Goal: Task Accomplishment & Management: Complete application form

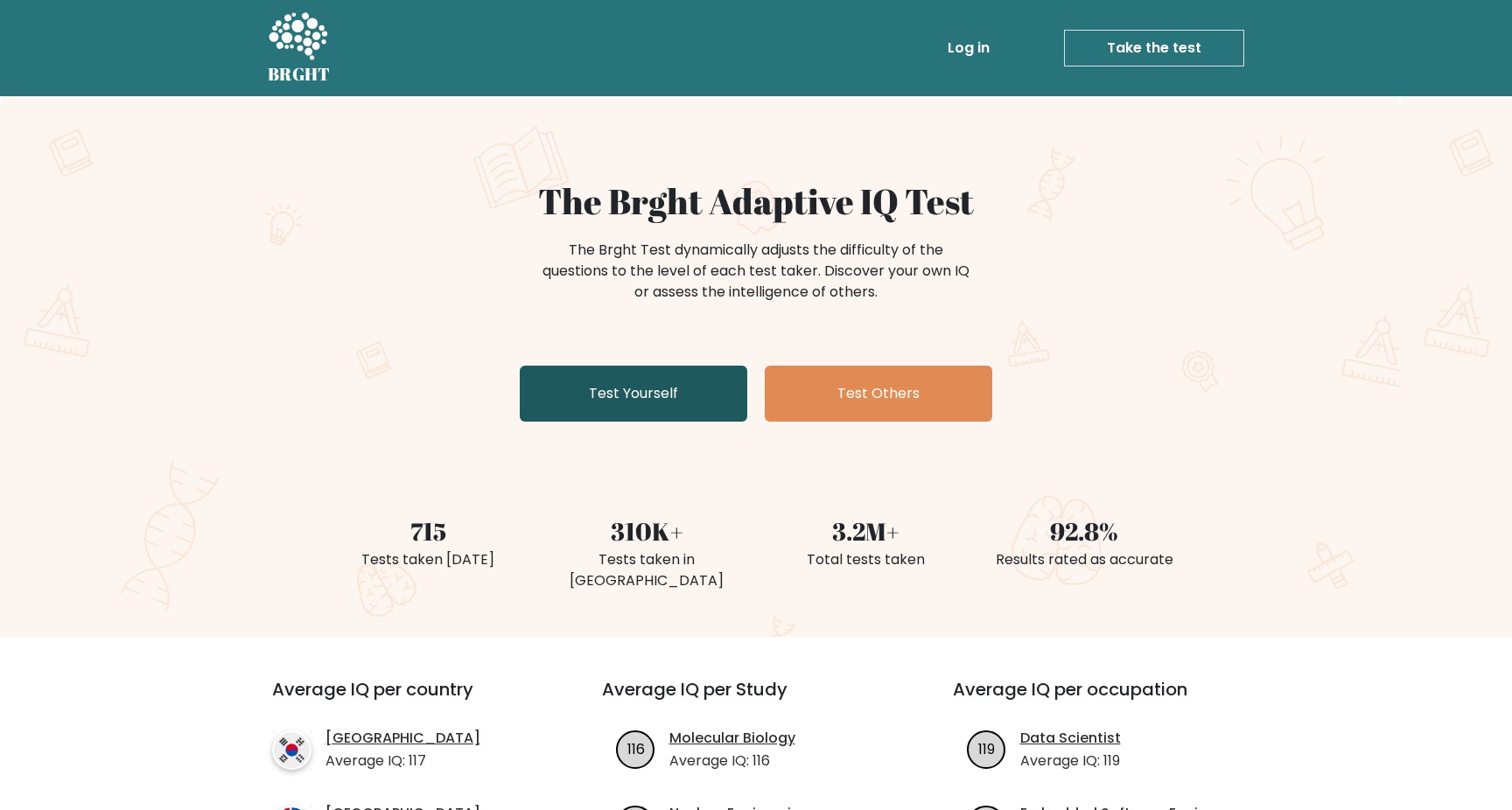
click at [596, 395] on link "Test Yourself" at bounding box center [633, 393] width 227 height 56
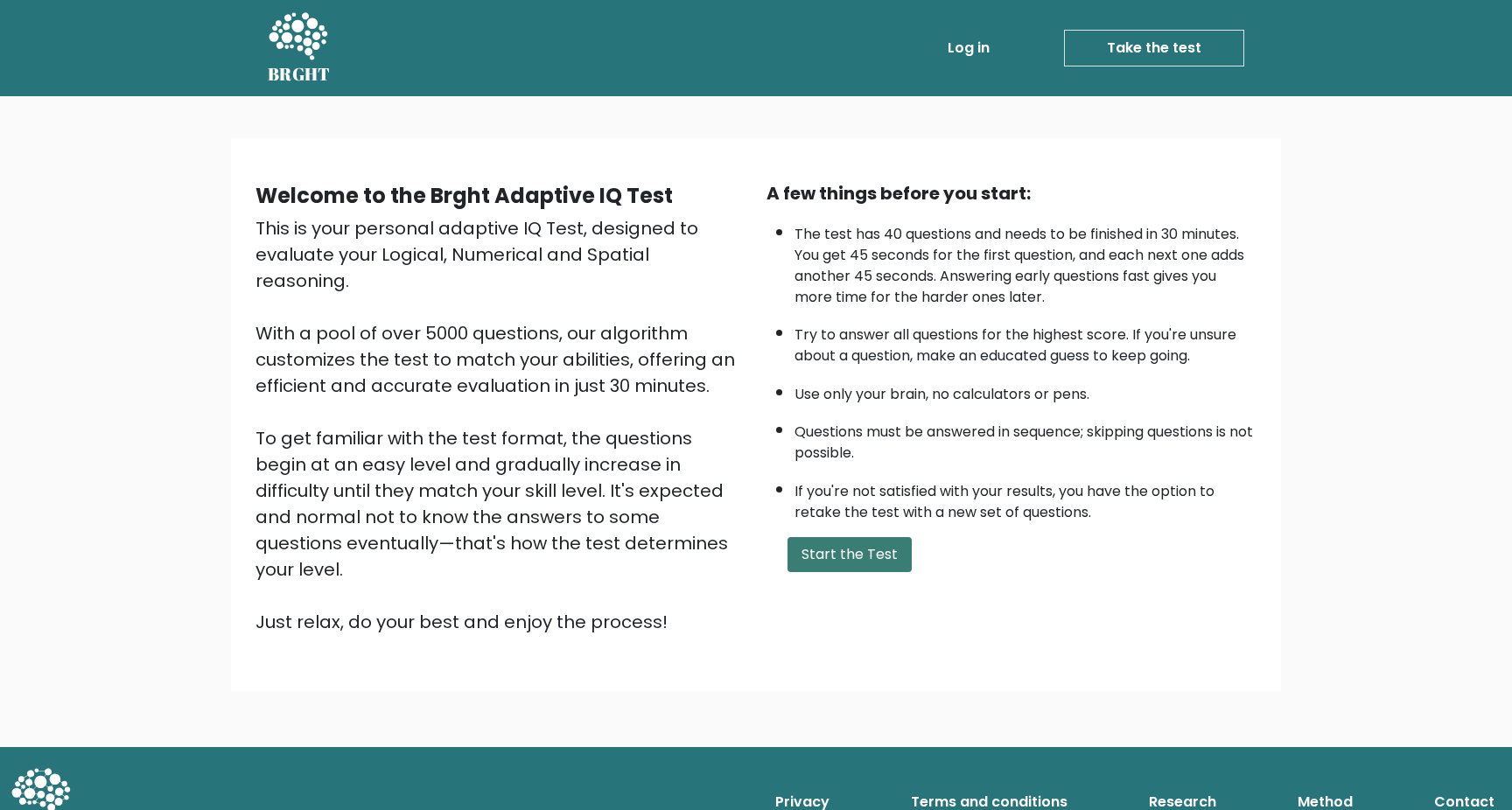
click at [836, 555] on button "Start the Test" at bounding box center [849, 554] width 125 height 35
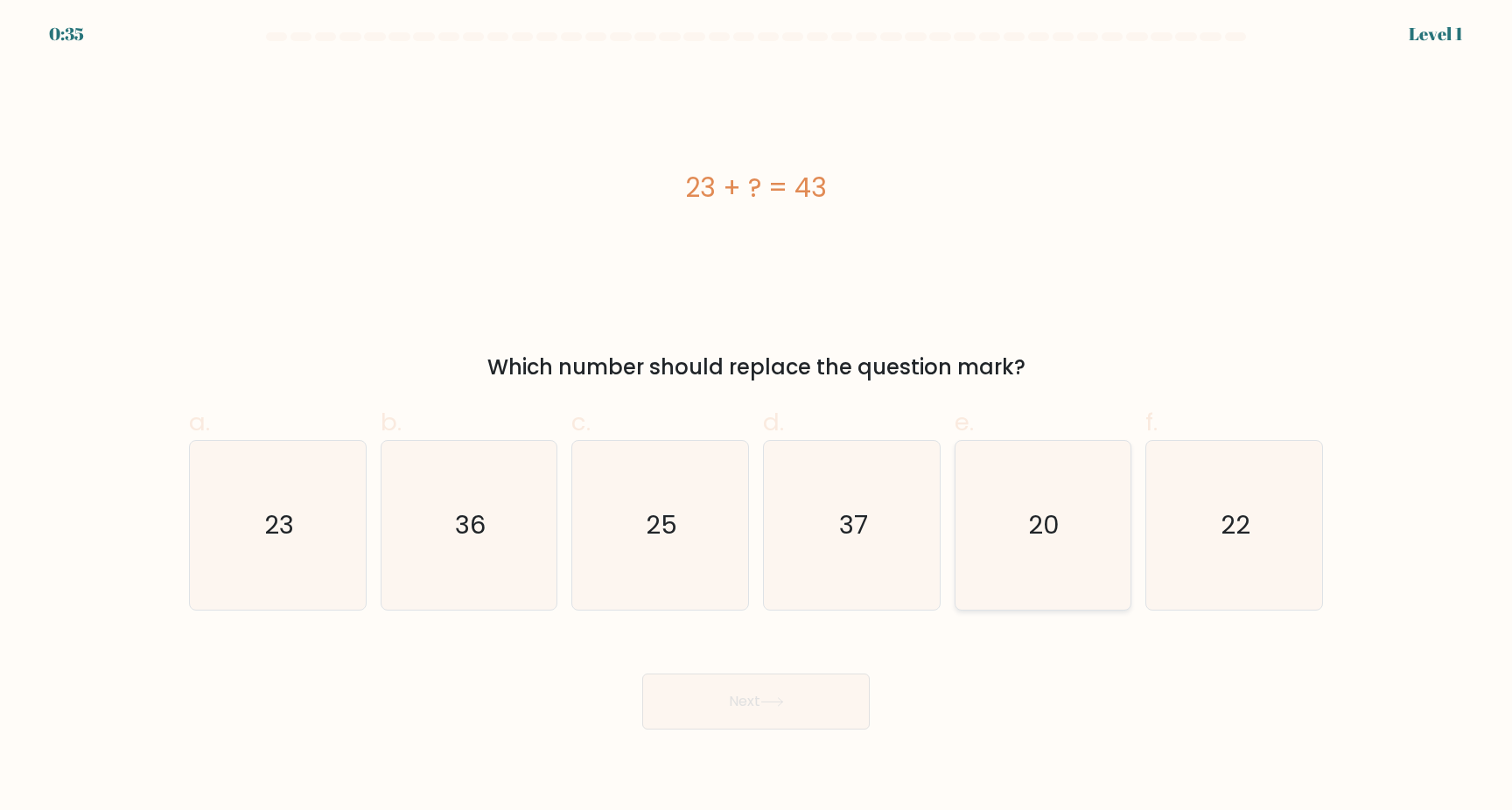
click at [1044, 517] on text "20" at bounding box center [1044, 524] width 32 height 35
click at [756, 416] on input "e. 20" at bounding box center [756, 410] width 1 height 12
radio input "true"
click at [792, 713] on button "Next" at bounding box center [756, 702] width 227 height 56
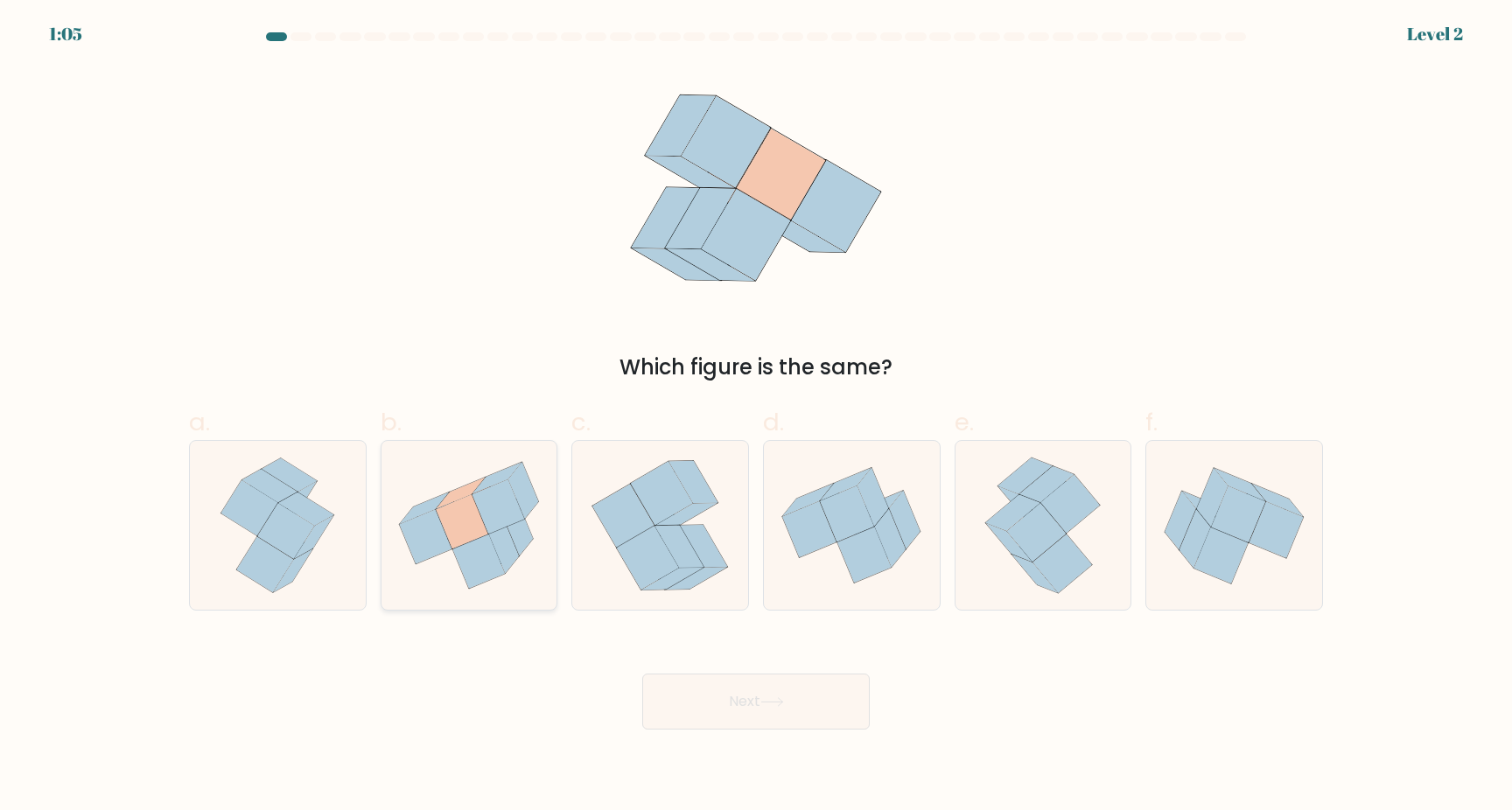
click at [491, 539] on icon at bounding box center [503, 544] width 30 height 57
click at [756, 416] on input "b." at bounding box center [756, 410] width 1 height 12
radio input "true"
click at [770, 696] on button "Next" at bounding box center [756, 702] width 227 height 56
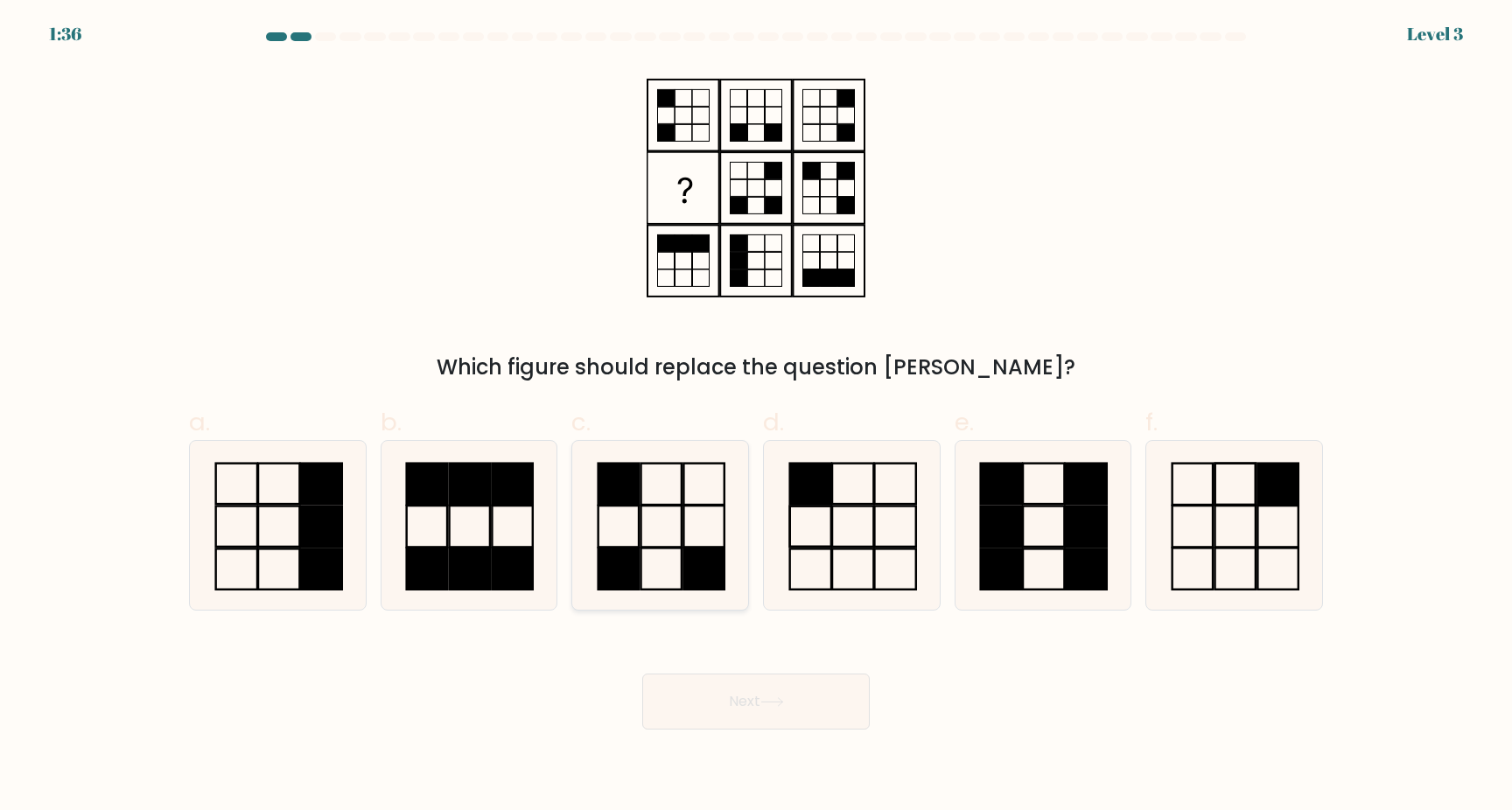
click at [706, 508] on icon at bounding box center [660, 525] width 169 height 169
click at [756, 416] on input "c." at bounding box center [756, 410] width 1 height 12
radio input "true"
click at [741, 695] on button "Next" at bounding box center [756, 702] width 227 height 56
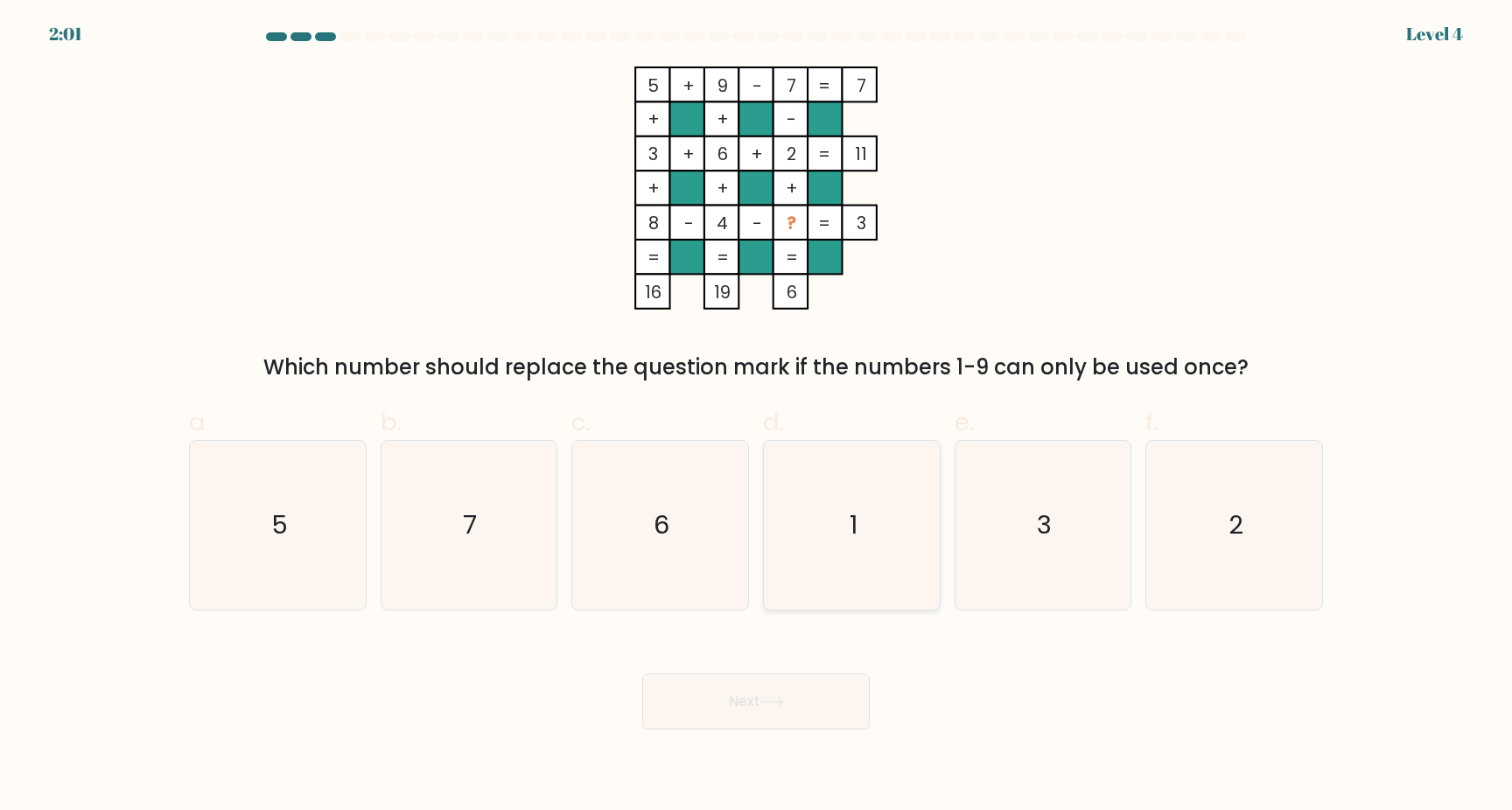
click at [870, 525] on icon "1" at bounding box center [851, 525] width 169 height 169
click at [756, 416] on input "d. 1" at bounding box center [756, 410] width 1 height 12
radio input "true"
click at [764, 736] on body "2:01 Level 4" at bounding box center [756, 405] width 1512 height 810
click at [752, 706] on button "Next" at bounding box center [756, 702] width 227 height 56
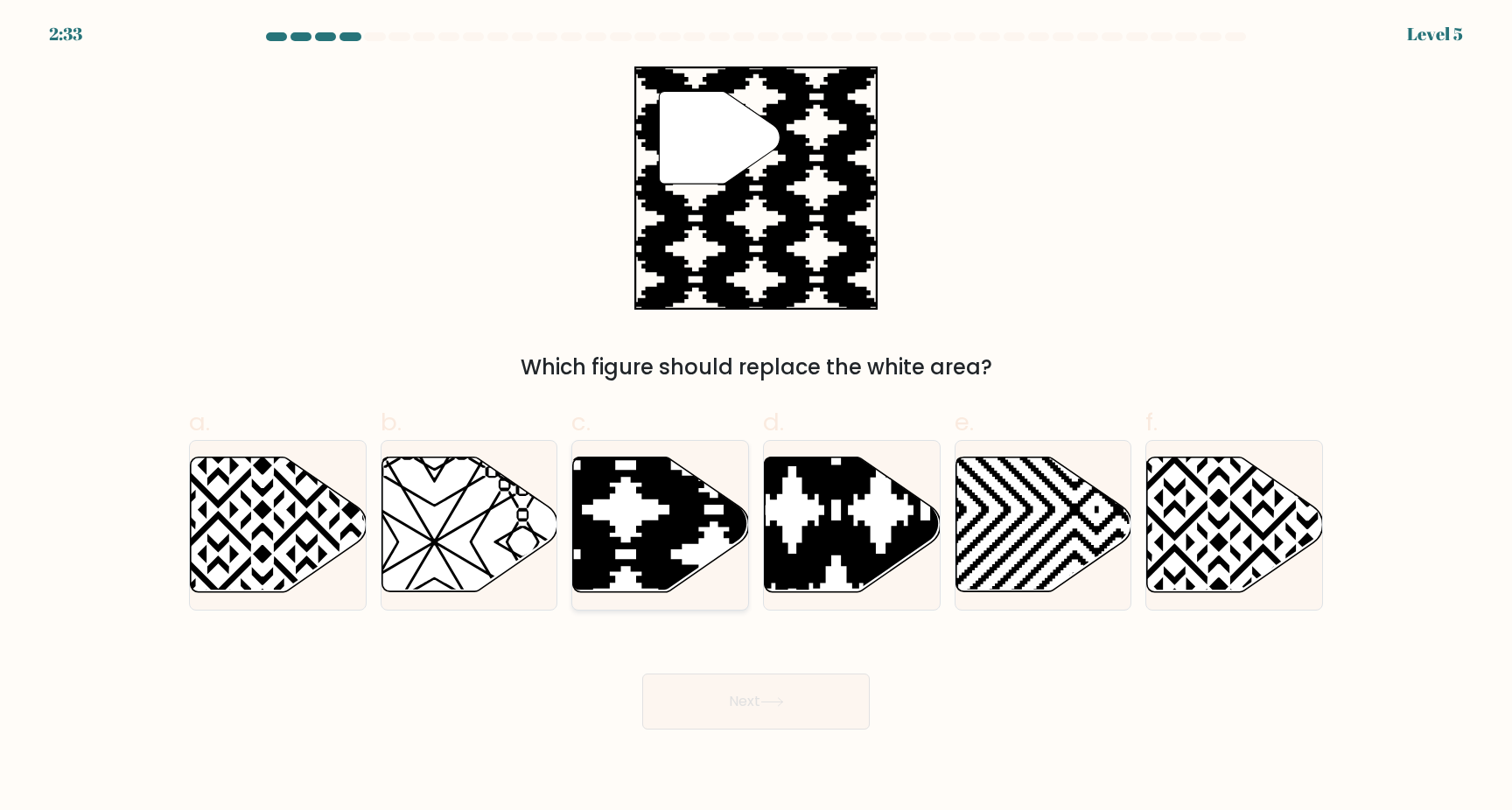
click at [696, 498] on icon at bounding box center [714, 599] width 355 height 355
click at [756, 416] on input "c." at bounding box center [756, 410] width 1 height 12
radio input "true"
click at [743, 702] on button "Next" at bounding box center [756, 702] width 227 height 56
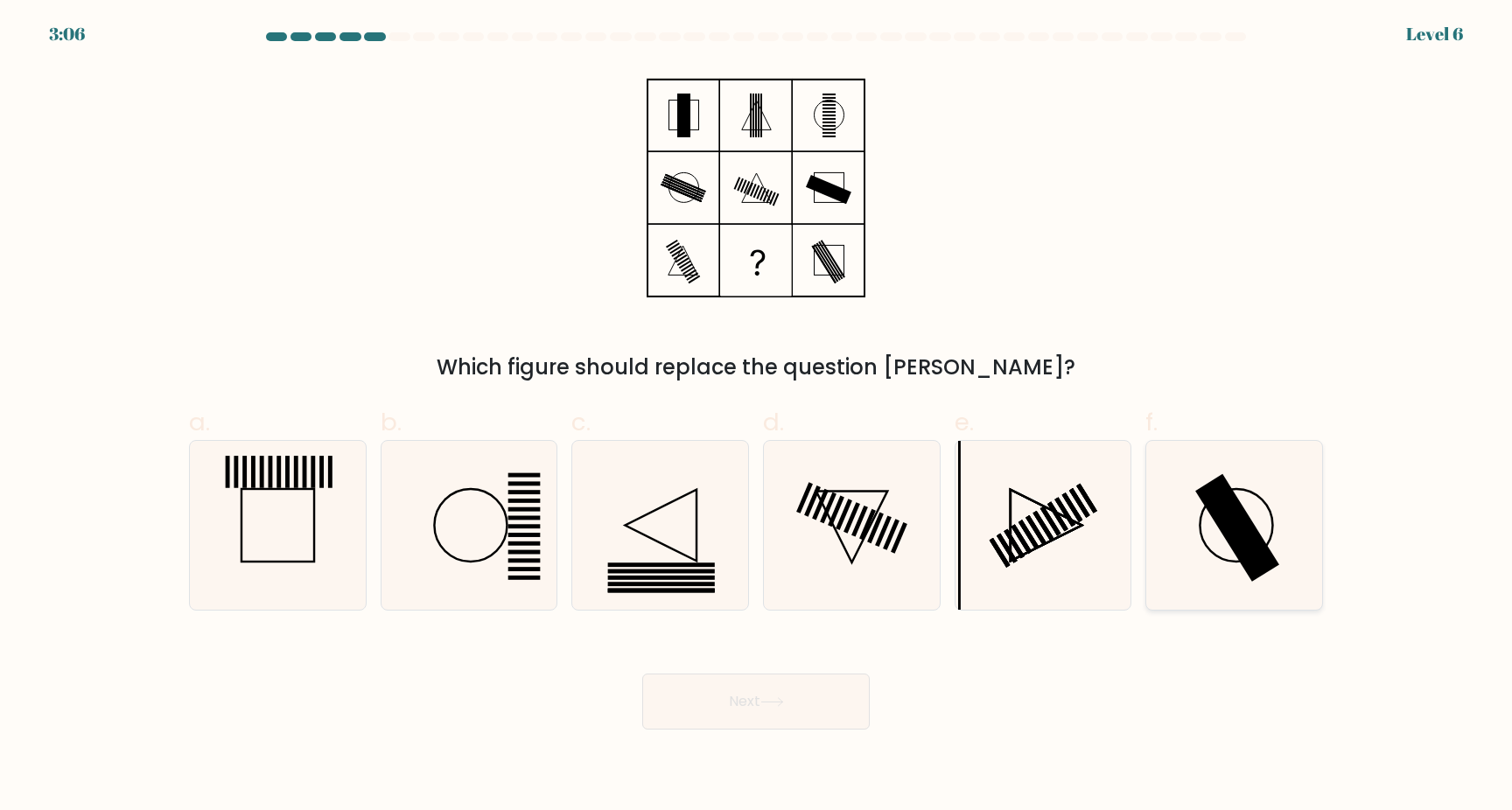
click at [1254, 522] on icon at bounding box center [1234, 525] width 169 height 169
click at [756, 416] on input "f." at bounding box center [756, 410] width 1 height 12
radio input "true"
click at [756, 695] on button "Next" at bounding box center [756, 702] width 227 height 56
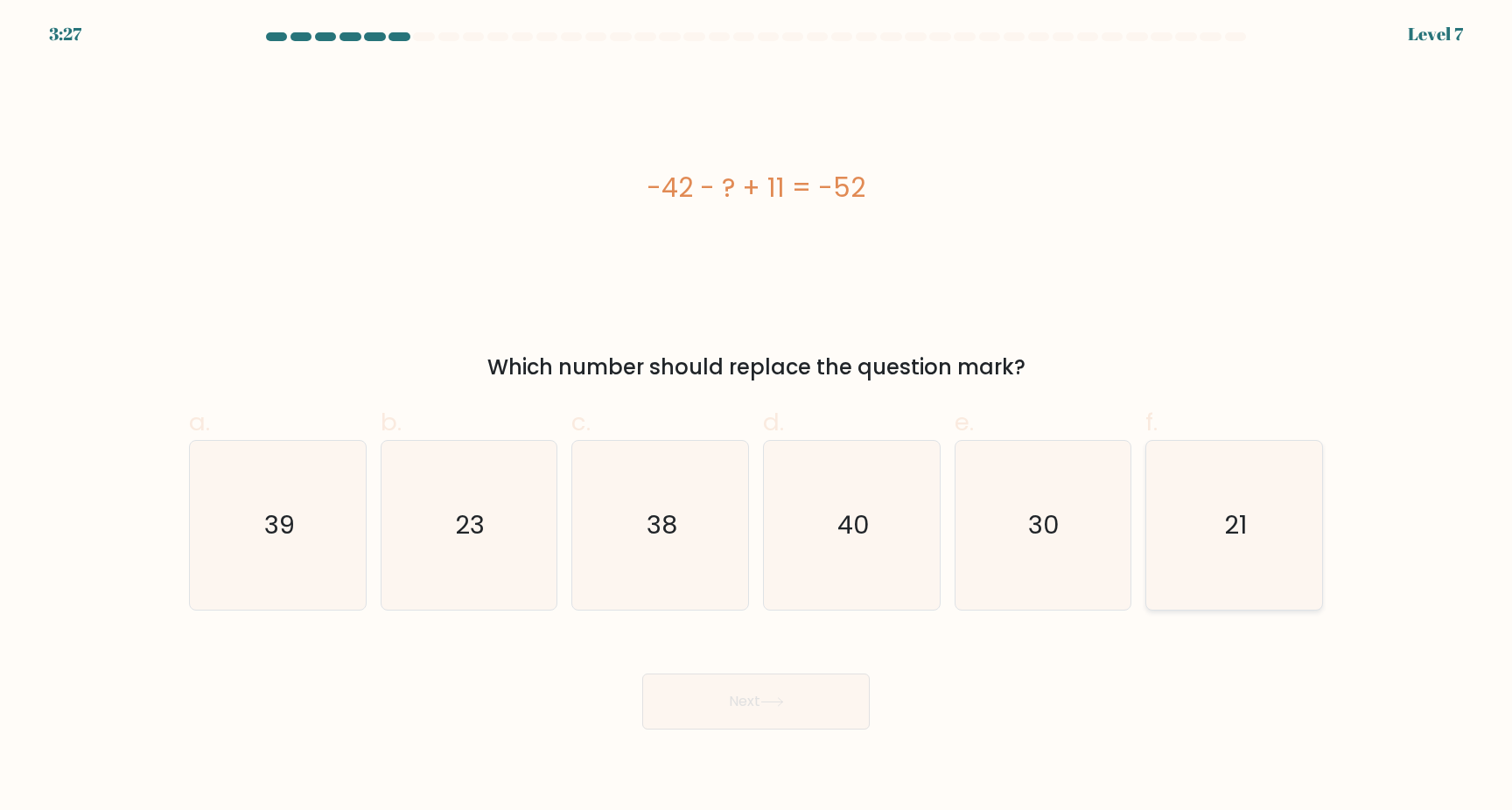
click at [1244, 544] on icon "21" at bounding box center [1234, 525] width 169 height 169
click at [756, 416] on input "f. 21" at bounding box center [756, 410] width 1 height 12
radio input "true"
click at [760, 718] on button "Next" at bounding box center [756, 702] width 227 height 56
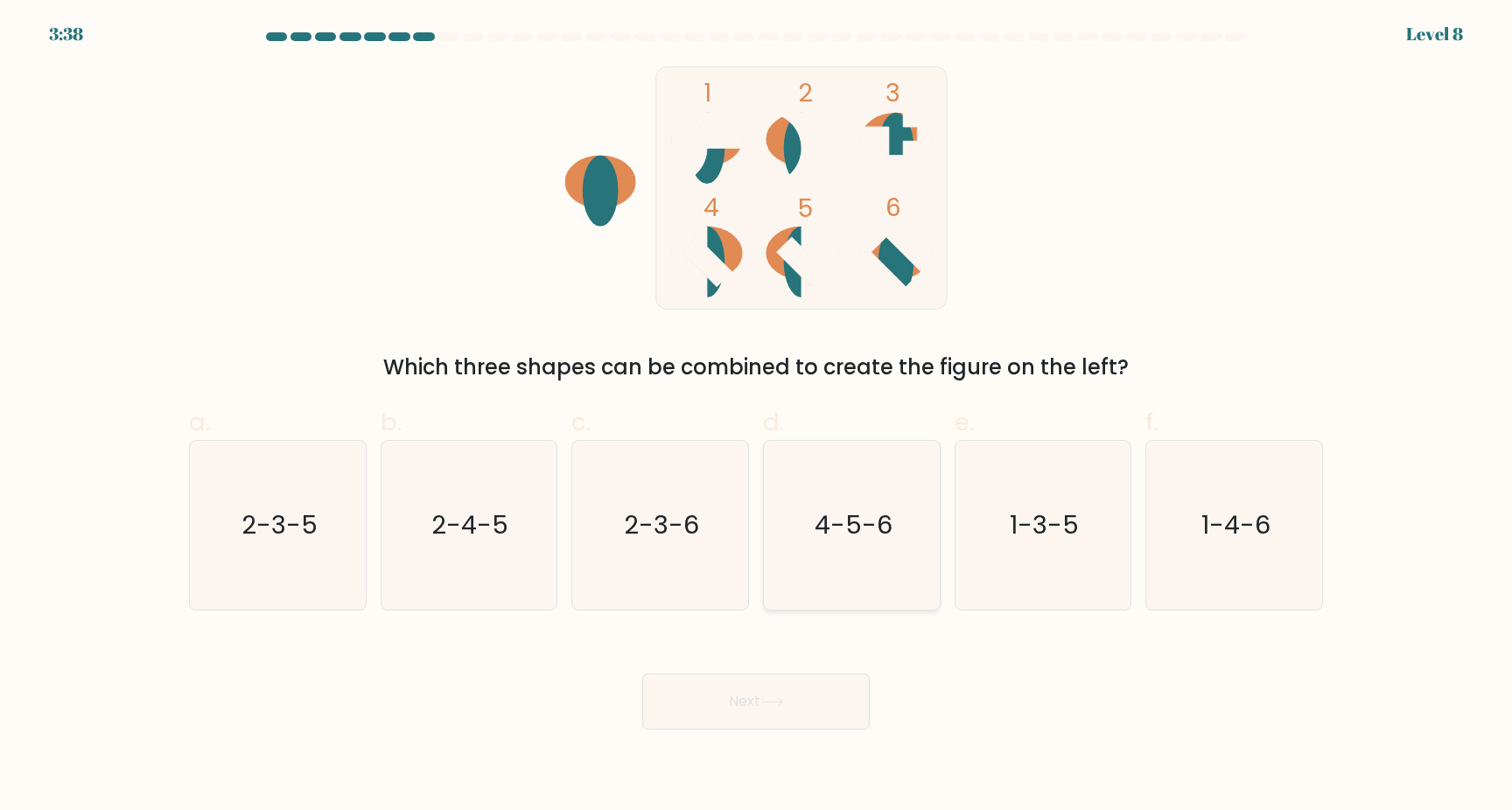
click at [861, 522] on text "4-5-6" at bounding box center [853, 524] width 78 height 35
click at [756, 416] on input "d. 4-5-6" at bounding box center [756, 410] width 1 height 12
radio input "true"
click at [766, 704] on icon at bounding box center [772, 702] width 24 height 10
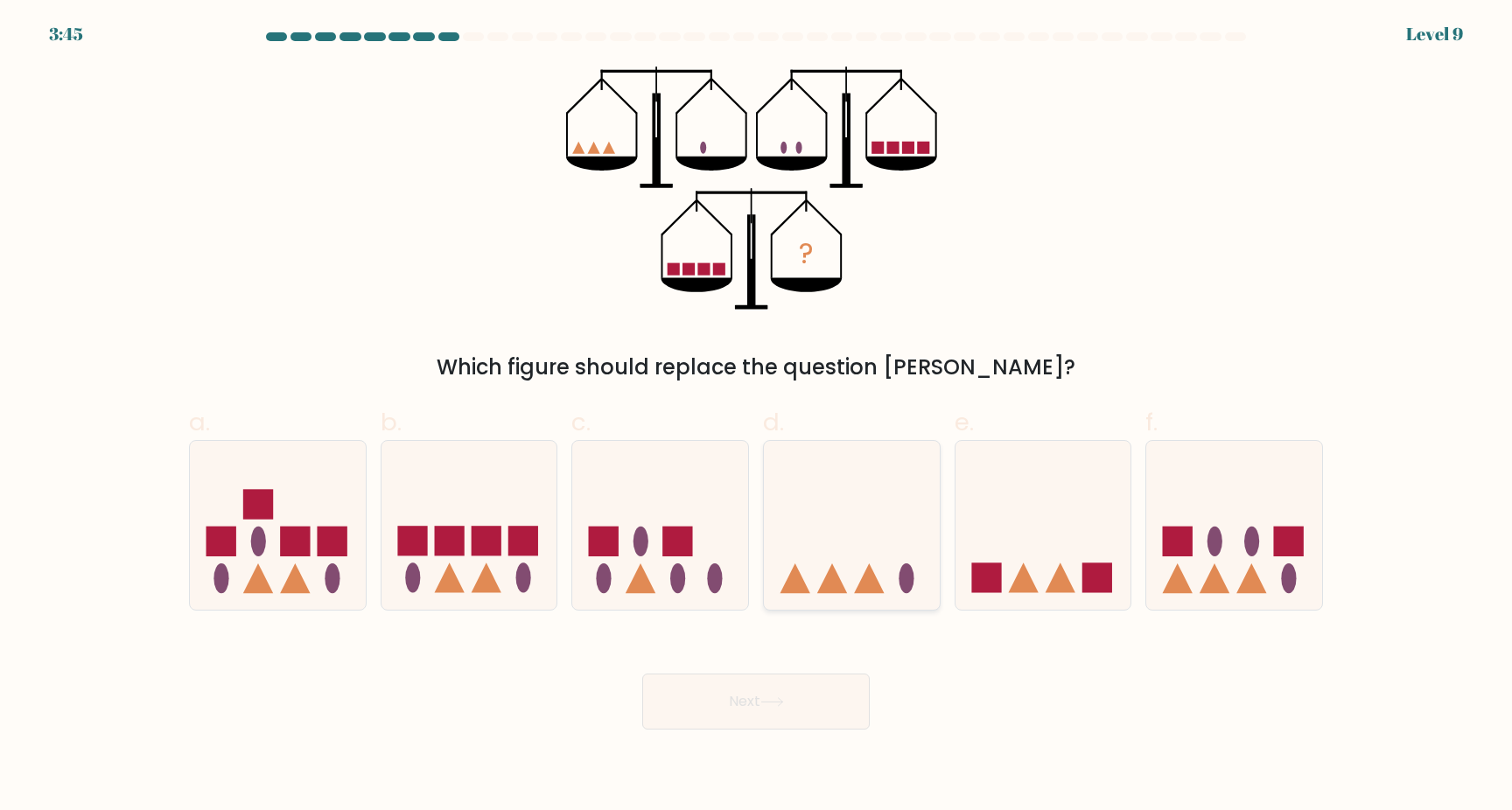
click at [837, 567] on icon at bounding box center [851, 524] width 175 height 145
click at [756, 416] on input "d." at bounding box center [756, 410] width 1 height 12
radio input "true"
click at [777, 708] on button "Next" at bounding box center [756, 702] width 227 height 56
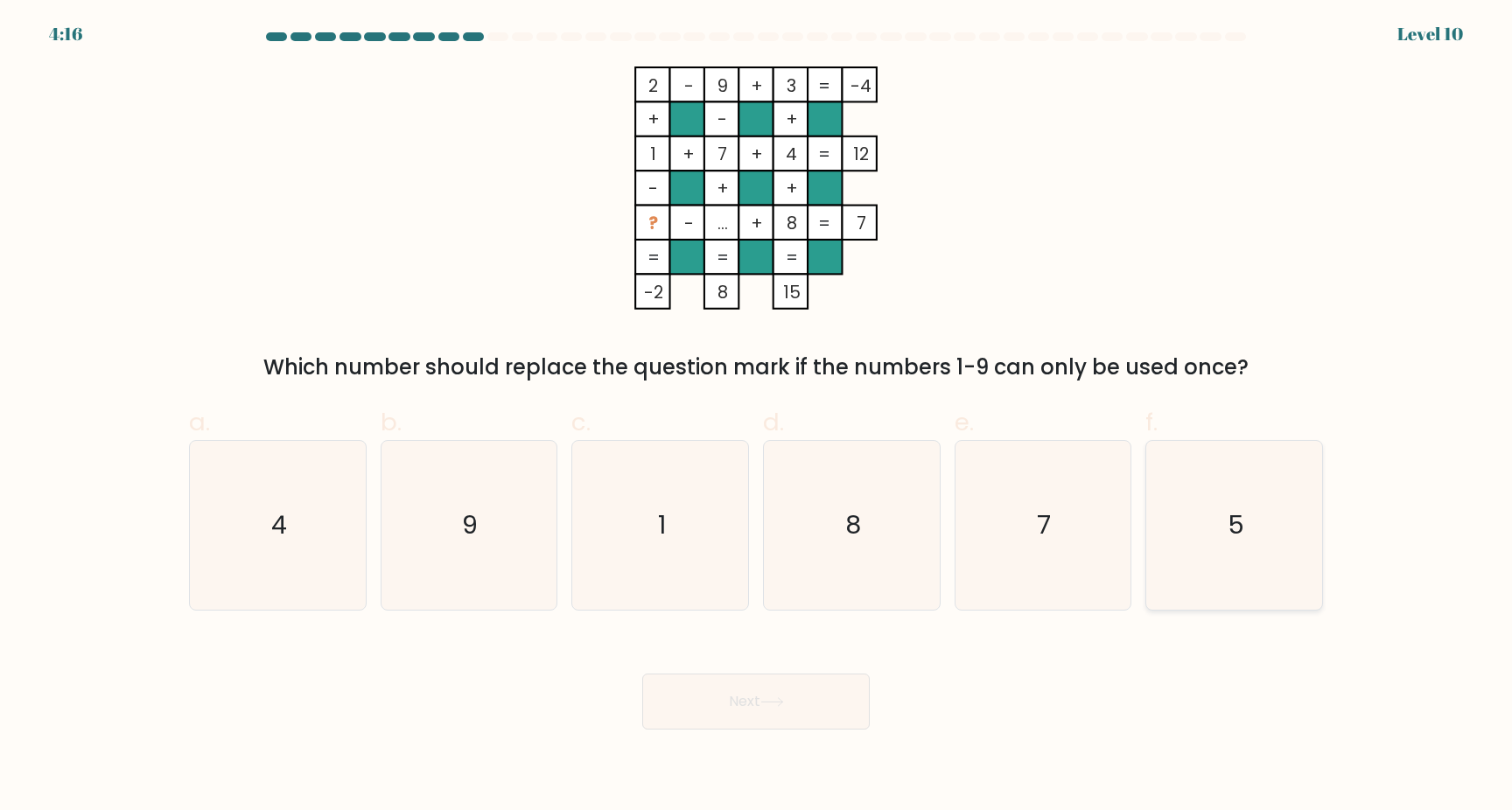
click at [1231, 491] on icon "5" at bounding box center [1234, 525] width 169 height 169
click at [756, 416] on input "f. 5" at bounding box center [756, 410] width 1 height 12
radio input "true"
click at [826, 709] on button "Next" at bounding box center [756, 702] width 227 height 56
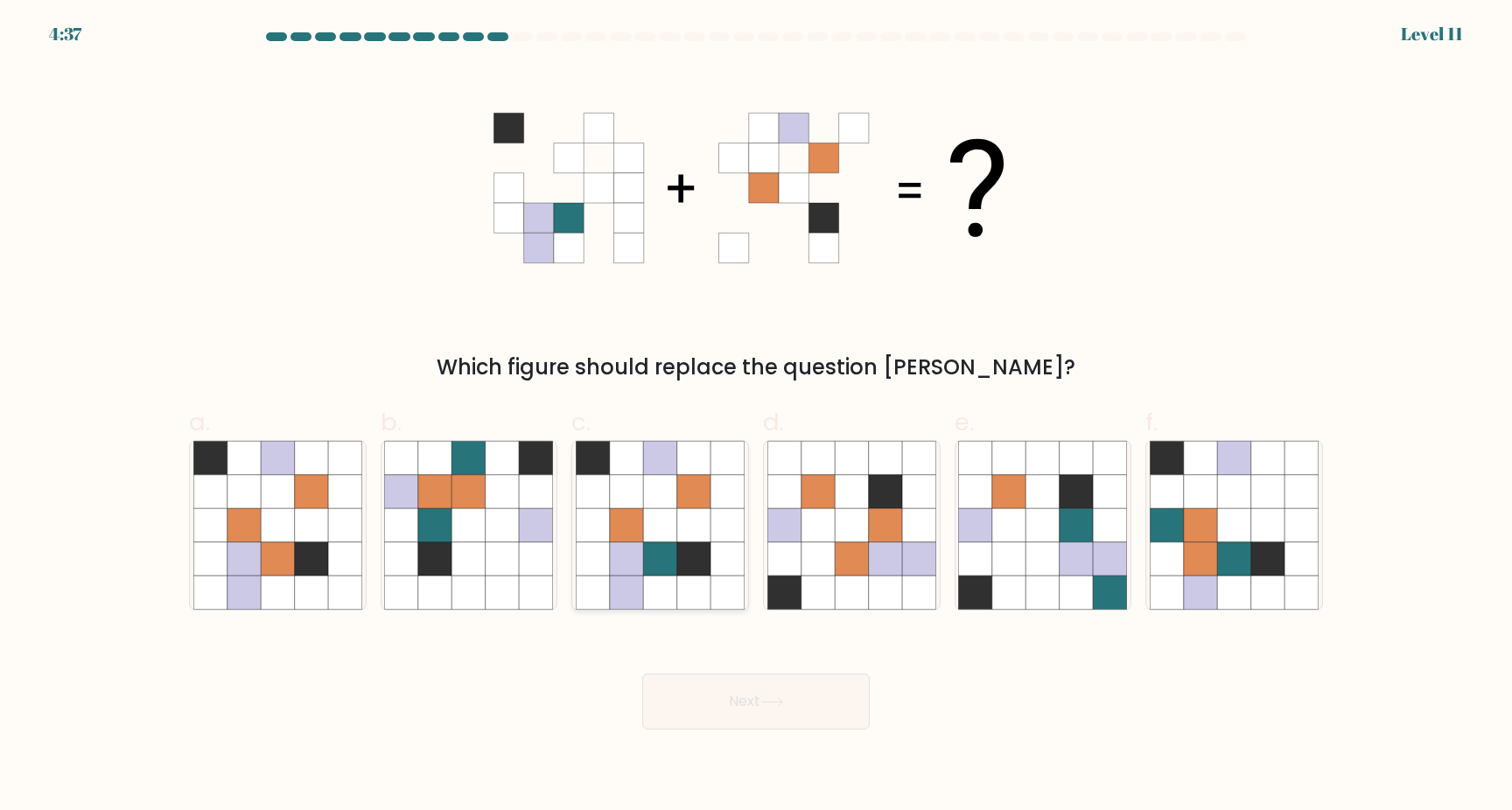
click at [645, 535] on icon at bounding box center [660, 524] width 34 height 34
click at [756, 416] on input "c." at bounding box center [756, 410] width 1 height 12
radio input "true"
click at [779, 695] on button "Next" at bounding box center [756, 702] width 227 height 56
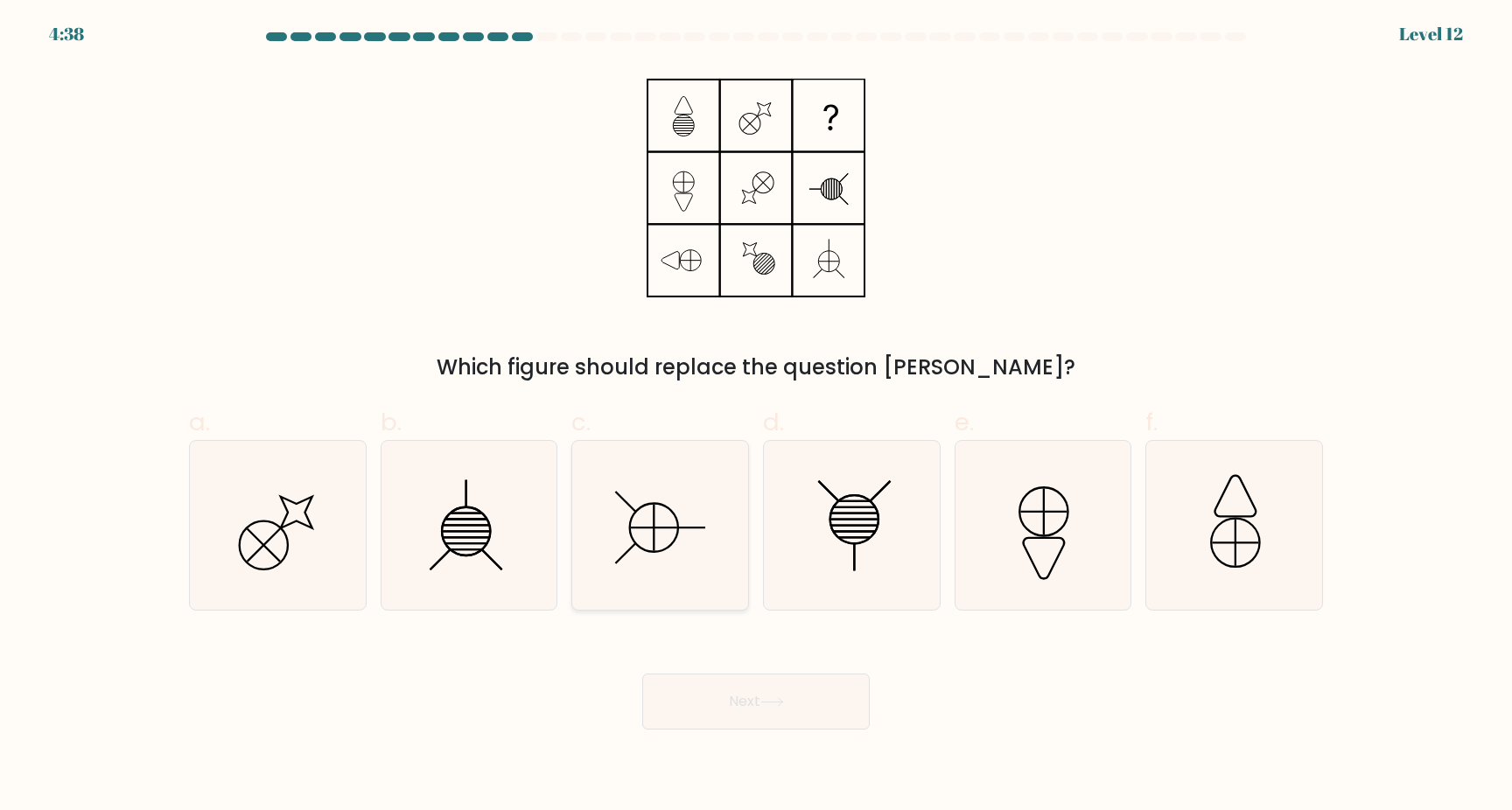
click at [673, 544] on icon at bounding box center [654, 528] width 48 height 48
click at [756, 416] on input "c." at bounding box center [756, 410] width 1 height 12
radio input "true"
click at [781, 699] on icon at bounding box center [772, 702] width 24 height 10
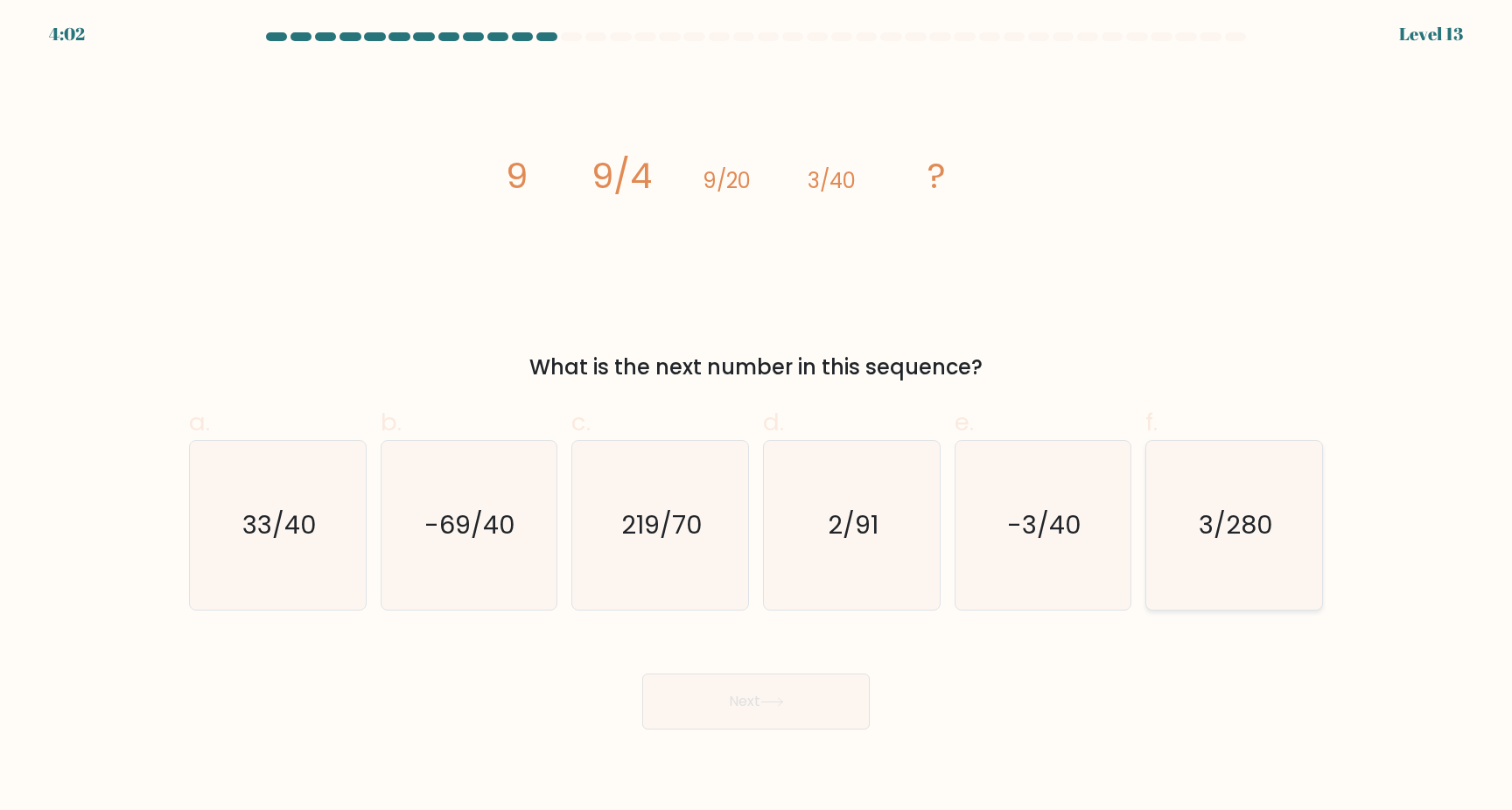
click at [1194, 515] on icon "3/280" at bounding box center [1234, 525] width 169 height 169
click at [756, 416] on input "f. 3/280" at bounding box center [756, 410] width 1 height 12
radio input "true"
click at [784, 697] on icon at bounding box center [772, 702] width 24 height 10
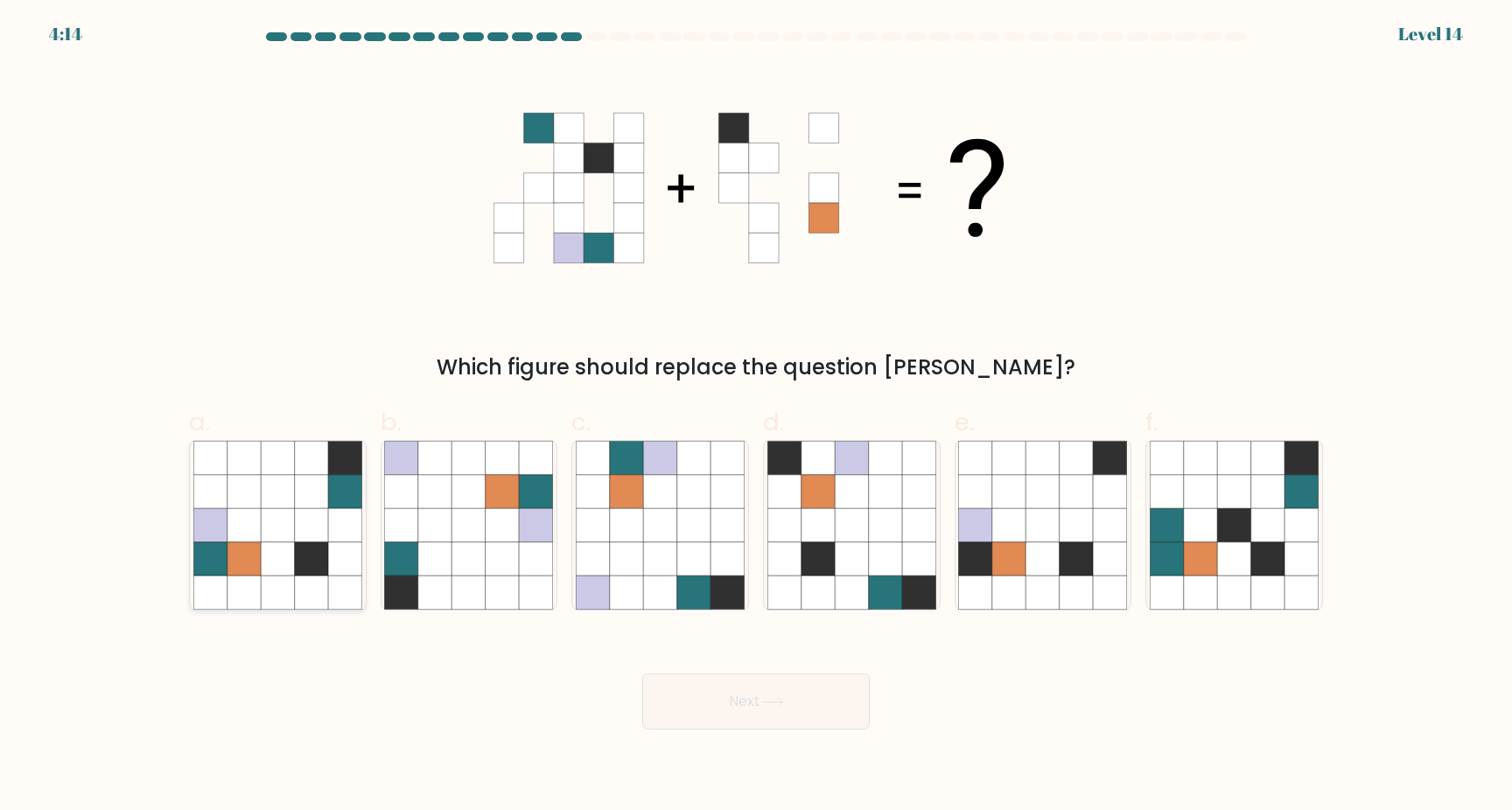
click at [286, 521] on icon at bounding box center [277, 524] width 34 height 34
click at [756, 416] on input "a." at bounding box center [756, 410] width 1 height 12
radio input "true"
click at [775, 704] on icon at bounding box center [772, 702] width 24 height 10
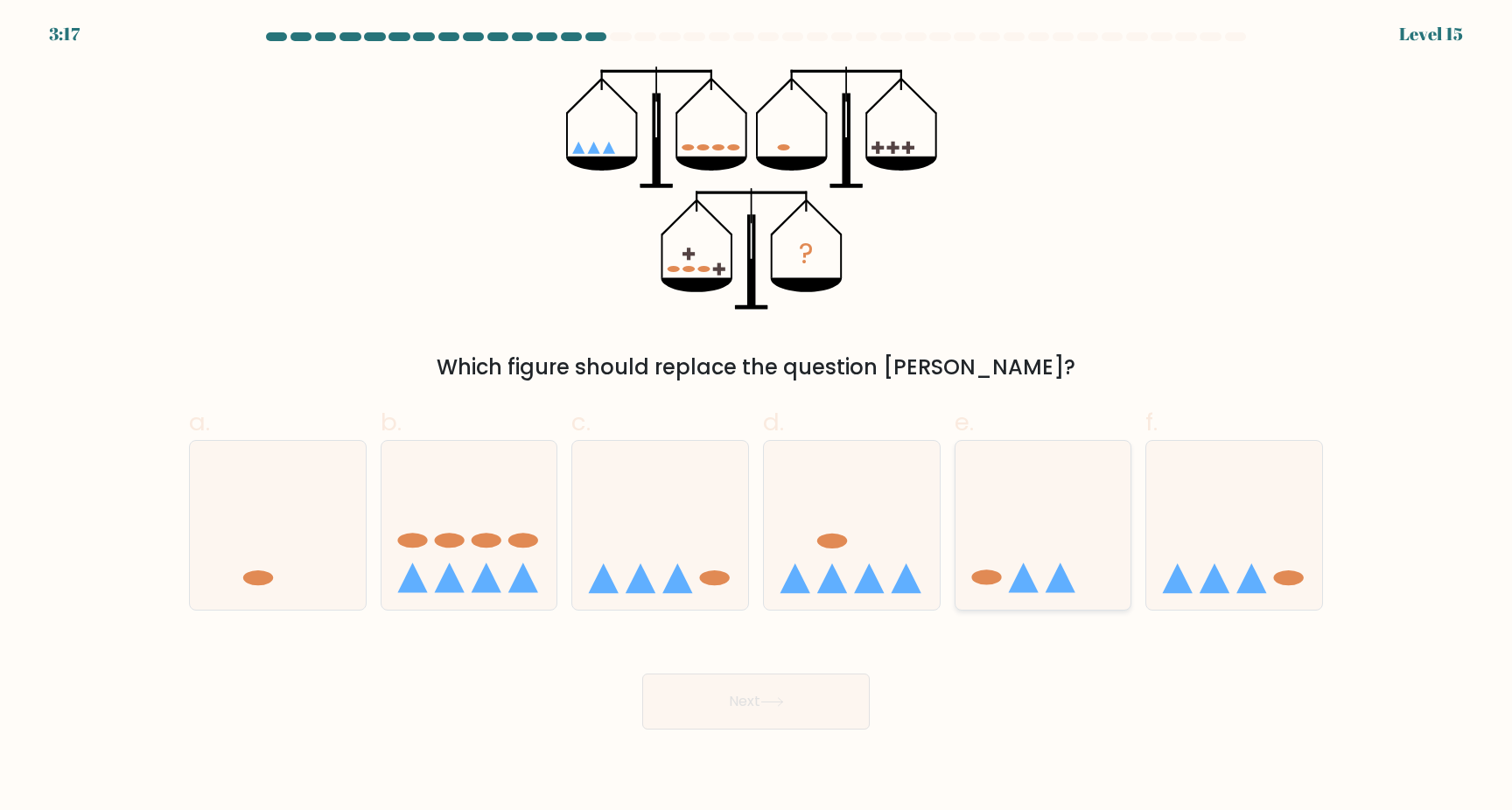
click at [1032, 536] on icon at bounding box center [1042, 524] width 175 height 145
click at [756, 416] on input "e." at bounding box center [756, 410] width 1 height 12
radio input "true"
click at [759, 702] on button "Next" at bounding box center [756, 702] width 227 height 56
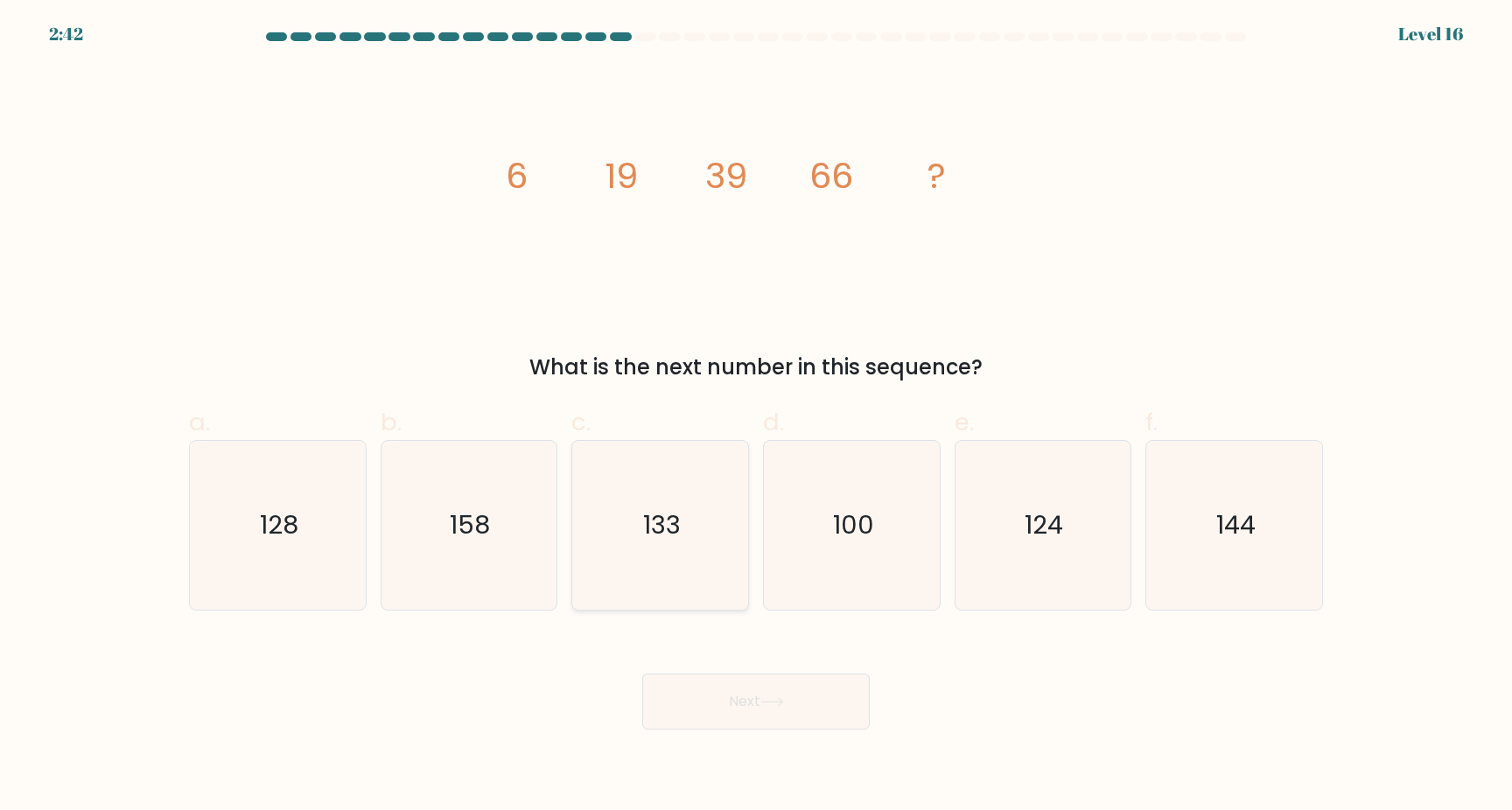
click at [685, 519] on icon "133" at bounding box center [660, 525] width 169 height 169
click at [756, 416] on input "c. 133" at bounding box center [756, 410] width 1 height 12
radio input "true"
click at [751, 696] on button "Next" at bounding box center [756, 702] width 227 height 56
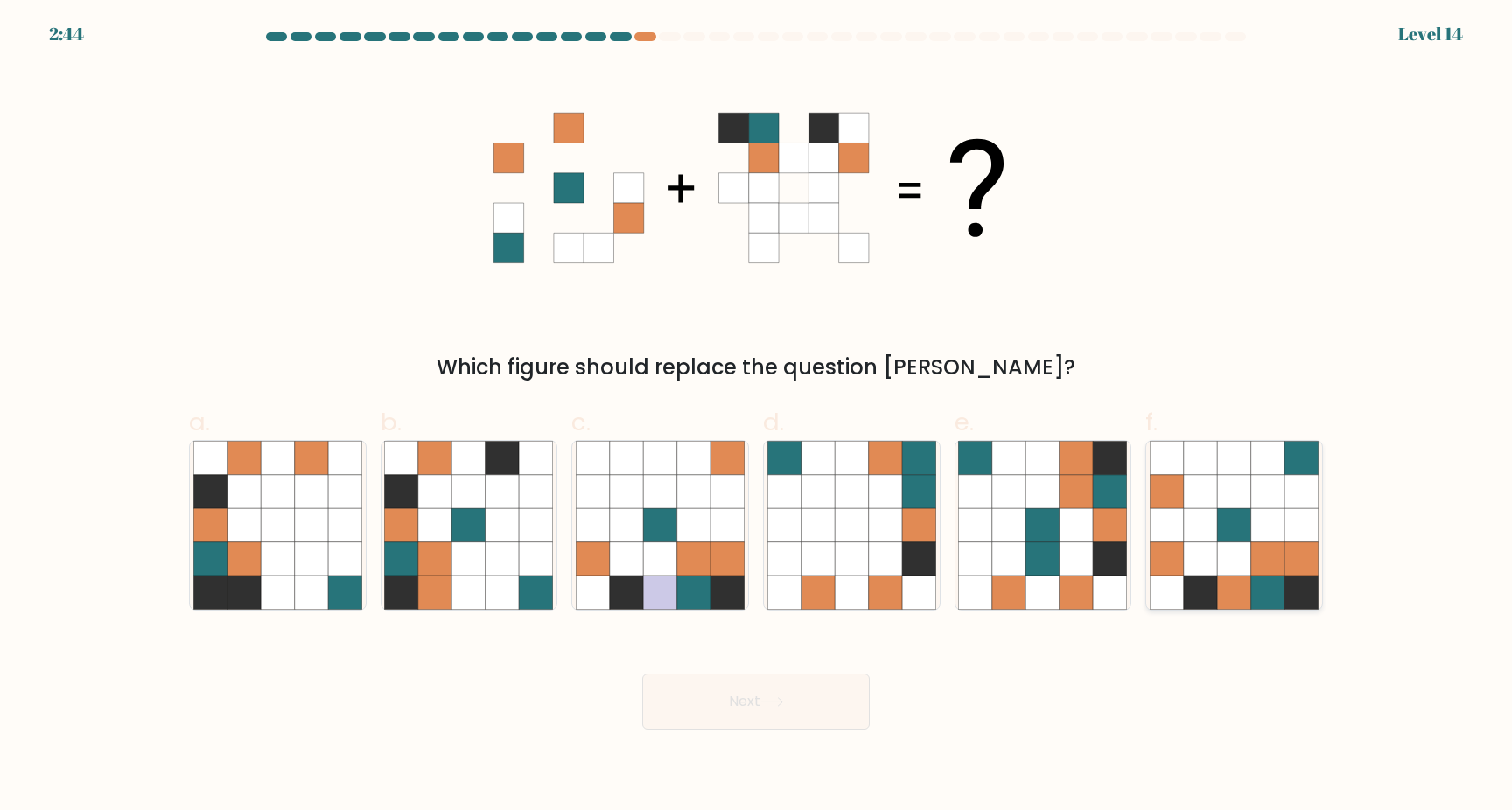
click at [1254, 571] on icon at bounding box center [1268, 559] width 34 height 34
click at [756, 416] on input "f." at bounding box center [756, 410] width 1 height 12
radio input "true"
click at [776, 718] on button "Next" at bounding box center [756, 702] width 227 height 56
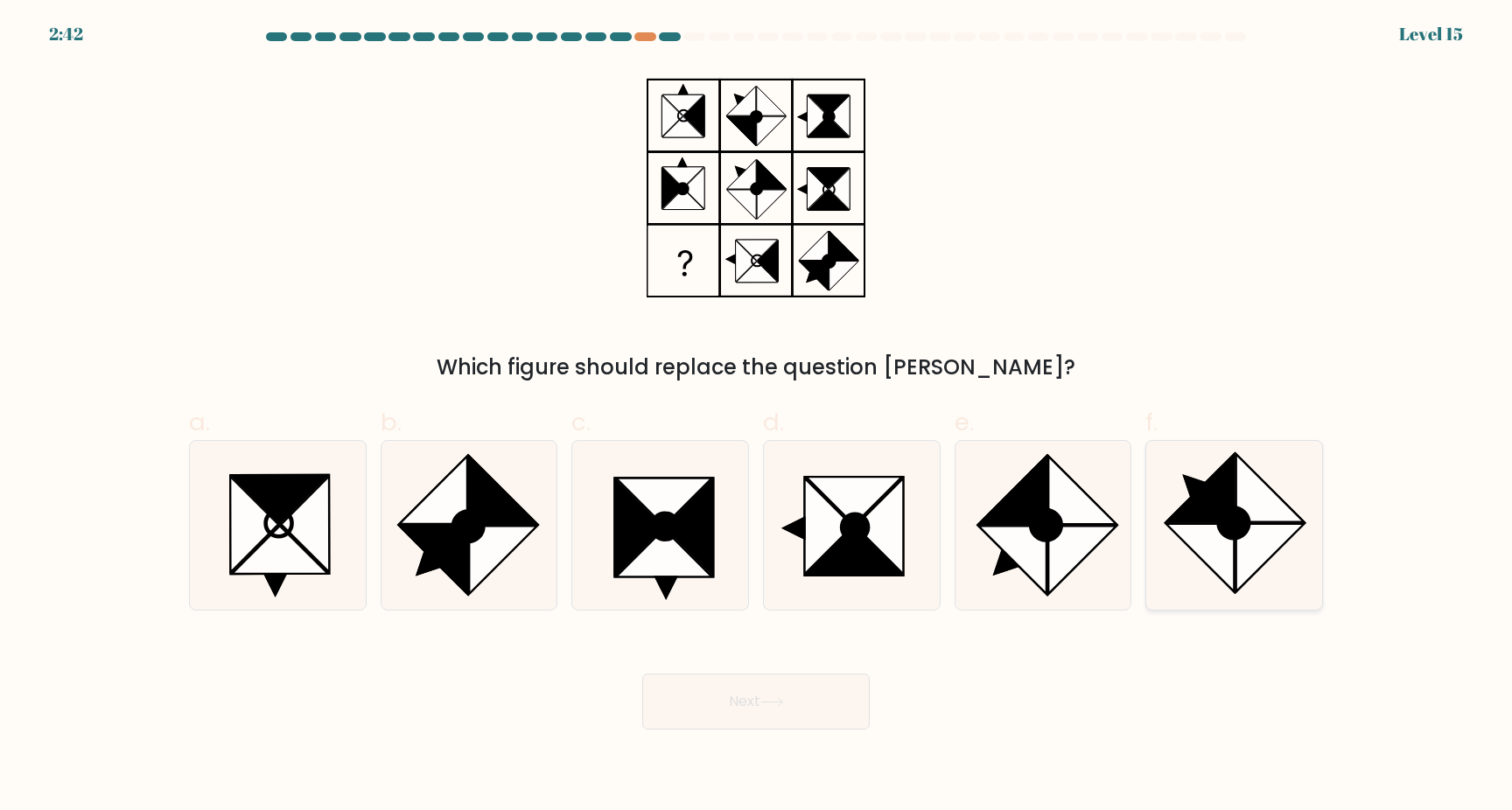
click at [1228, 550] on icon at bounding box center [1199, 558] width 67 height 67
click at [756, 416] on input "f." at bounding box center [756, 410] width 1 height 12
radio input "true"
click at [792, 705] on button "Next" at bounding box center [756, 702] width 227 height 56
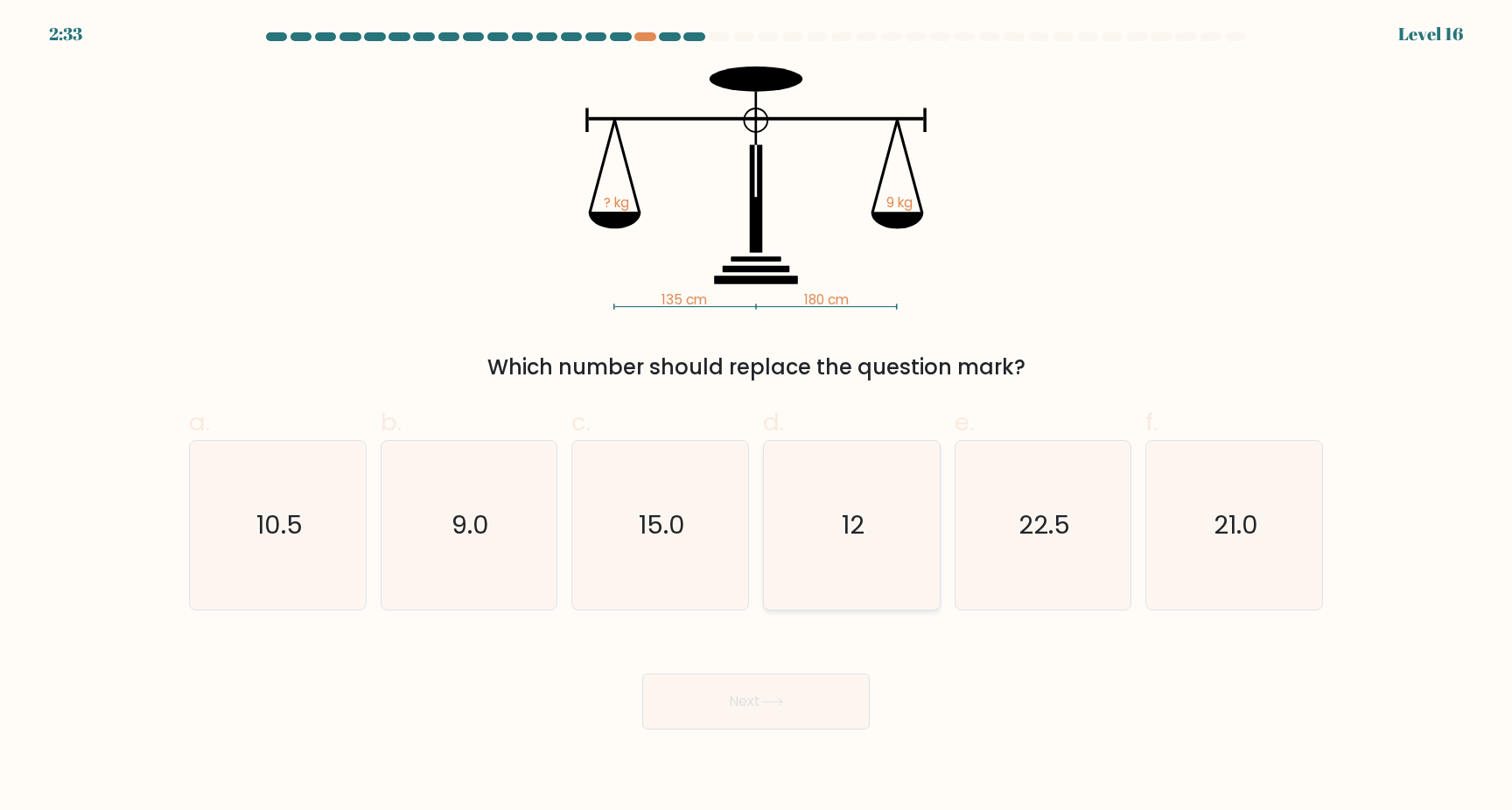
click at [828, 521] on icon "12" at bounding box center [851, 525] width 169 height 169
click at [756, 416] on input "d. 12" at bounding box center [756, 410] width 1 height 12
radio input "true"
click at [731, 731] on body "1:54 Level 16" at bounding box center [756, 405] width 1512 height 810
click at [721, 694] on button "Next" at bounding box center [756, 702] width 227 height 56
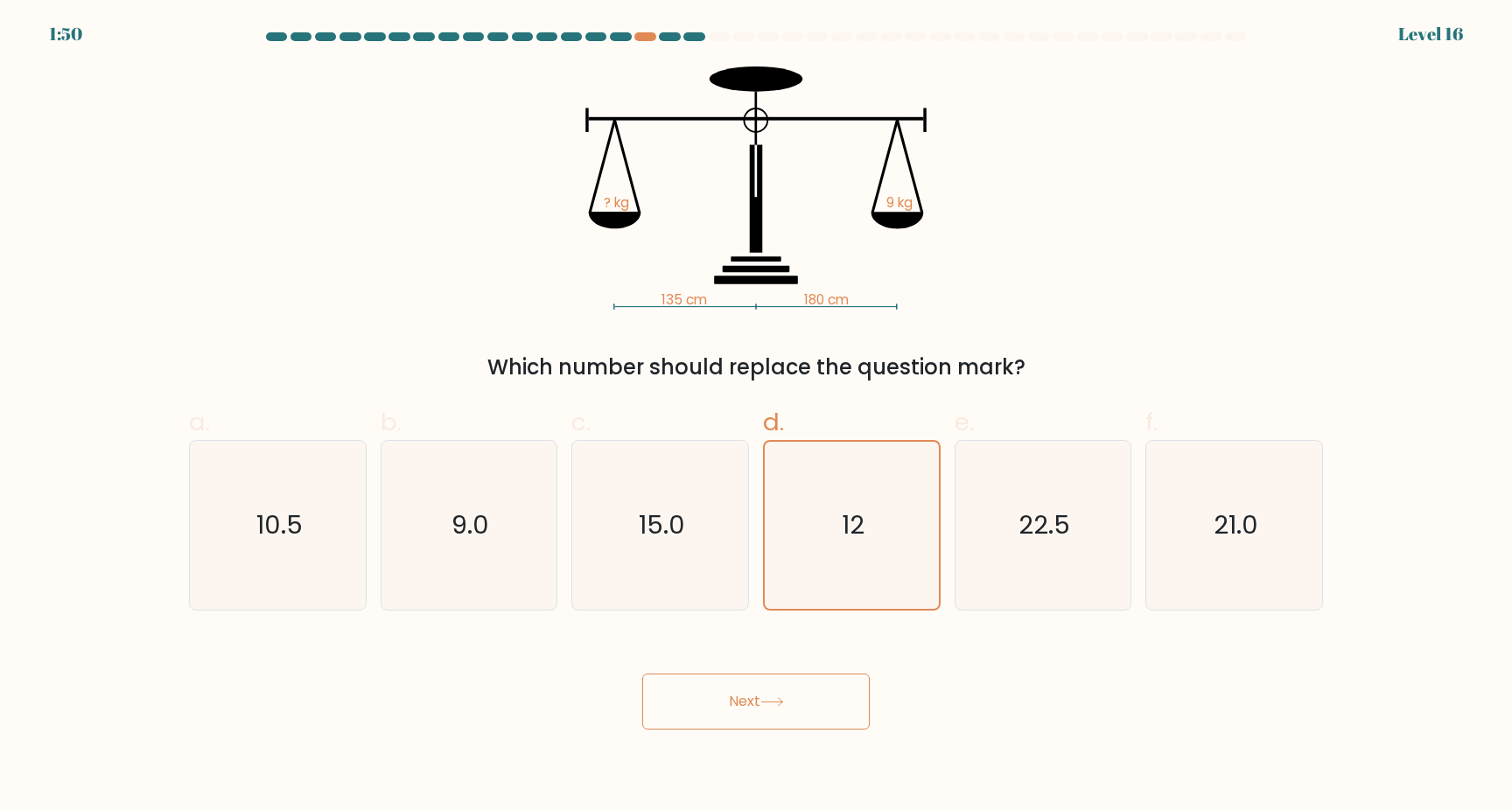
click at [753, 694] on button "Next" at bounding box center [756, 702] width 227 height 56
click at [754, 699] on button "Next" at bounding box center [756, 702] width 227 height 56
click at [842, 559] on icon "12" at bounding box center [851, 525] width 167 height 167
click at [756, 416] on input "d. 12" at bounding box center [756, 410] width 1 height 12
click at [762, 713] on button "Next" at bounding box center [756, 702] width 227 height 56
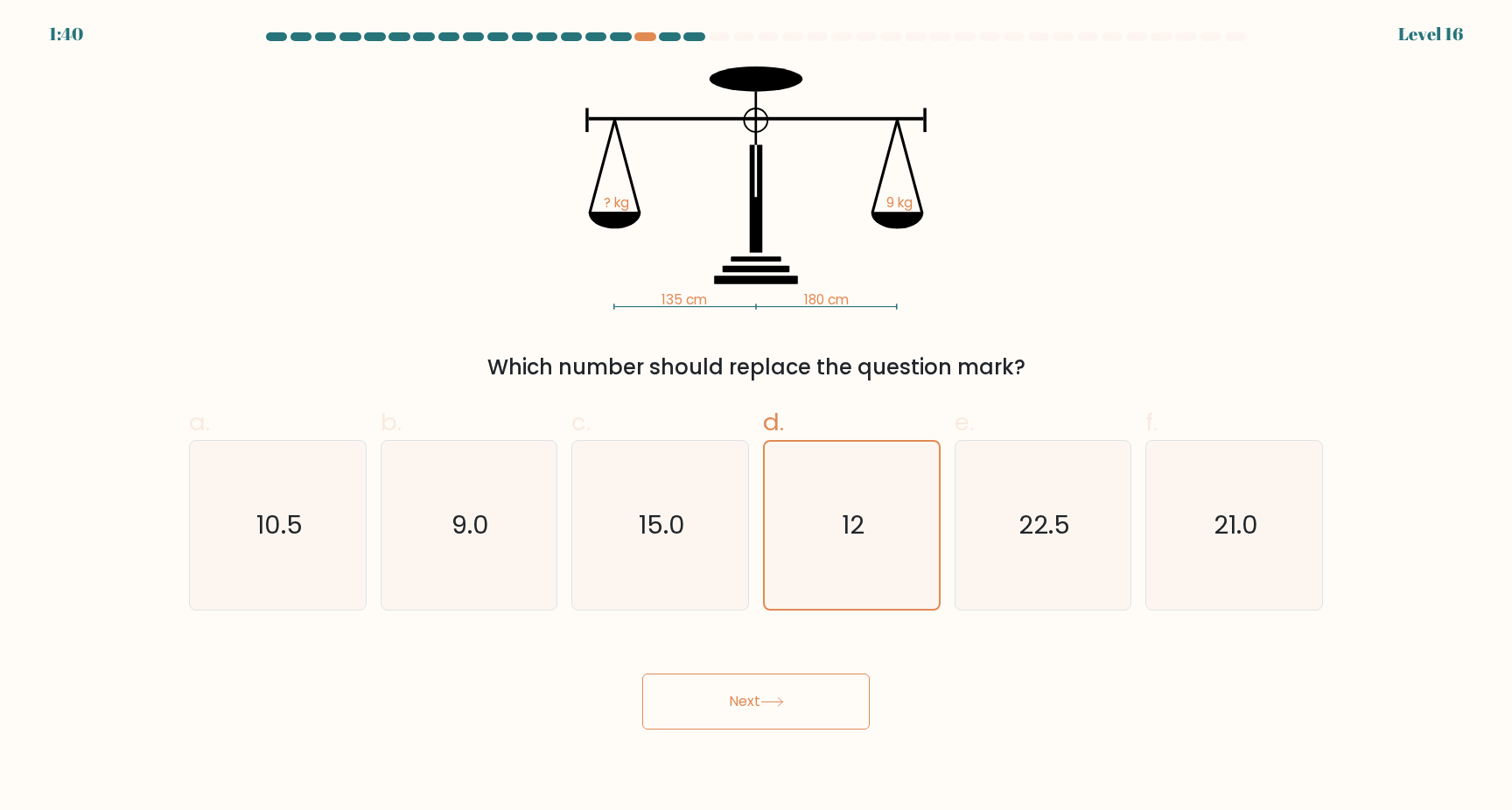
click at [780, 700] on icon at bounding box center [772, 702] width 24 height 10
click at [685, 694] on button "Next" at bounding box center [756, 702] width 227 height 56
click at [729, 647] on div "Next" at bounding box center [756, 681] width 1155 height 98
click at [738, 695] on button "Next" at bounding box center [756, 702] width 227 height 56
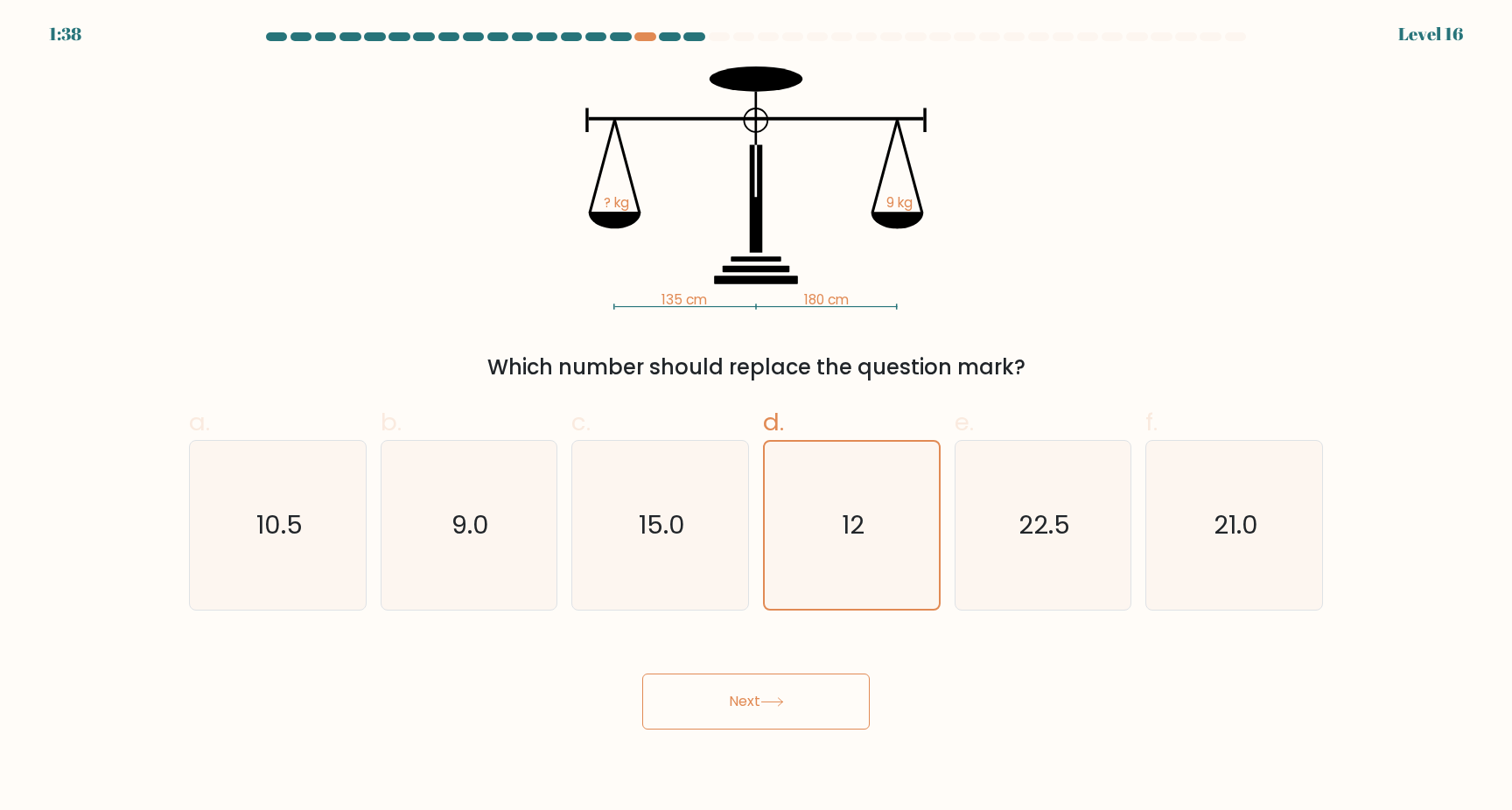
click at [738, 695] on button "Next" at bounding box center [756, 702] width 227 height 56
click at [848, 702] on button "Next" at bounding box center [756, 702] width 227 height 56
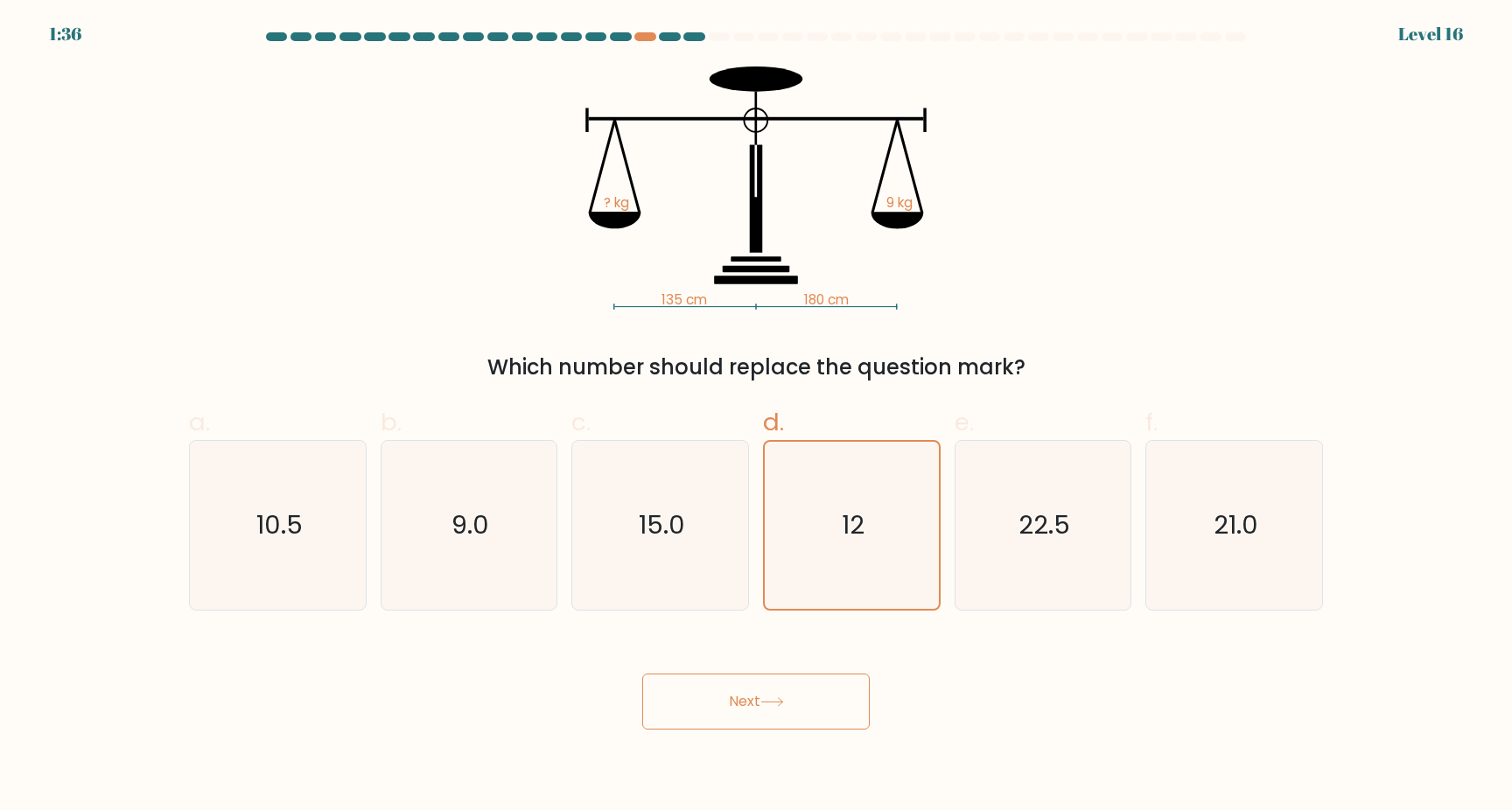
click at [848, 702] on button "Next" at bounding box center [756, 702] width 227 height 56
click at [983, 511] on icon "22.5" at bounding box center [1042, 525] width 169 height 169
click at [756, 416] on input "e. 22.5" at bounding box center [756, 410] width 1 height 12
radio input "true"
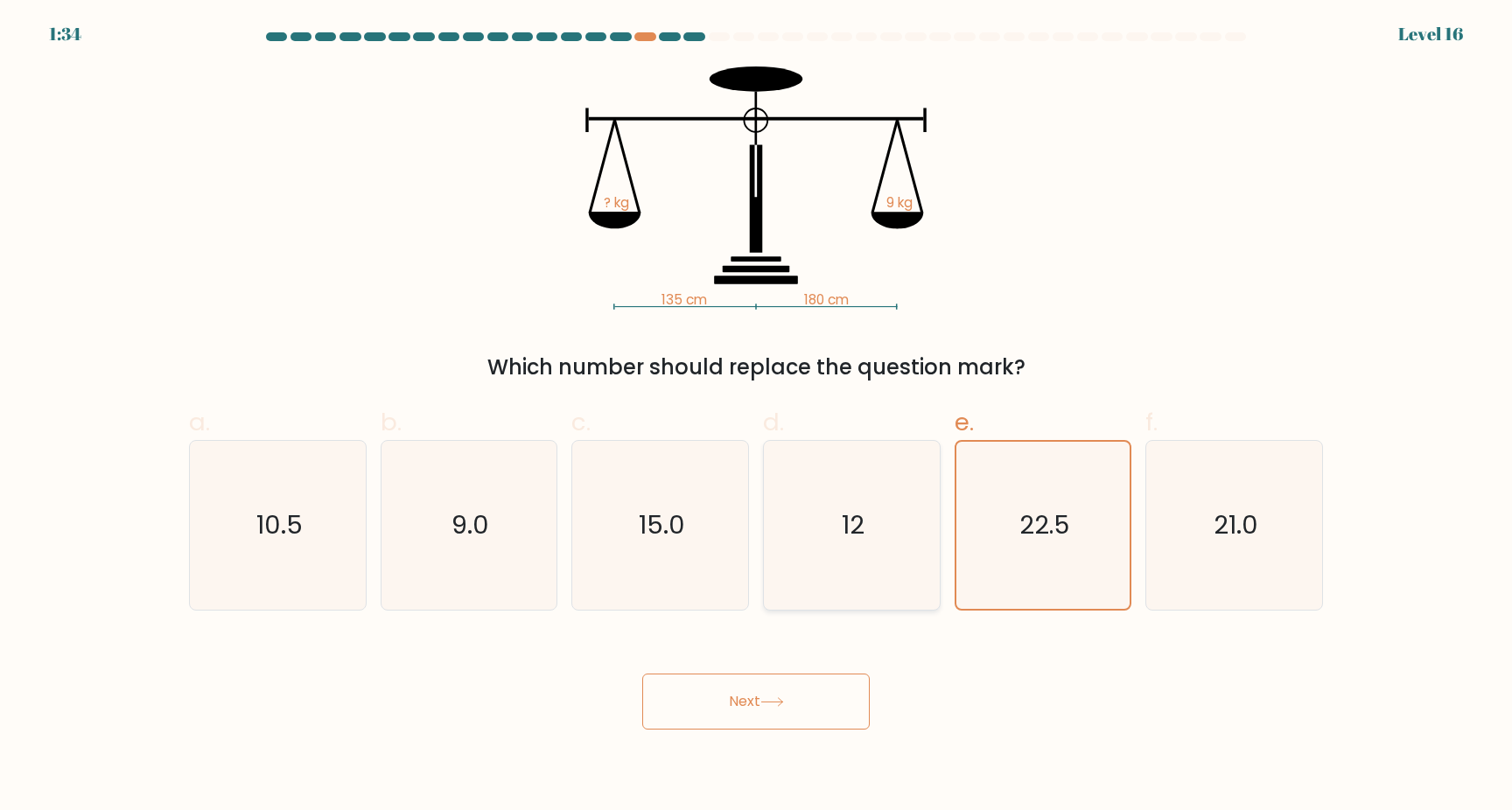
click at [869, 508] on icon "12" at bounding box center [851, 525] width 169 height 169
click at [756, 416] on input "d. 12" at bounding box center [756, 410] width 1 height 12
radio input "true"
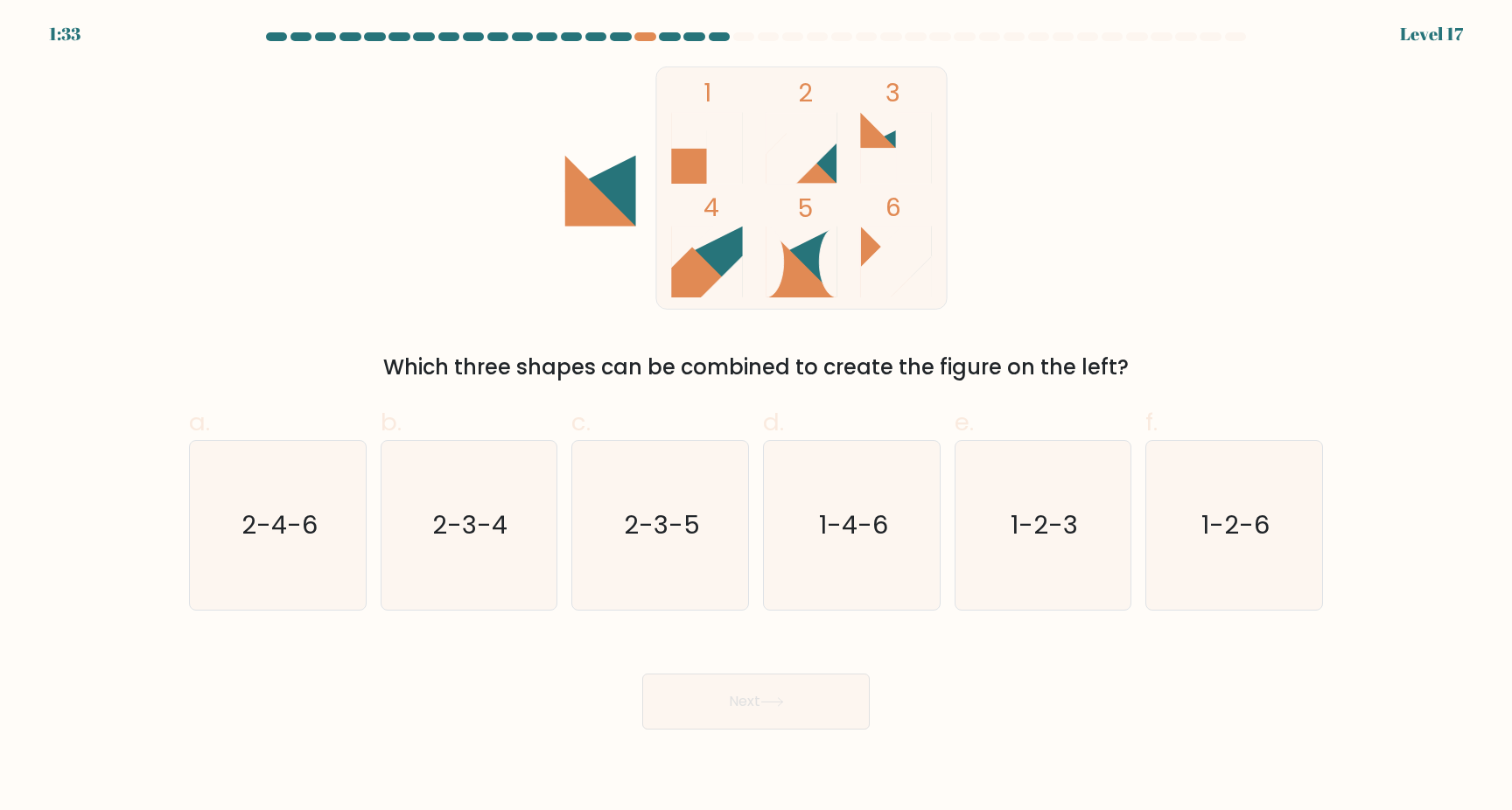
click at [761, 695] on button "Next" at bounding box center [756, 702] width 227 height 56
click at [275, 525] on text "2-4-6" at bounding box center [279, 524] width 76 height 35
click at [756, 416] on input "a. 2-4-6" at bounding box center [756, 410] width 1 height 12
radio input "true"
click at [764, 683] on button "Next" at bounding box center [756, 702] width 227 height 56
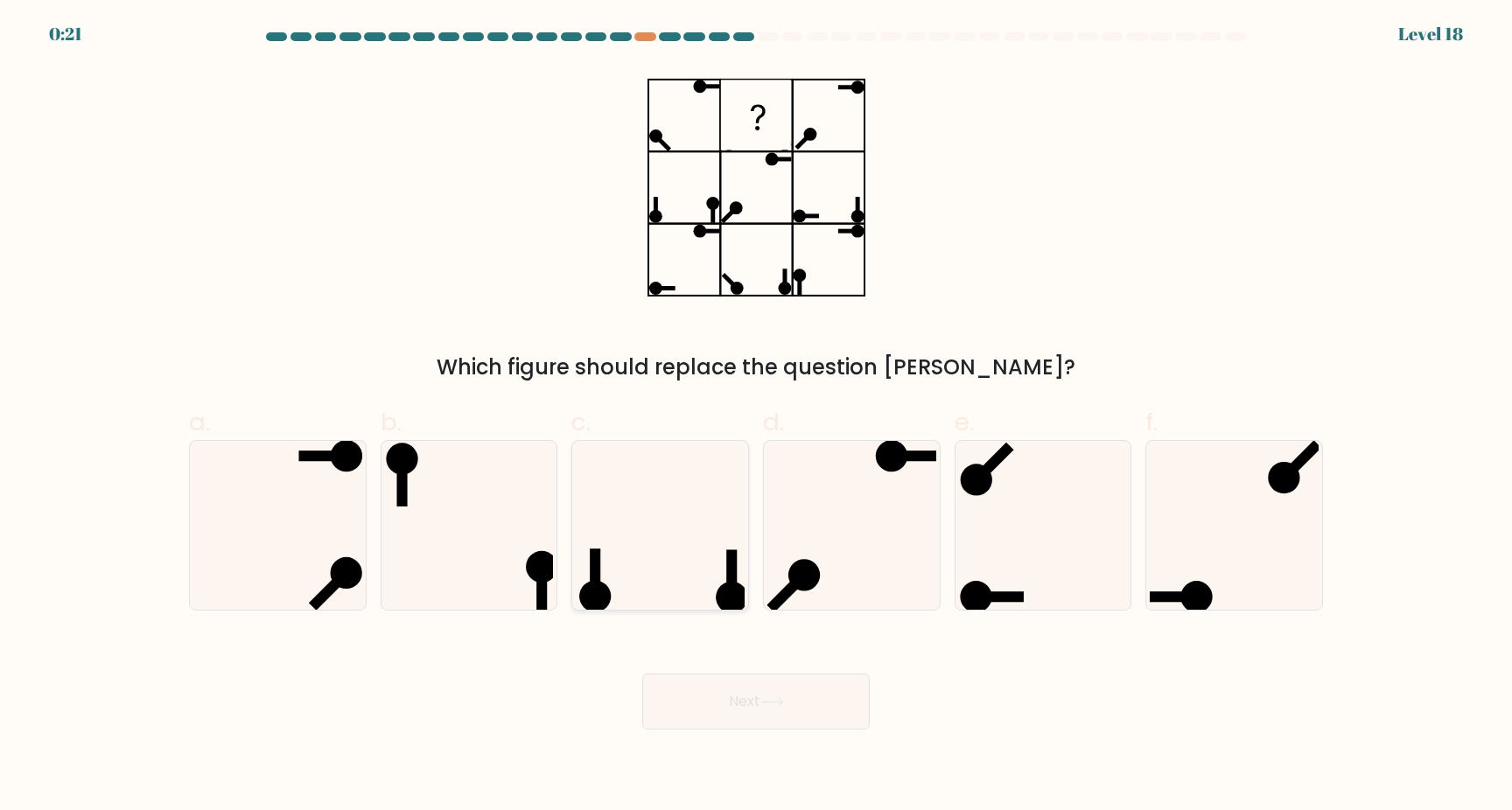
click at [693, 515] on icon at bounding box center [660, 525] width 169 height 169
click at [756, 416] on input "c." at bounding box center [756, 410] width 1 height 12
radio input "true"
click at [761, 726] on button "Next" at bounding box center [756, 702] width 227 height 56
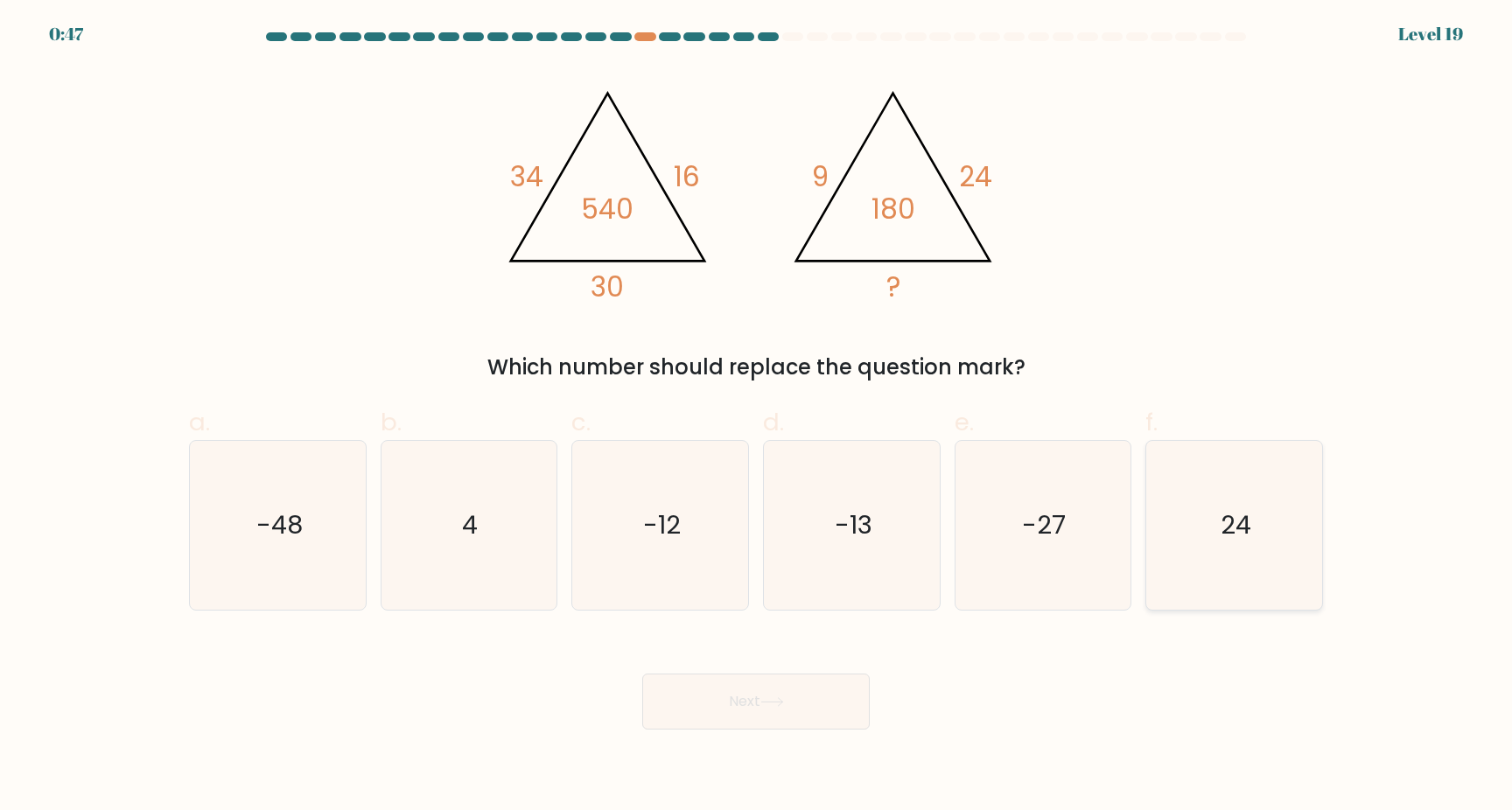
click at [1173, 578] on icon "24" at bounding box center [1234, 525] width 169 height 169
click at [756, 416] on input "f. 24" at bounding box center [756, 410] width 1 height 12
radio input "true"
click at [805, 691] on button "Next" at bounding box center [756, 702] width 227 height 56
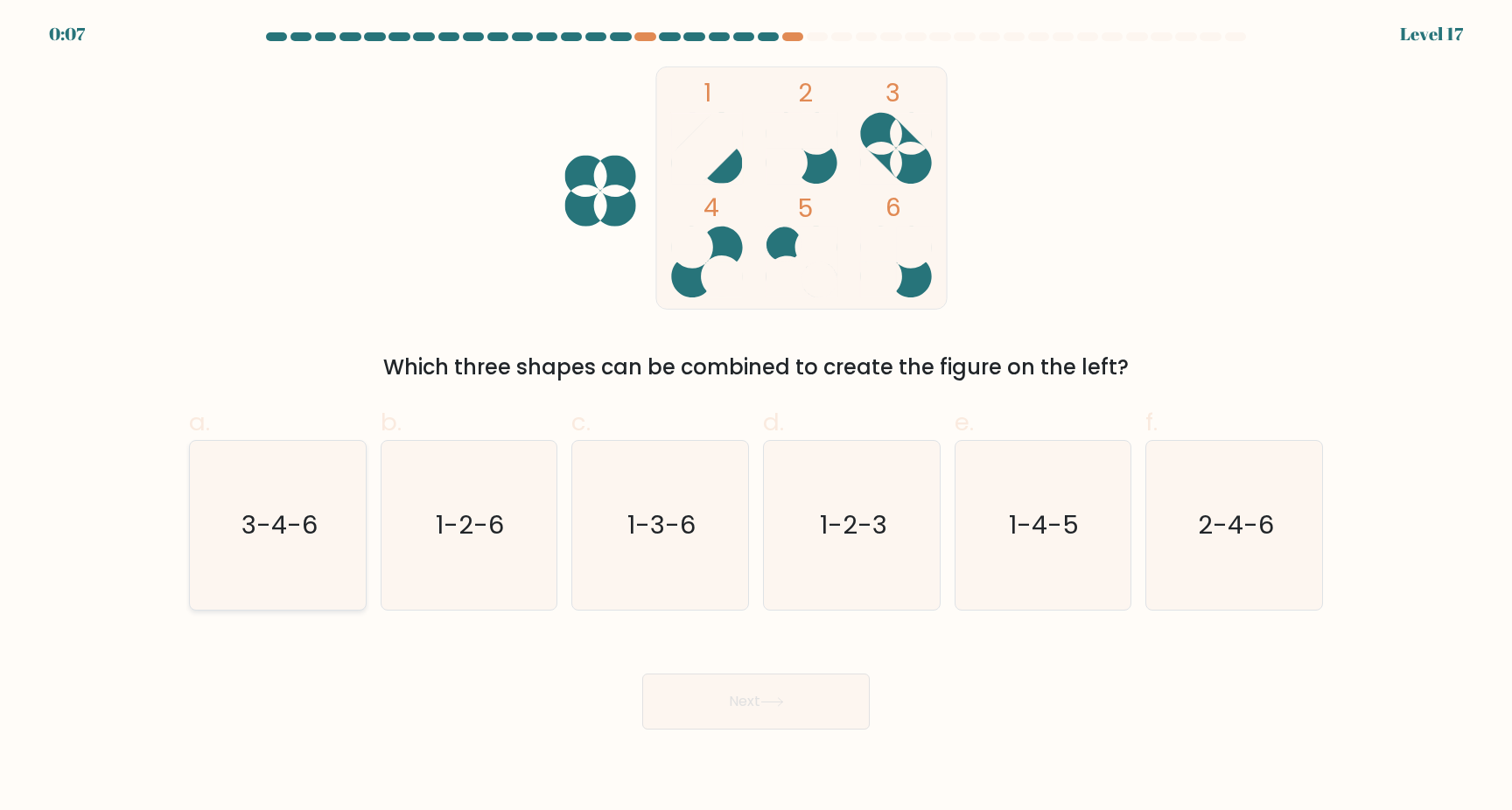
click at [291, 523] on text "3-4-6" at bounding box center [279, 524] width 76 height 35
click at [756, 416] on input "a. 3-4-6" at bounding box center [756, 410] width 1 height 12
radio input "true"
click at [766, 702] on icon at bounding box center [772, 702] width 24 height 10
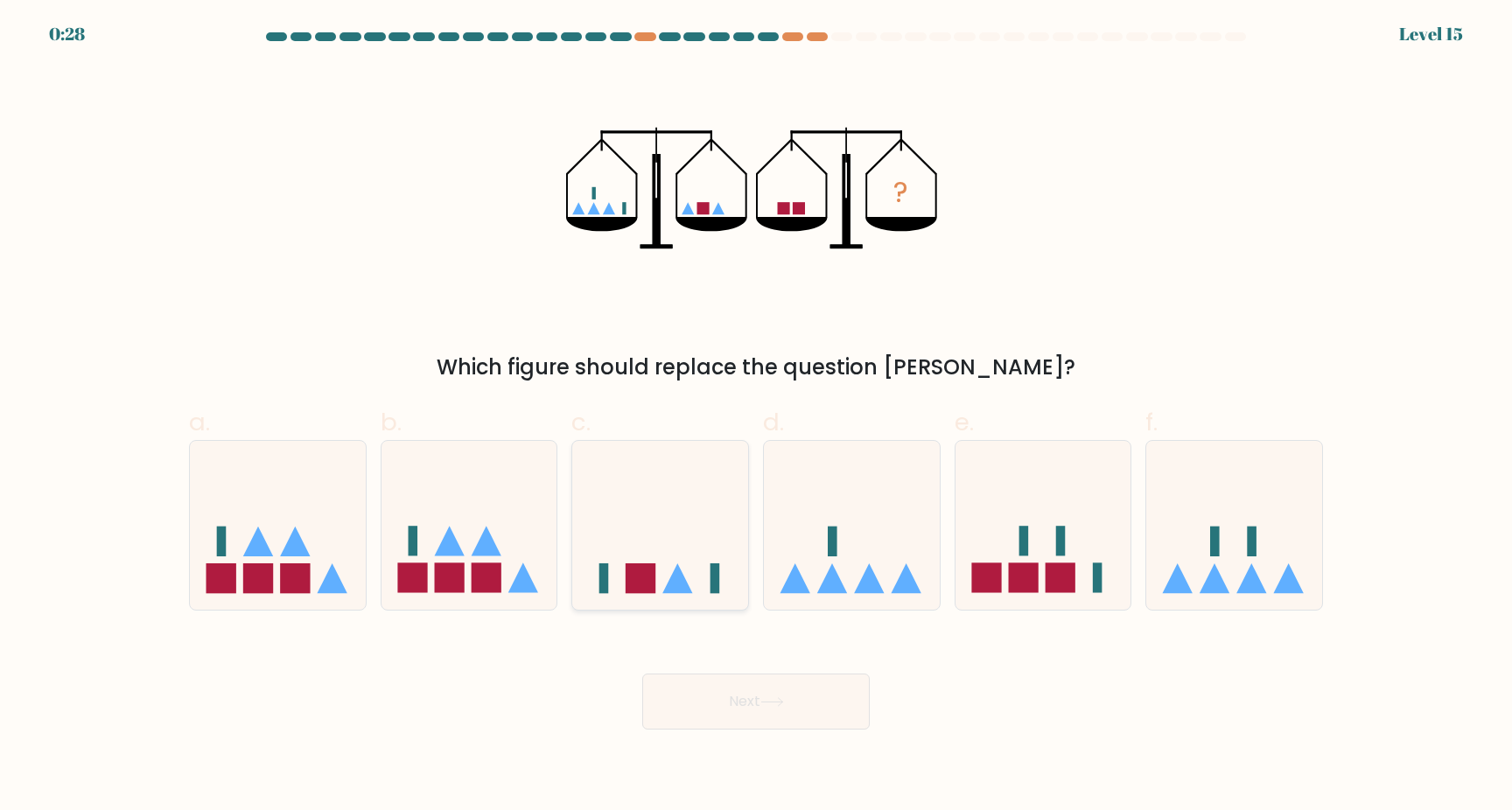
click at [668, 584] on icon at bounding box center [677, 578] width 30 height 30
click at [756, 416] on input "c." at bounding box center [756, 410] width 1 height 12
radio input "true"
click at [735, 686] on button "Next" at bounding box center [756, 702] width 227 height 56
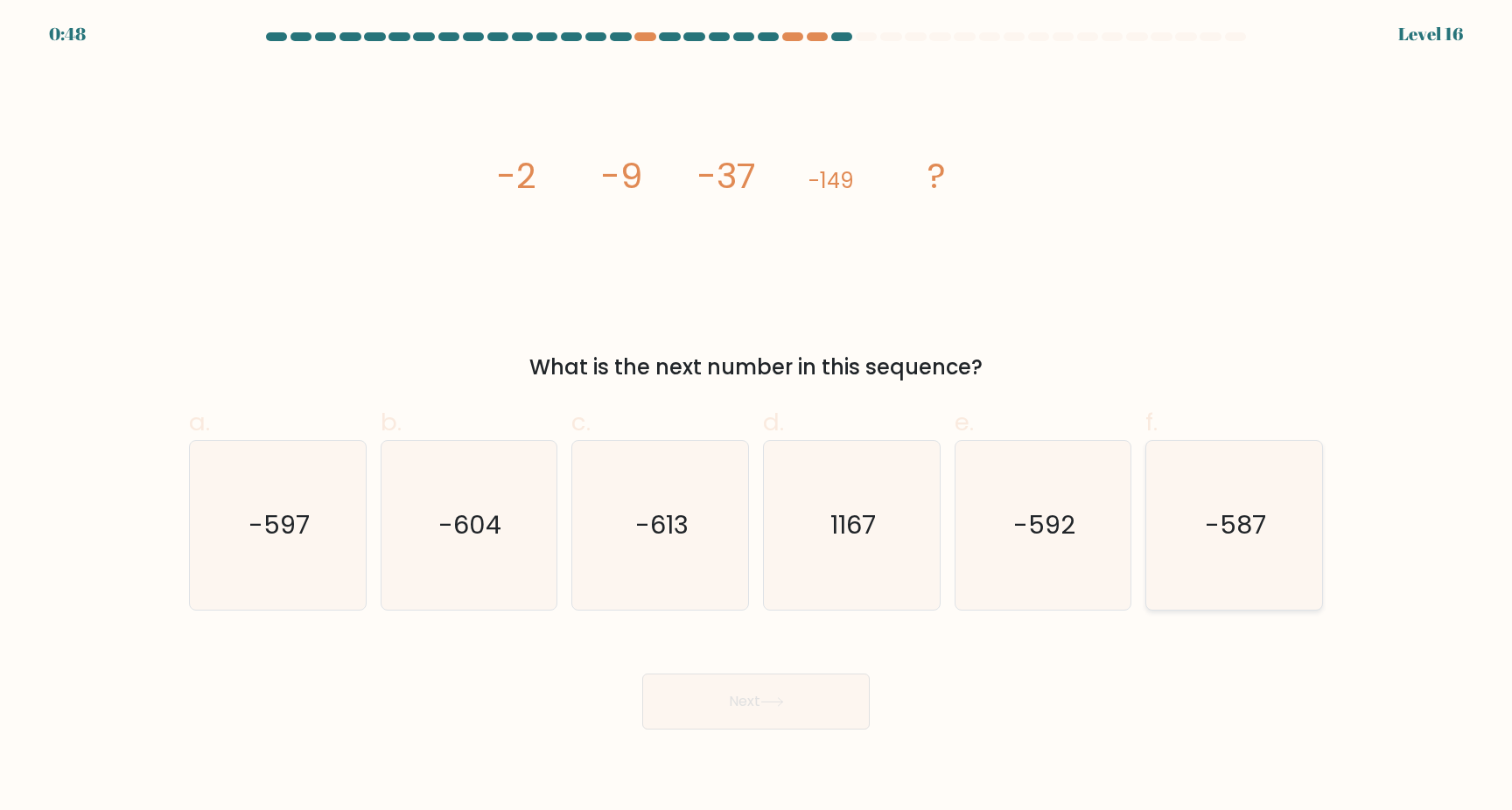
click at [1198, 578] on icon "-587" at bounding box center [1234, 525] width 169 height 169
click at [756, 416] on input "f. -587" at bounding box center [756, 410] width 1 height 12
radio input "true"
click at [815, 696] on button "Next" at bounding box center [756, 702] width 227 height 56
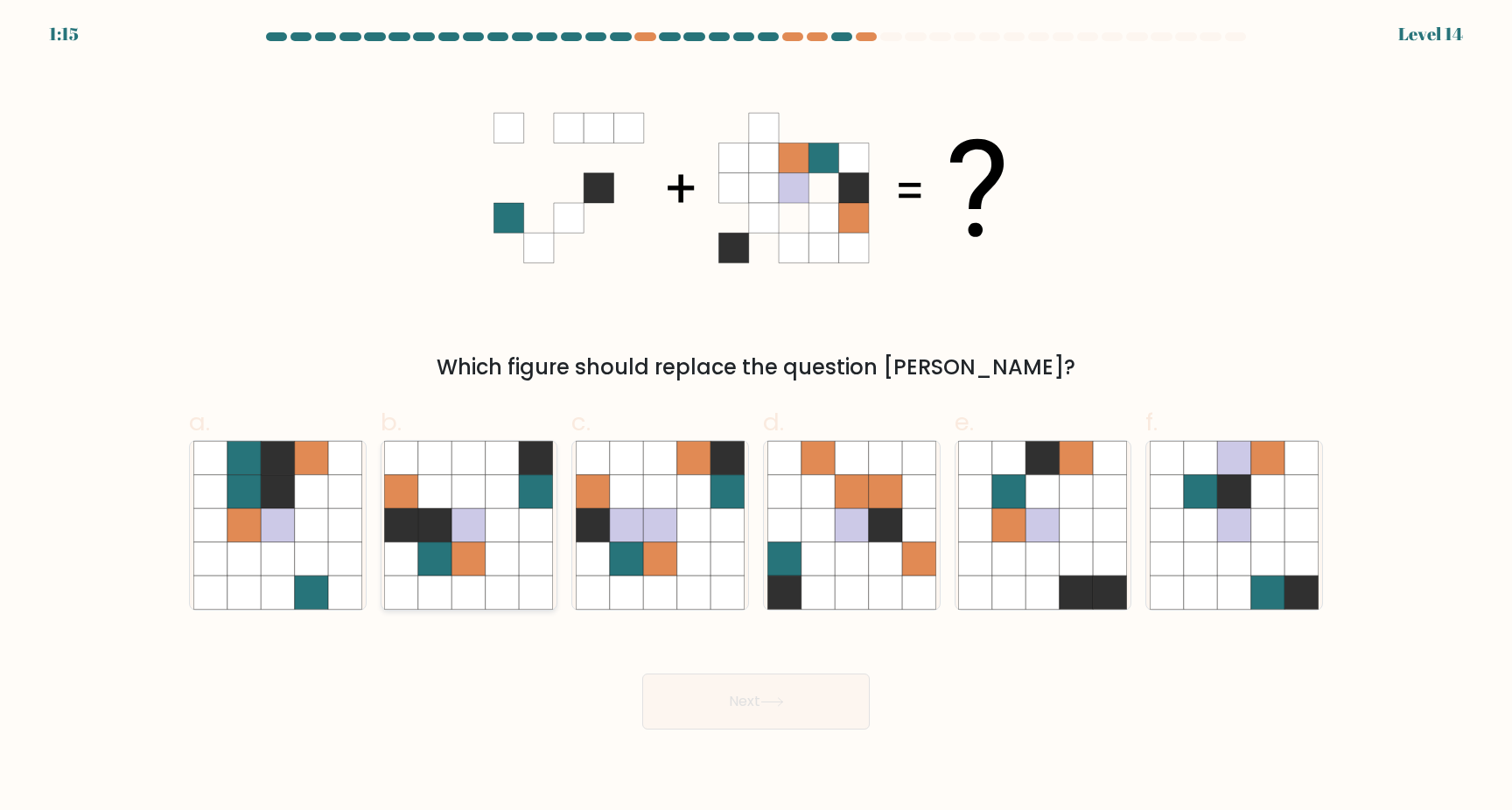
click at [475, 494] on icon at bounding box center [469, 492] width 34 height 34
click at [756, 416] on input "b." at bounding box center [756, 410] width 1 height 12
radio input "true"
click at [781, 687] on button "Next" at bounding box center [756, 702] width 227 height 56
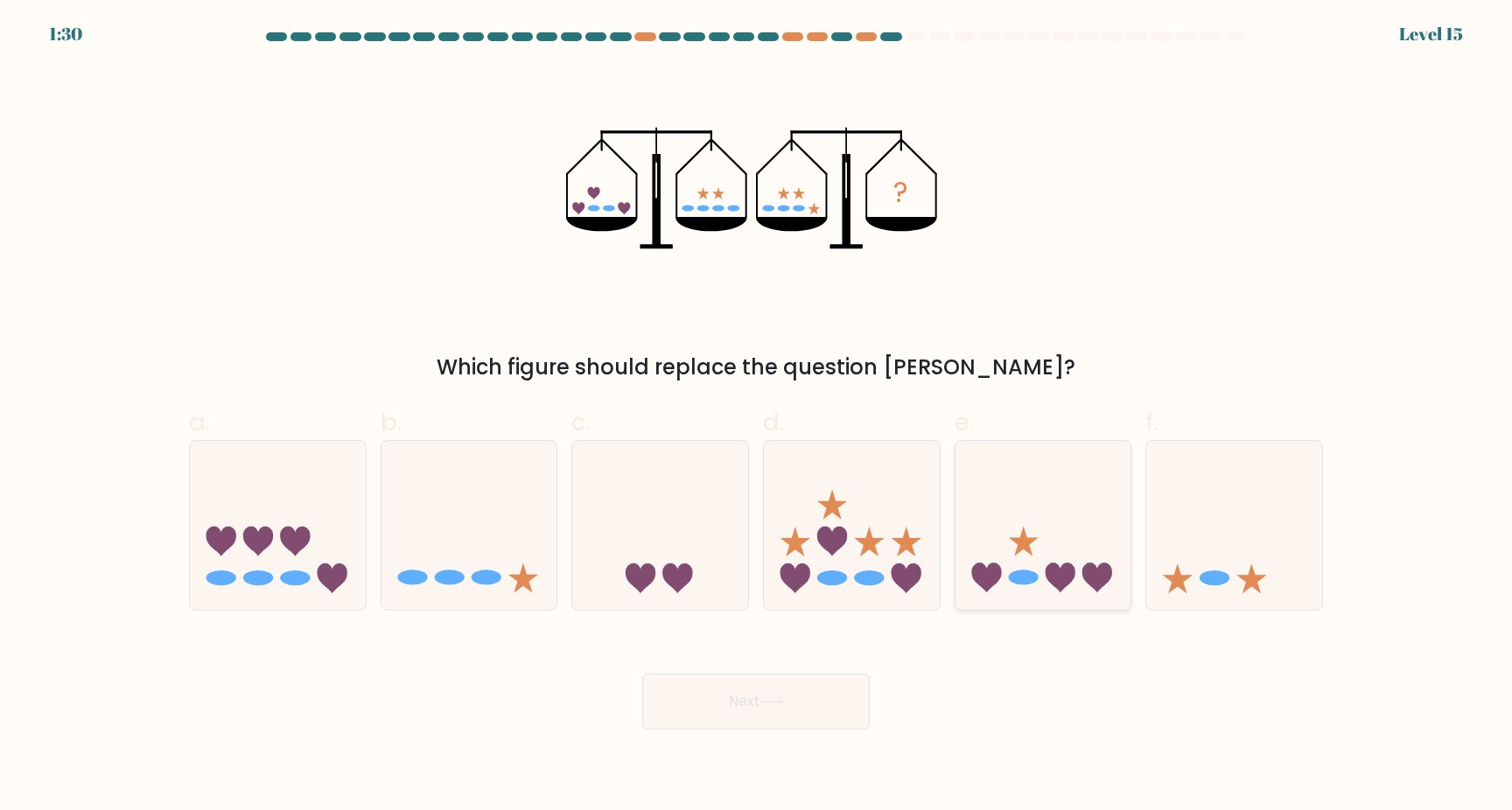
click at [1066, 554] on icon at bounding box center [1042, 524] width 175 height 145
click at [756, 416] on input "e." at bounding box center [756, 410] width 1 height 12
radio input "true"
click at [743, 693] on button "Next" at bounding box center [756, 702] width 227 height 56
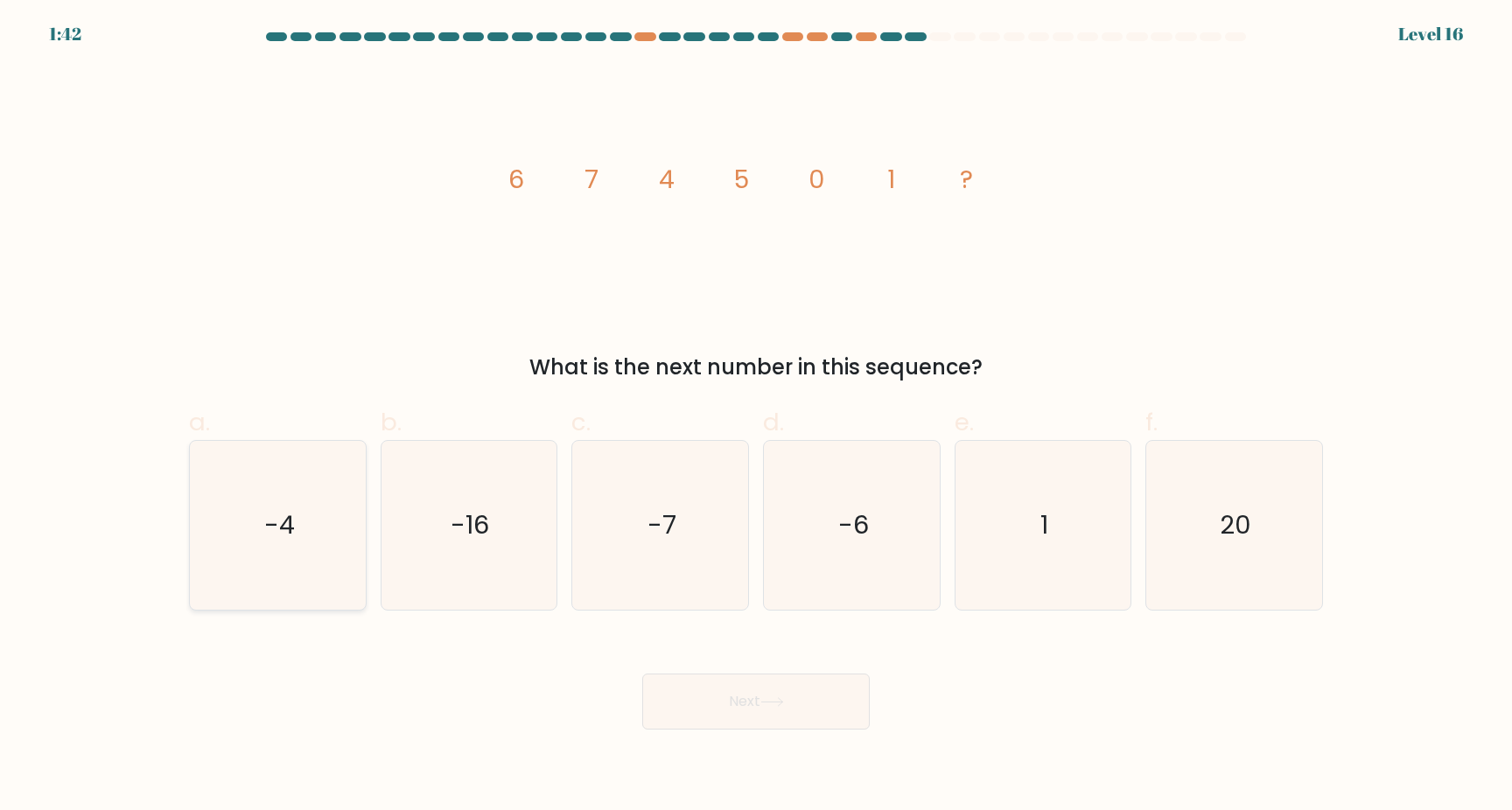
click at [355, 525] on icon "-4" at bounding box center [278, 525] width 169 height 169
click at [756, 416] on input "a. -4" at bounding box center [756, 410] width 1 height 12
radio input "true"
click at [722, 703] on button "Next" at bounding box center [756, 702] width 227 height 56
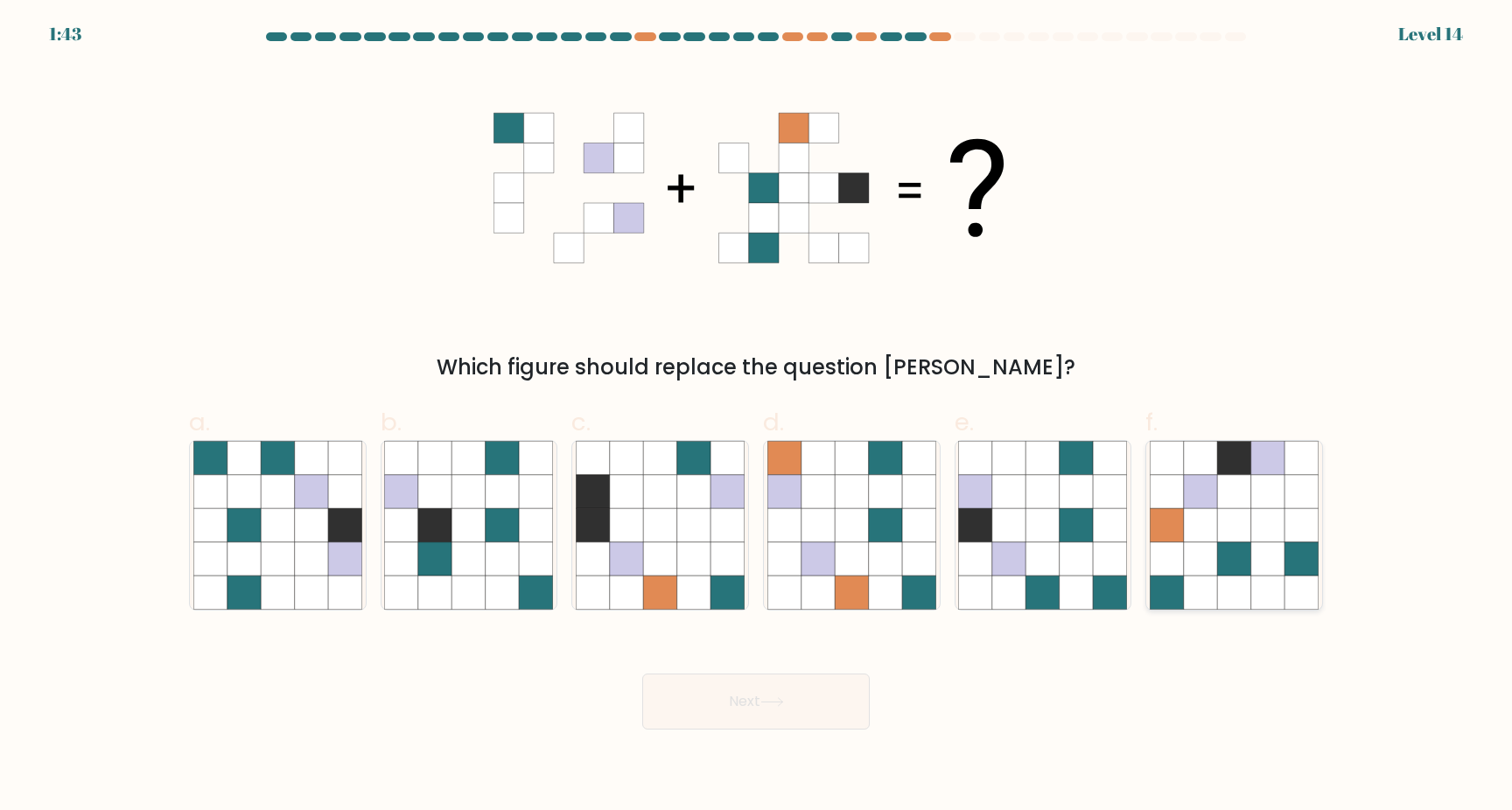
click at [1231, 531] on icon at bounding box center [1233, 524] width 34 height 34
click at [756, 416] on input "f." at bounding box center [756, 410] width 1 height 12
radio input "true"
click at [758, 705] on button "Next" at bounding box center [756, 702] width 227 height 56
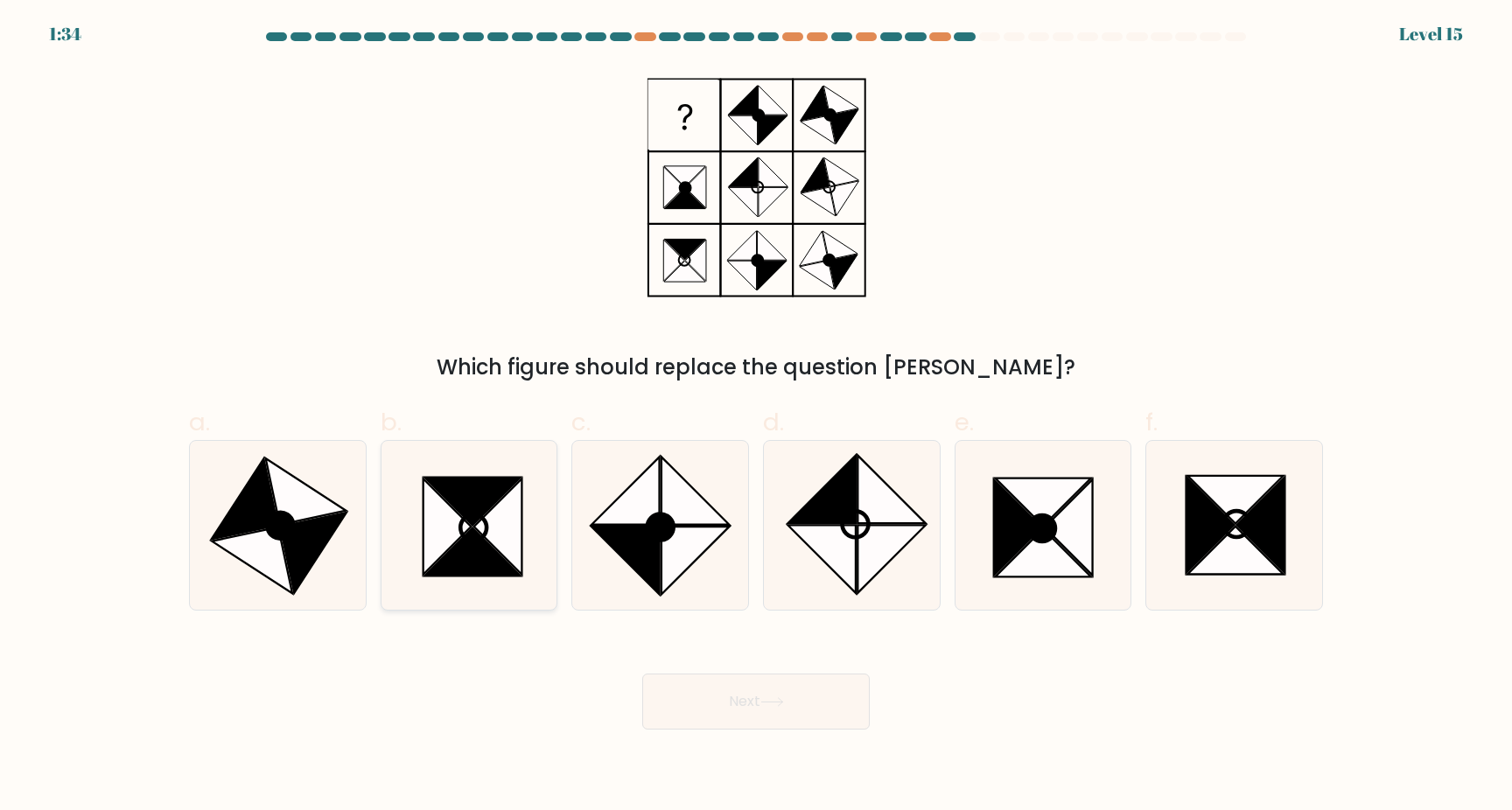
click at [457, 490] on icon at bounding box center [472, 501] width 95 height 48
click at [756, 416] on input "b." at bounding box center [756, 410] width 1 height 12
radio input "true"
click at [737, 691] on button "Next" at bounding box center [756, 702] width 227 height 56
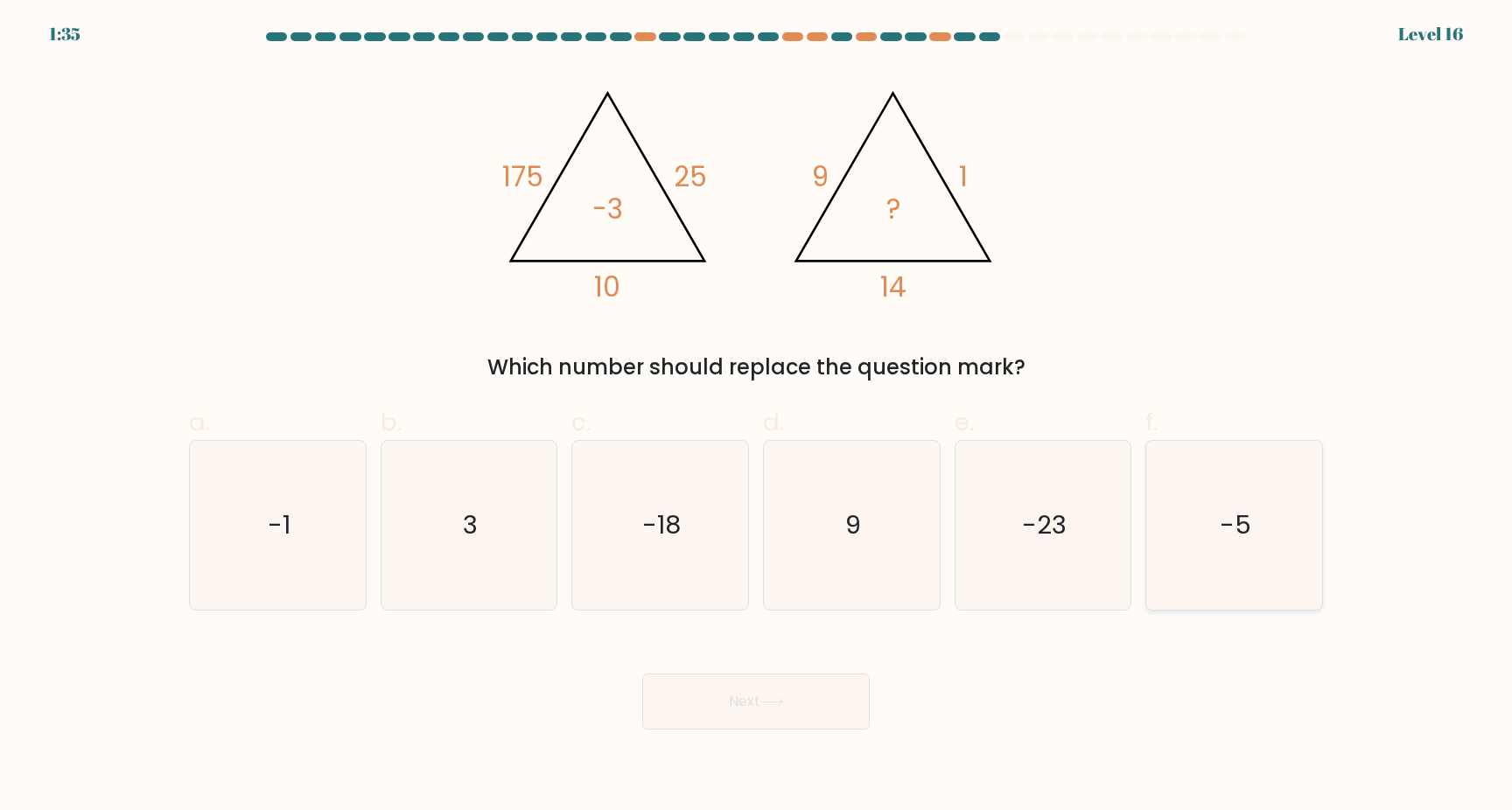
click at [1181, 509] on icon "-5" at bounding box center [1234, 525] width 169 height 169
click at [756, 416] on input "f. -5" at bounding box center [756, 410] width 1 height 12
radio input "true"
click at [745, 699] on button "Next" at bounding box center [756, 702] width 227 height 56
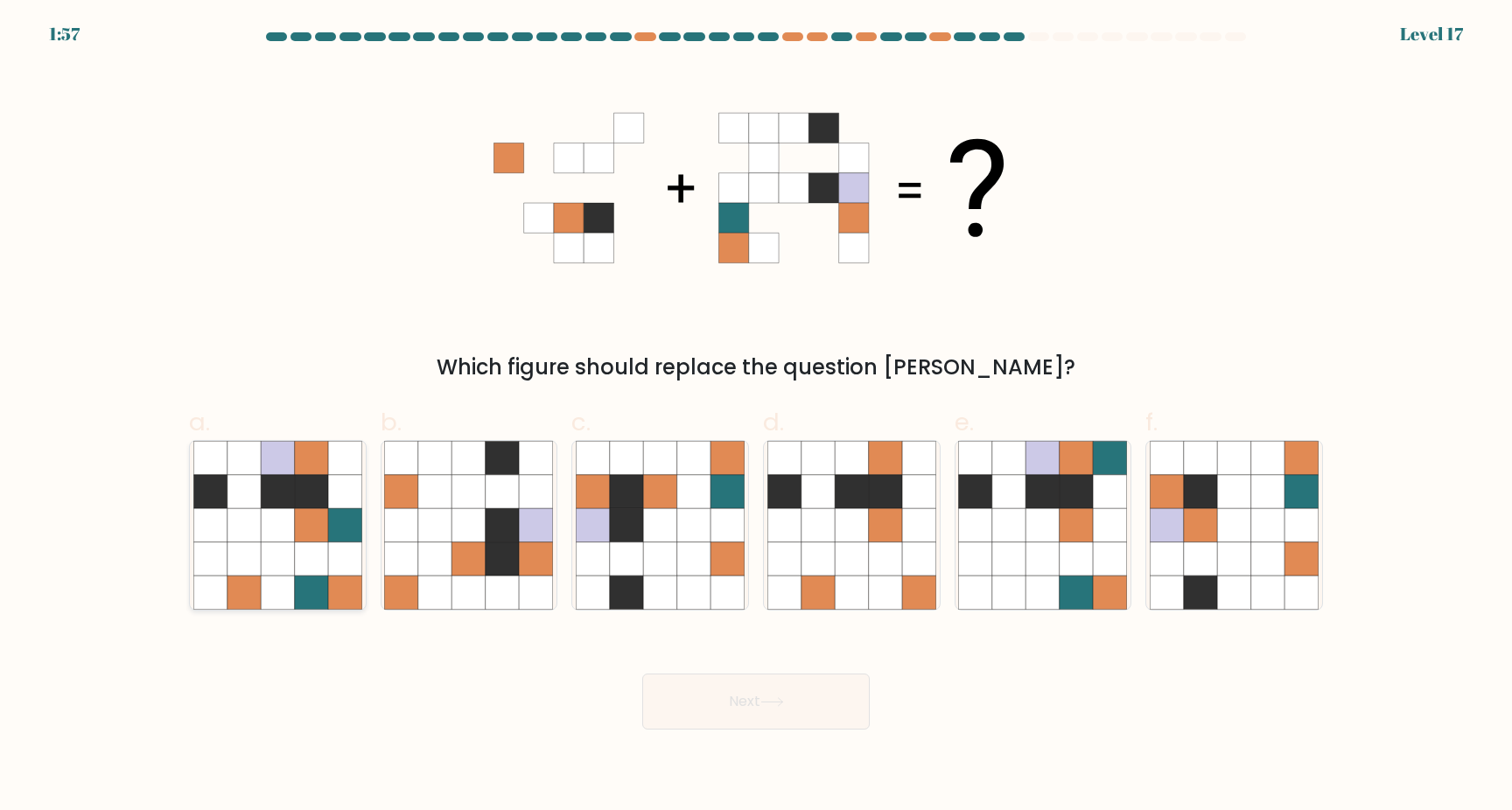
click at [305, 557] on icon at bounding box center [312, 559] width 34 height 34
click at [756, 416] on input "a." at bounding box center [756, 410] width 1 height 12
radio input "true"
click at [737, 701] on button "Next" at bounding box center [756, 702] width 227 height 56
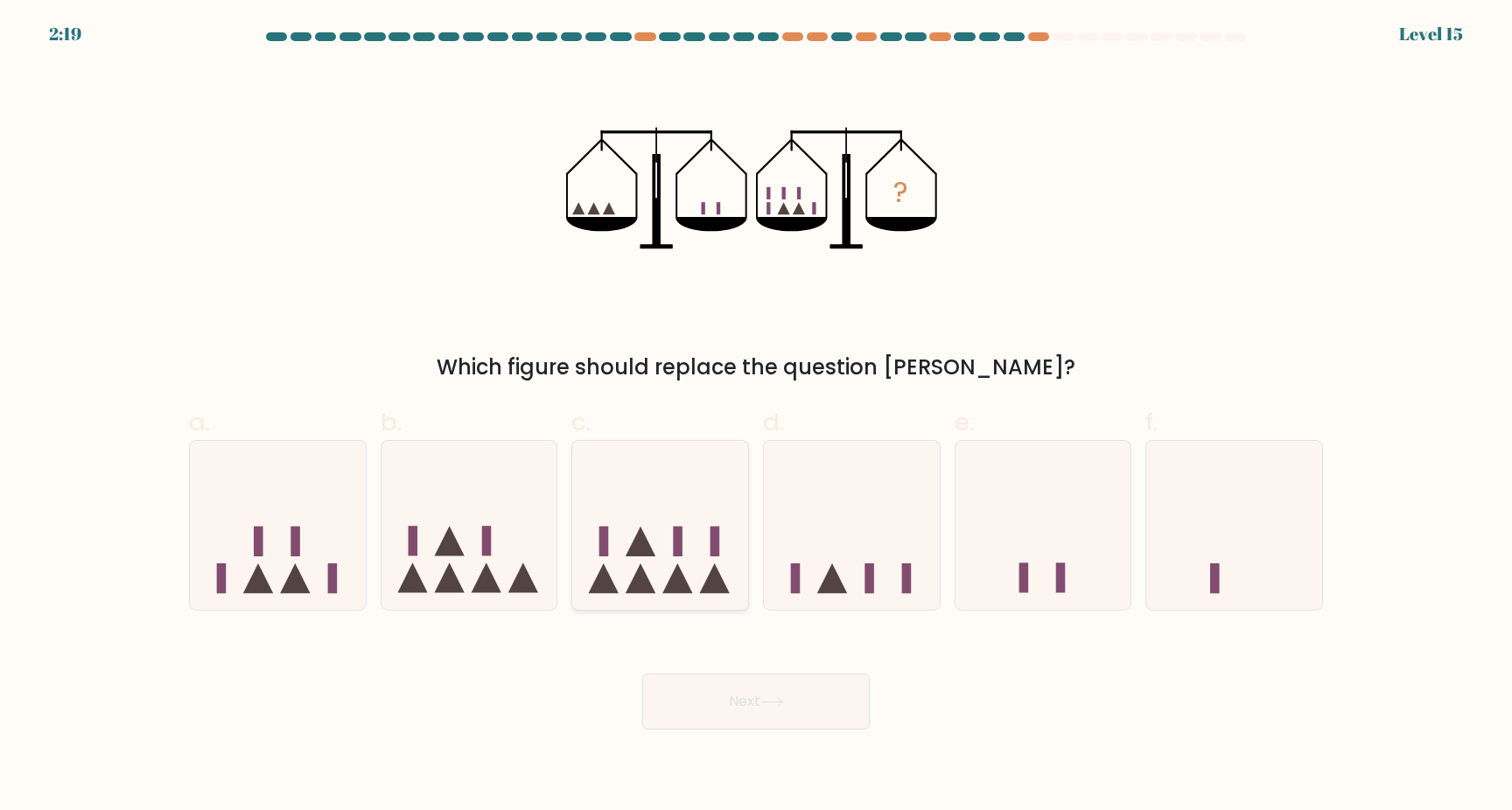
click at [706, 556] on icon at bounding box center [660, 524] width 175 height 145
click at [756, 416] on input "c." at bounding box center [756, 410] width 1 height 12
radio input "true"
click at [743, 676] on button "Next" at bounding box center [756, 702] width 227 height 56
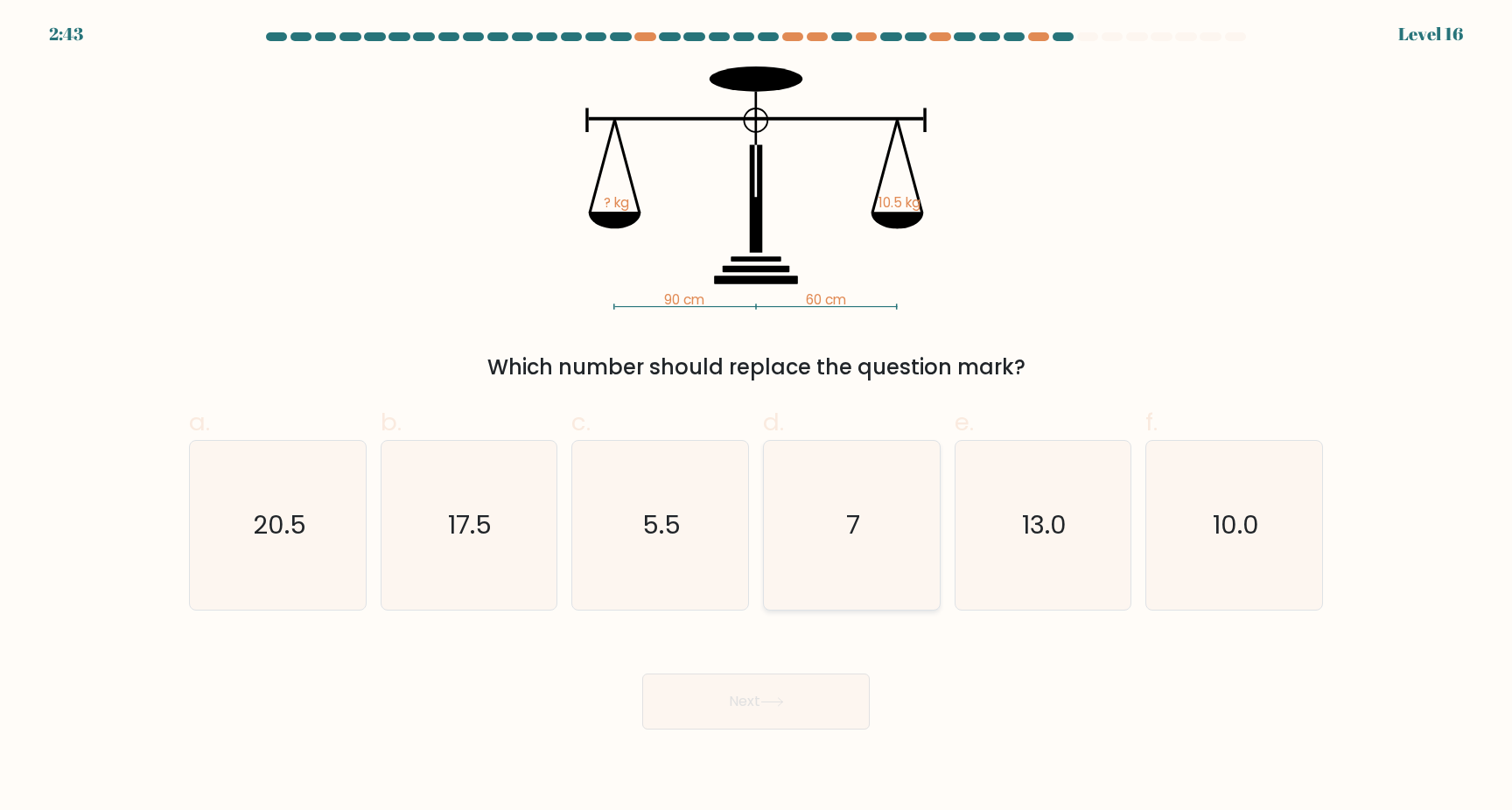
click at [855, 507] on text "7" at bounding box center [852, 524] width 14 height 35
click at [756, 416] on input "d. 7" at bounding box center [756, 410] width 1 height 12
radio input "true"
click at [775, 694] on button "Next" at bounding box center [756, 702] width 227 height 56
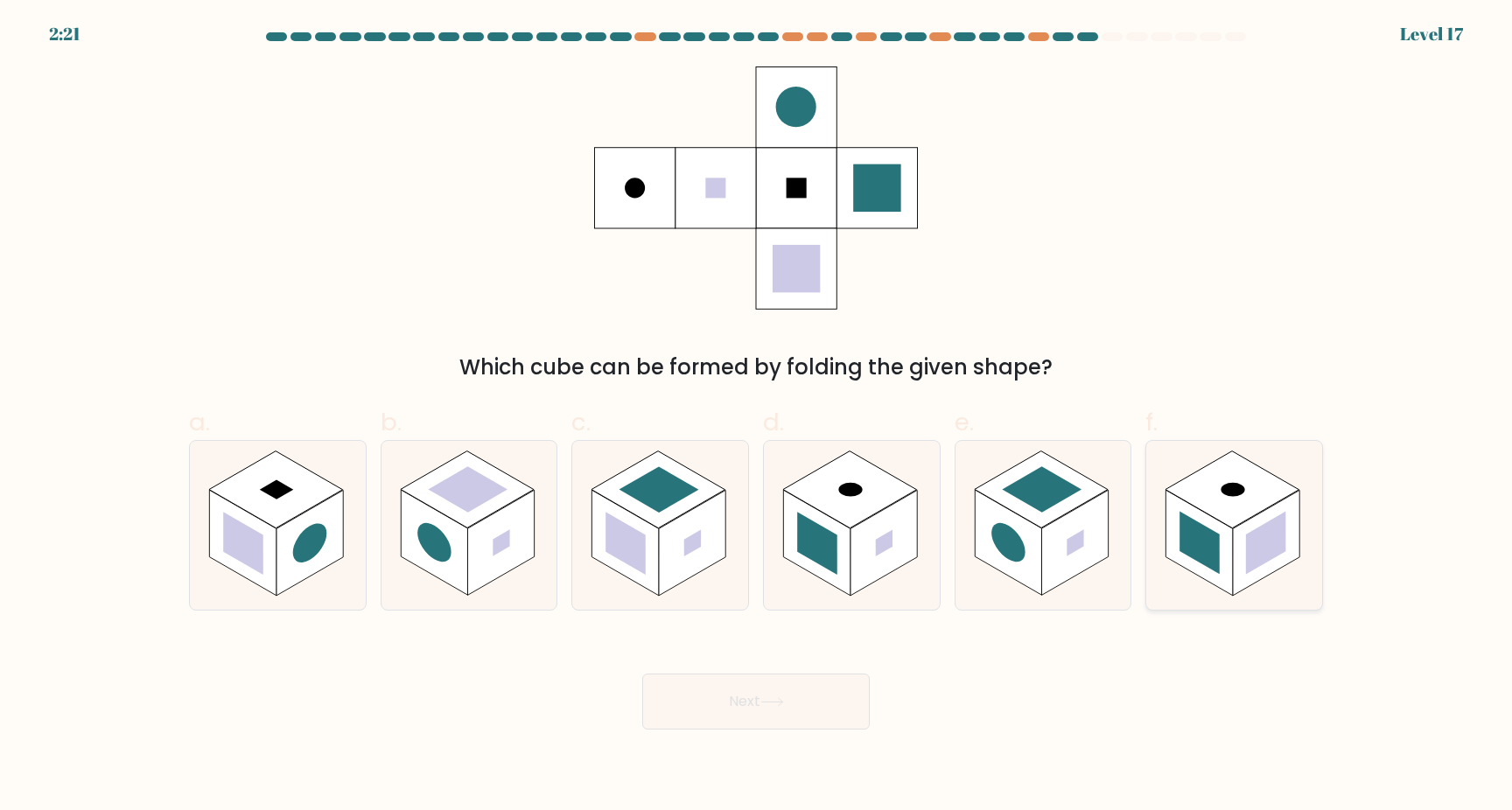
click at [1213, 550] on rect at bounding box center [1199, 543] width 40 height 63
click at [756, 416] on input "f." at bounding box center [756, 410] width 1 height 12
radio input "true"
click at [782, 697] on button "Next" at bounding box center [756, 702] width 227 height 56
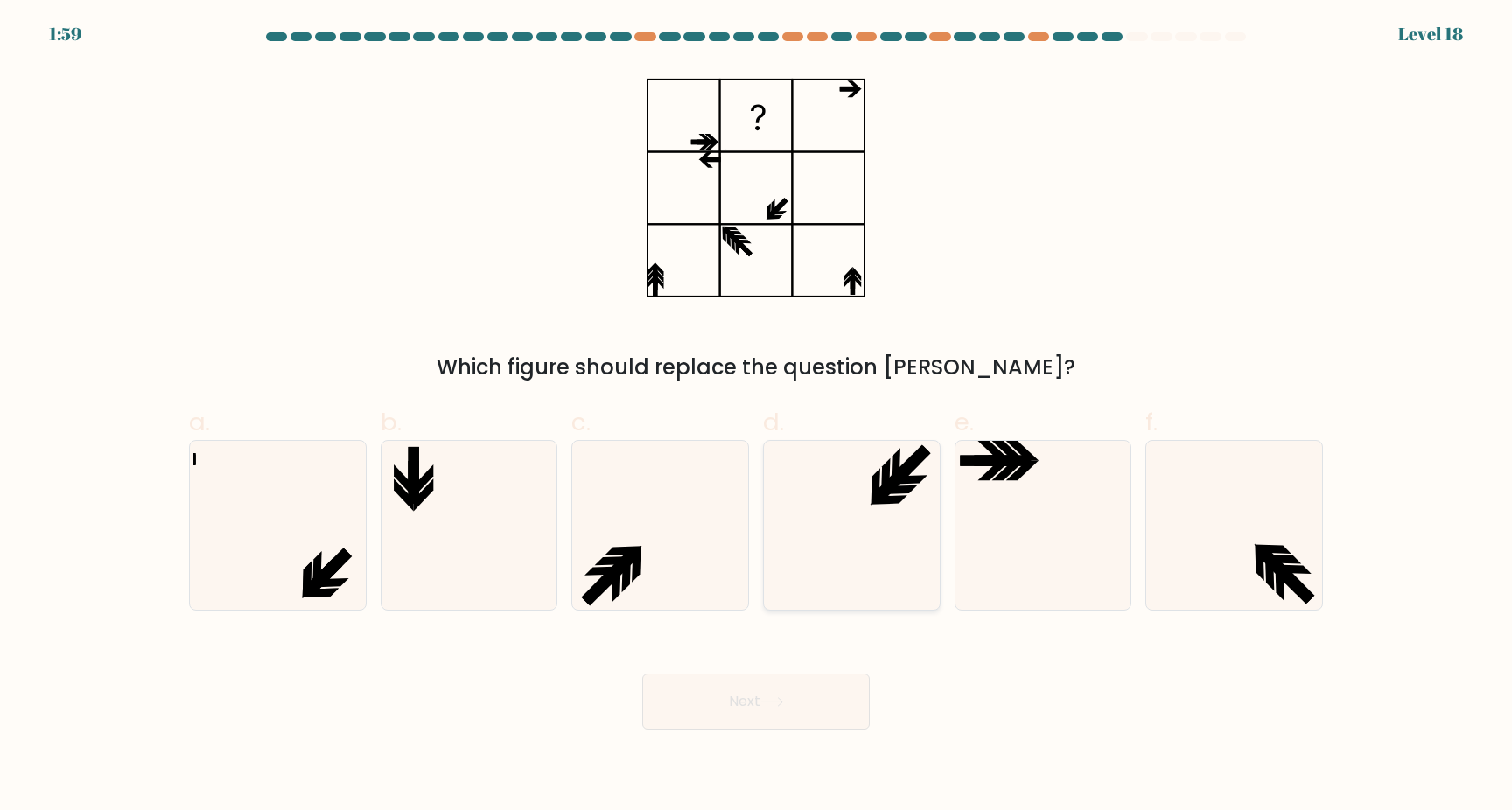
click at [832, 515] on icon at bounding box center [851, 525] width 169 height 169
click at [756, 416] on input "d." at bounding box center [756, 410] width 1 height 12
radio input "true"
click at [754, 703] on button "Next" at bounding box center [756, 702] width 227 height 56
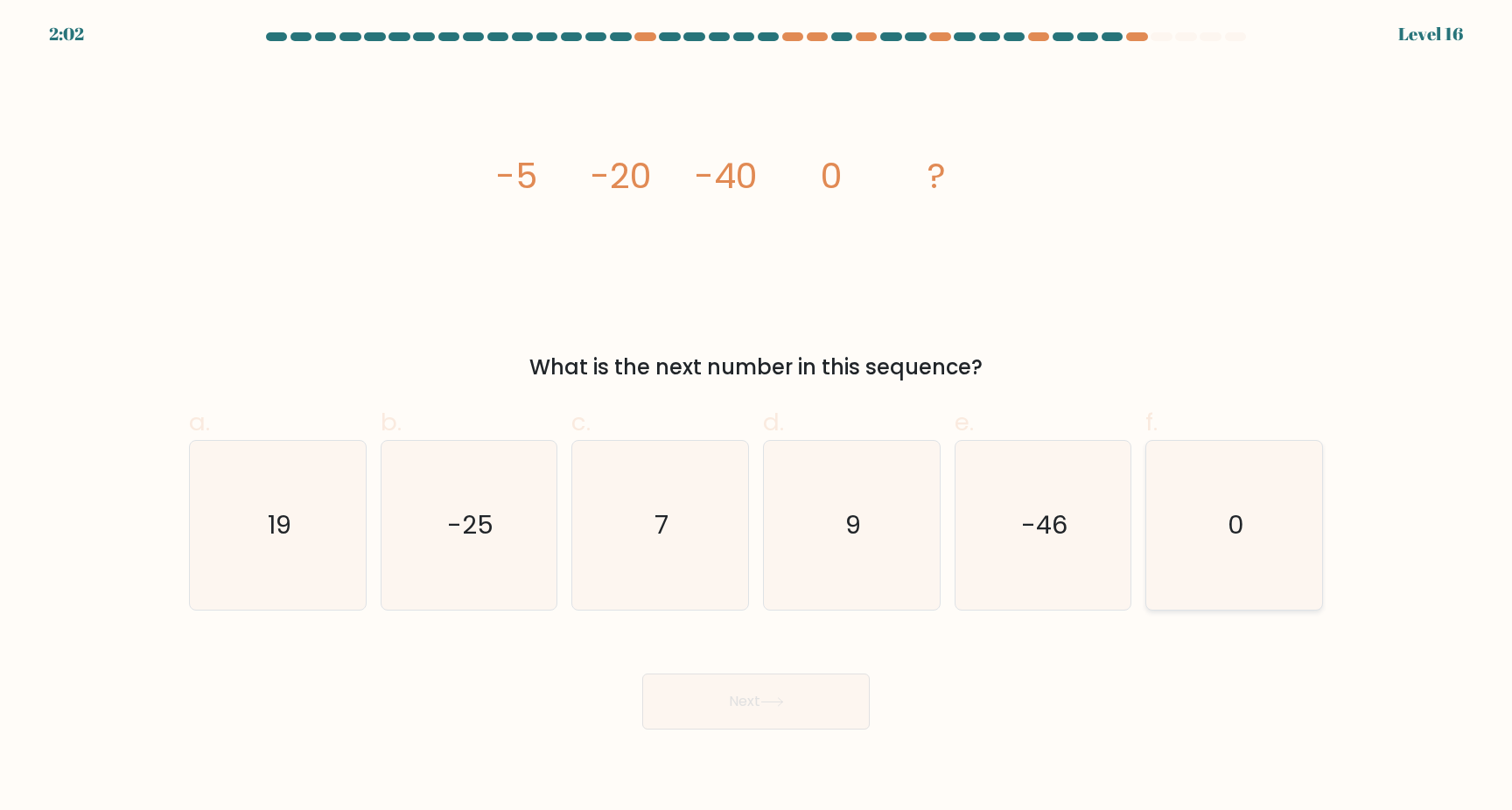
click at [1185, 561] on icon "0" at bounding box center [1234, 525] width 169 height 169
click at [756, 416] on input "f. 0" at bounding box center [756, 410] width 1 height 12
radio input "true"
click at [775, 685] on button "Next" at bounding box center [756, 702] width 227 height 56
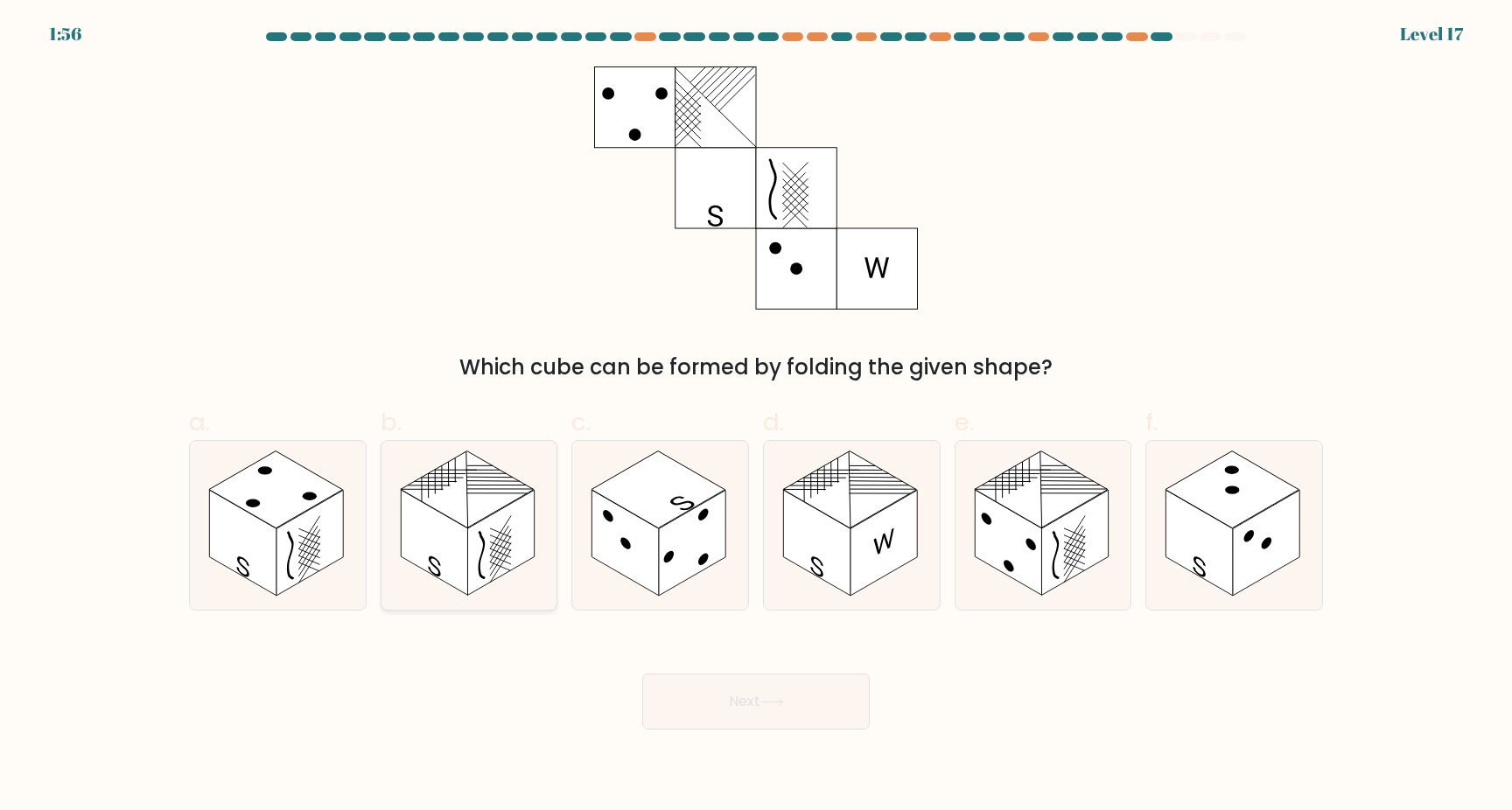
click at [480, 488] on line at bounding box center [500, 489] width 66 height 38
click at [756, 416] on input "b." at bounding box center [756, 410] width 1 height 12
radio input "true"
click at [766, 695] on button "Next" at bounding box center [756, 702] width 227 height 56
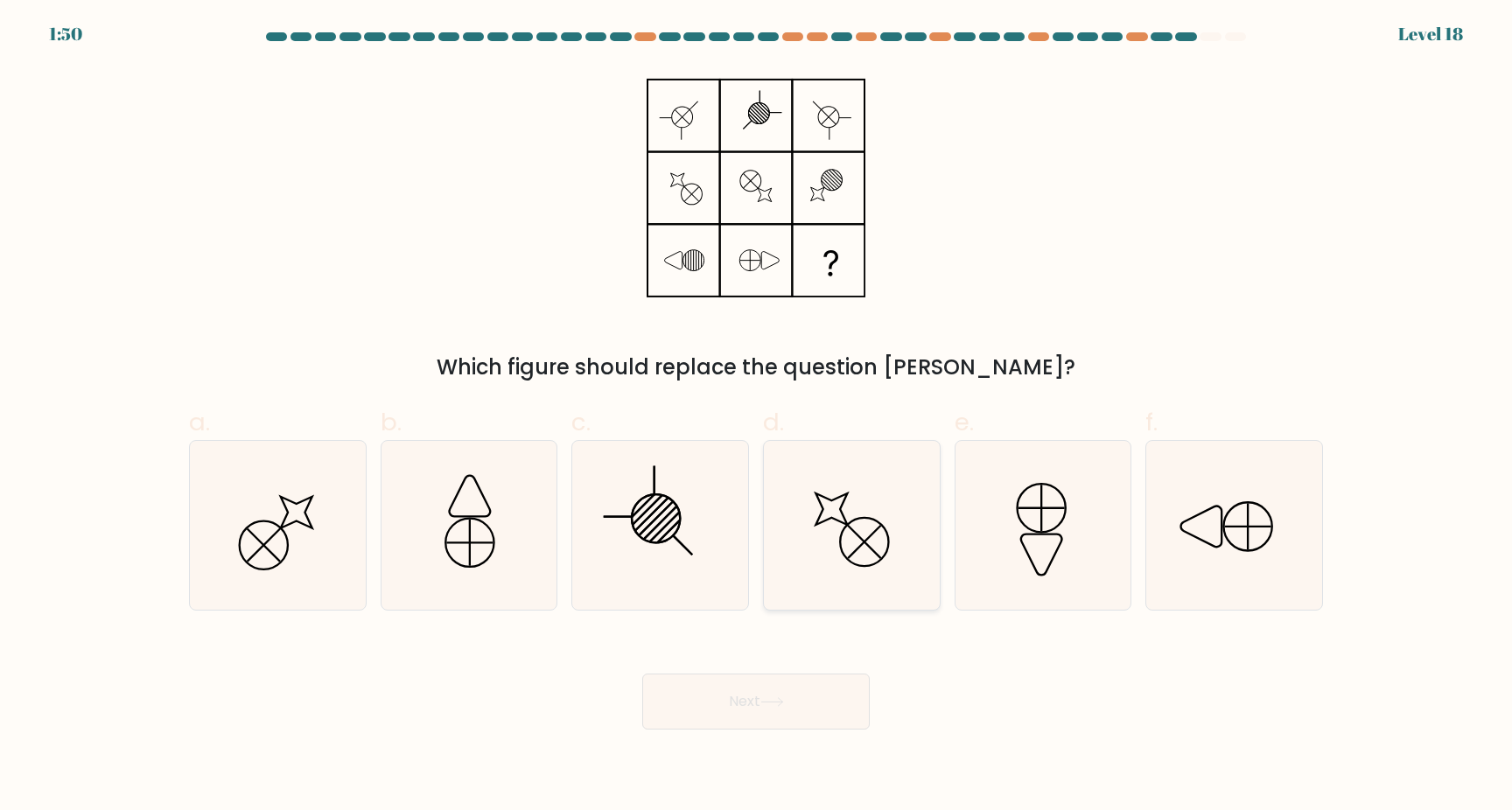
click at [830, 599] on icon at bounding box center [851, 525] width 169 height 169
click at [756, 416] on input "d." at bounding box center [756, 410] width 1 height 12
radio input "true"
click at [770, 696] on button "Next" at bounding box center [756, 702] width 227 height 56
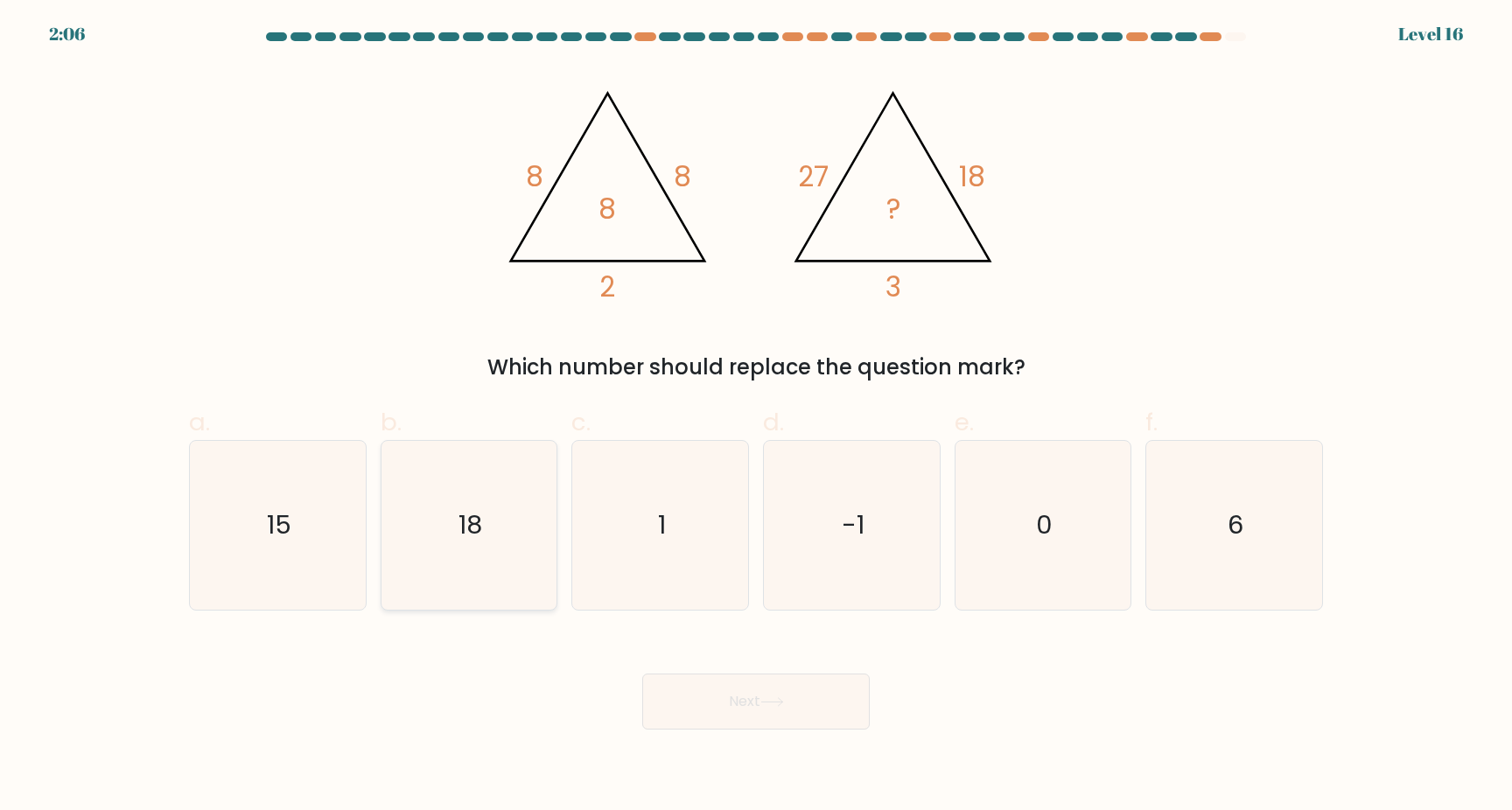
click at [466, 534] on text "18" at bounding box center [470, 524] width 24 height 35
click at [756, 416] on input "b. 18" at bounding box center [756, 410] width 1 height 12
radio input "true"
click at [748, 719] on button "Next" at bounding box center [756, 702] width 227 height 56
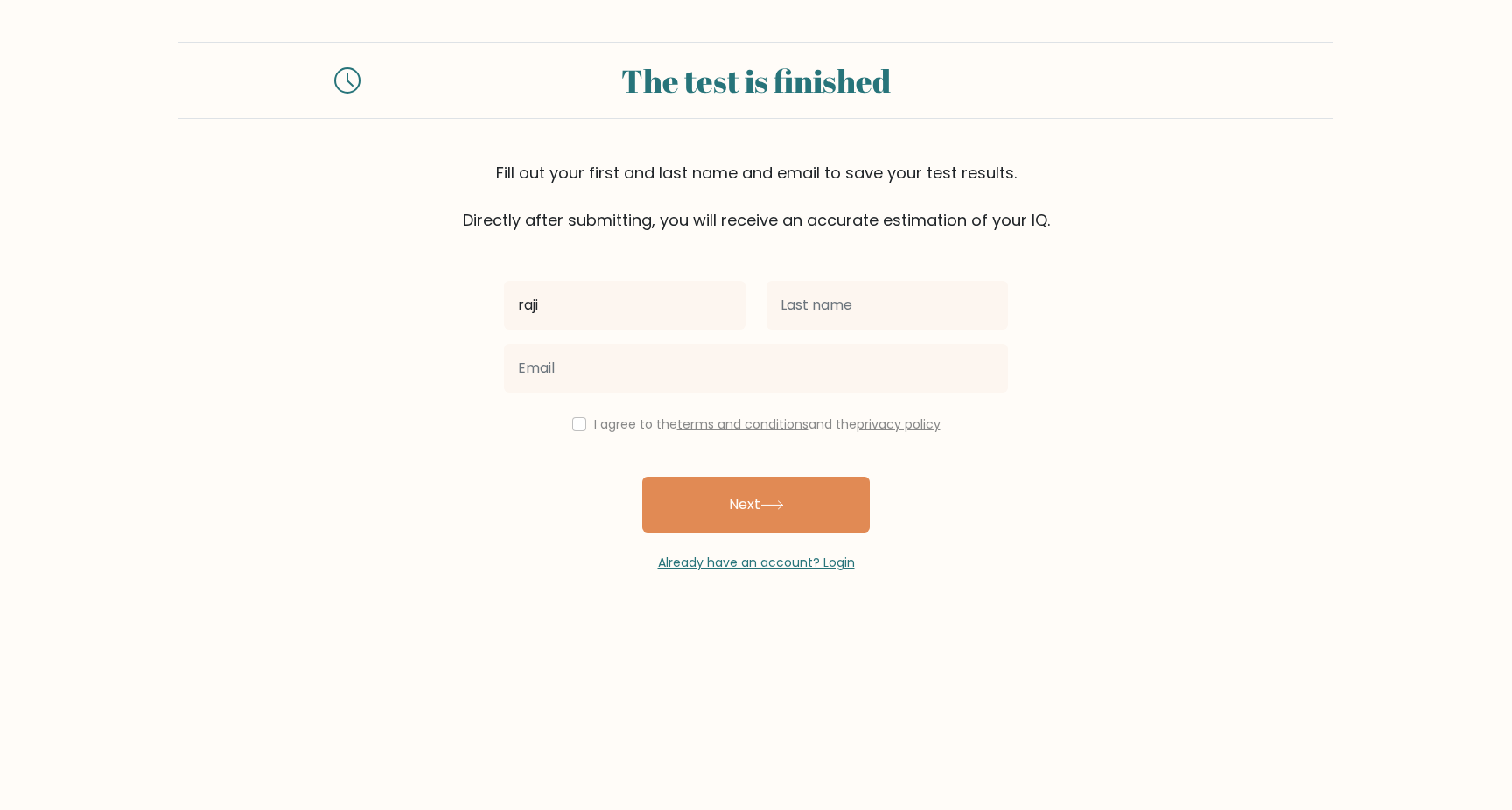
type input "raji"
click at [925, 312] on input "text" at bounding box center [887, 305] width 242 height 49
type input "ratala"
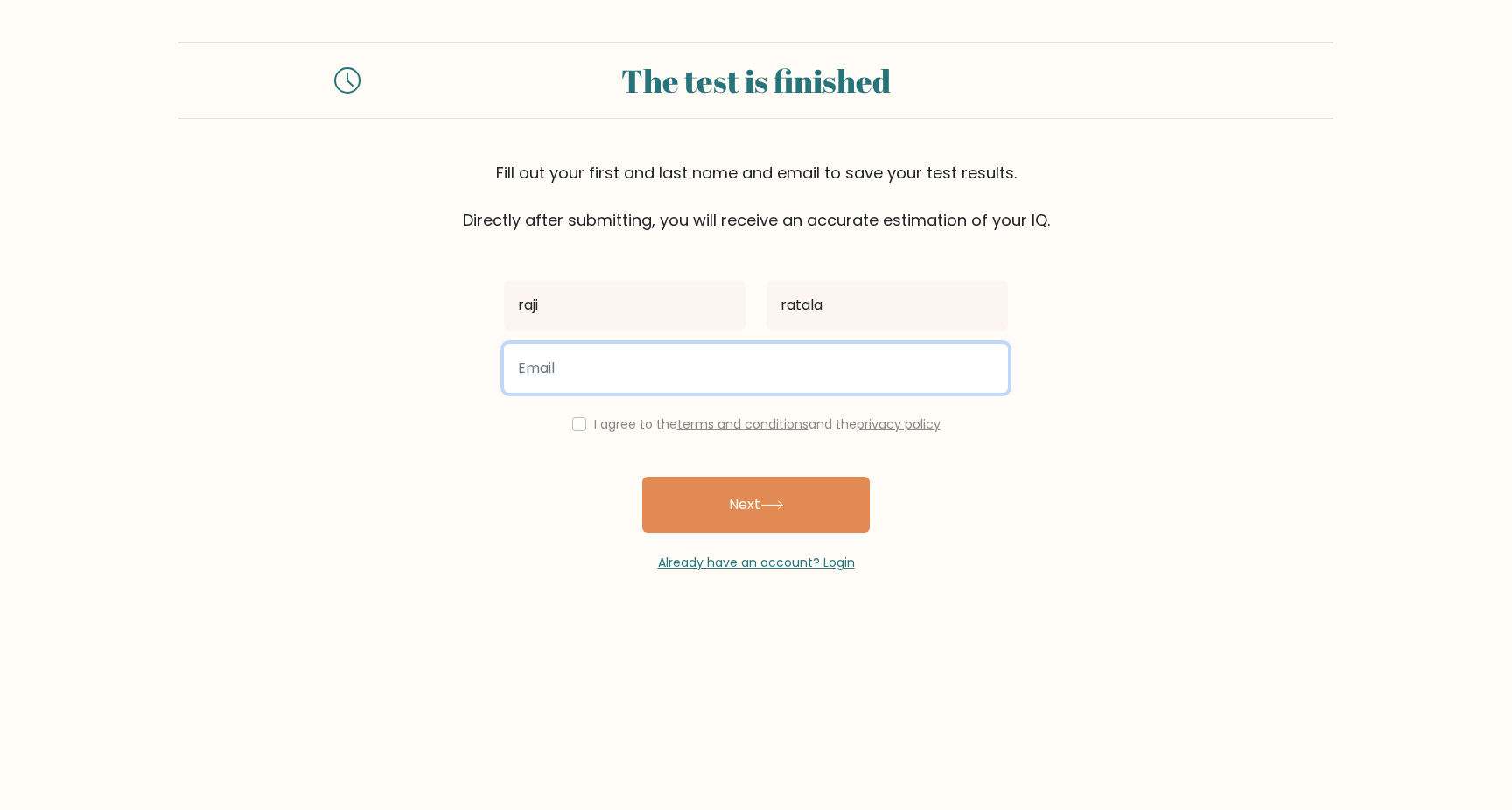
click at [718, 376] on input "email" at bounding box center [756, 368] width 504 height 49
type input "ratala.rajeswari@gmail.com"
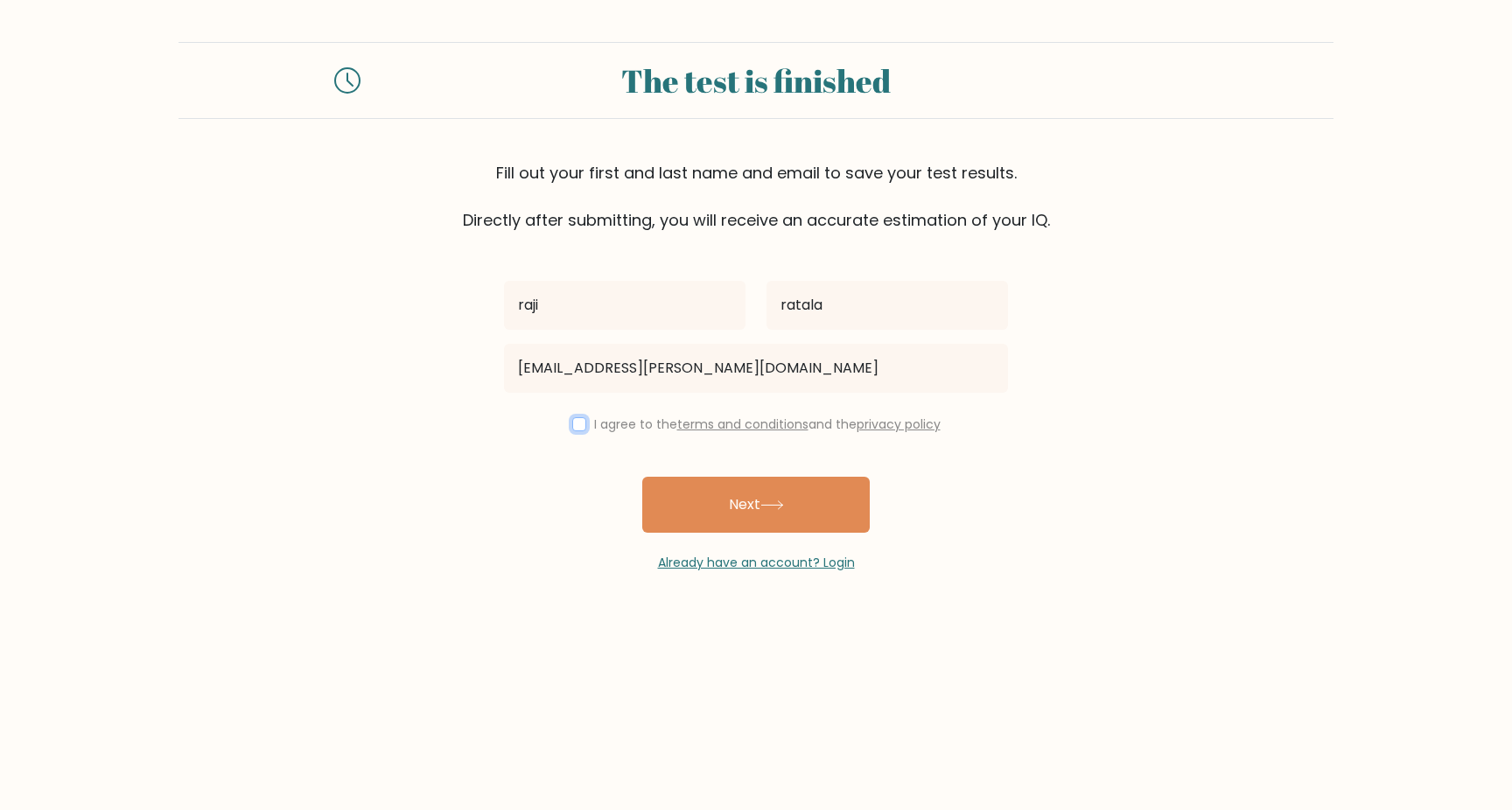
click at [575, 421] on input "checkbox" at bounding box center [579, 424] width 14 height 14
checkbox input "true"
click at [727, 487] on button "Next" at bounding box center [756, 504] width 227 height 56
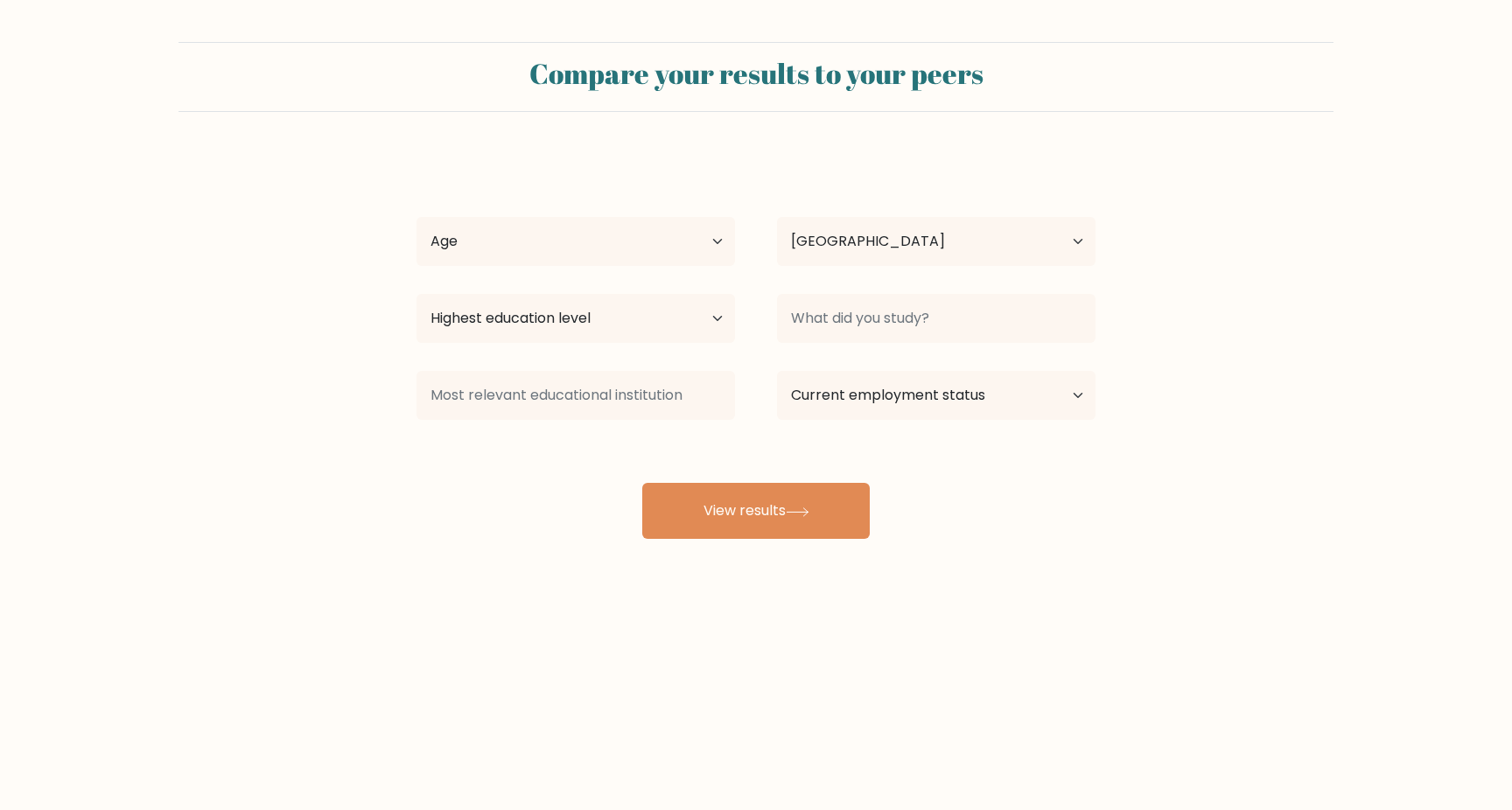
select select "IN"
click at [642, 232] on select "Age Under 18 years old 18-24 years old 25-34 years old 35-44 years old 45-54 ye…" at bounding box center [575, 241] width 318 height 49
select select "25_34"
click at [640, 315] on select "Highest education level No schooling Primary Lower Secondary Upper Secondary Oc…" at bounding box center [575, 318] width 318 height 49
select select "bachelors_degree"
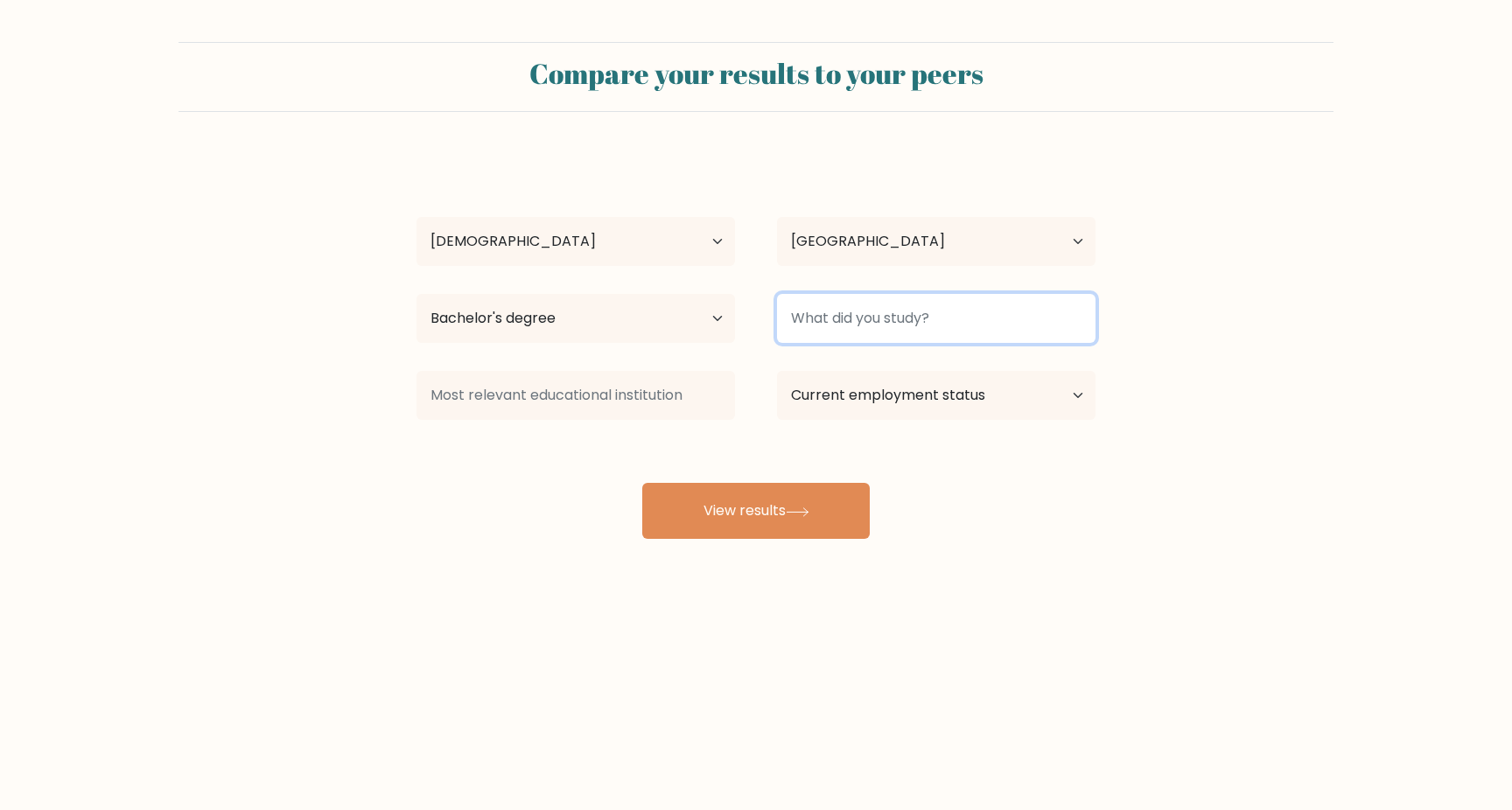
click at [868, 316] on input at bounding box center [936, 318] width 318 height 49
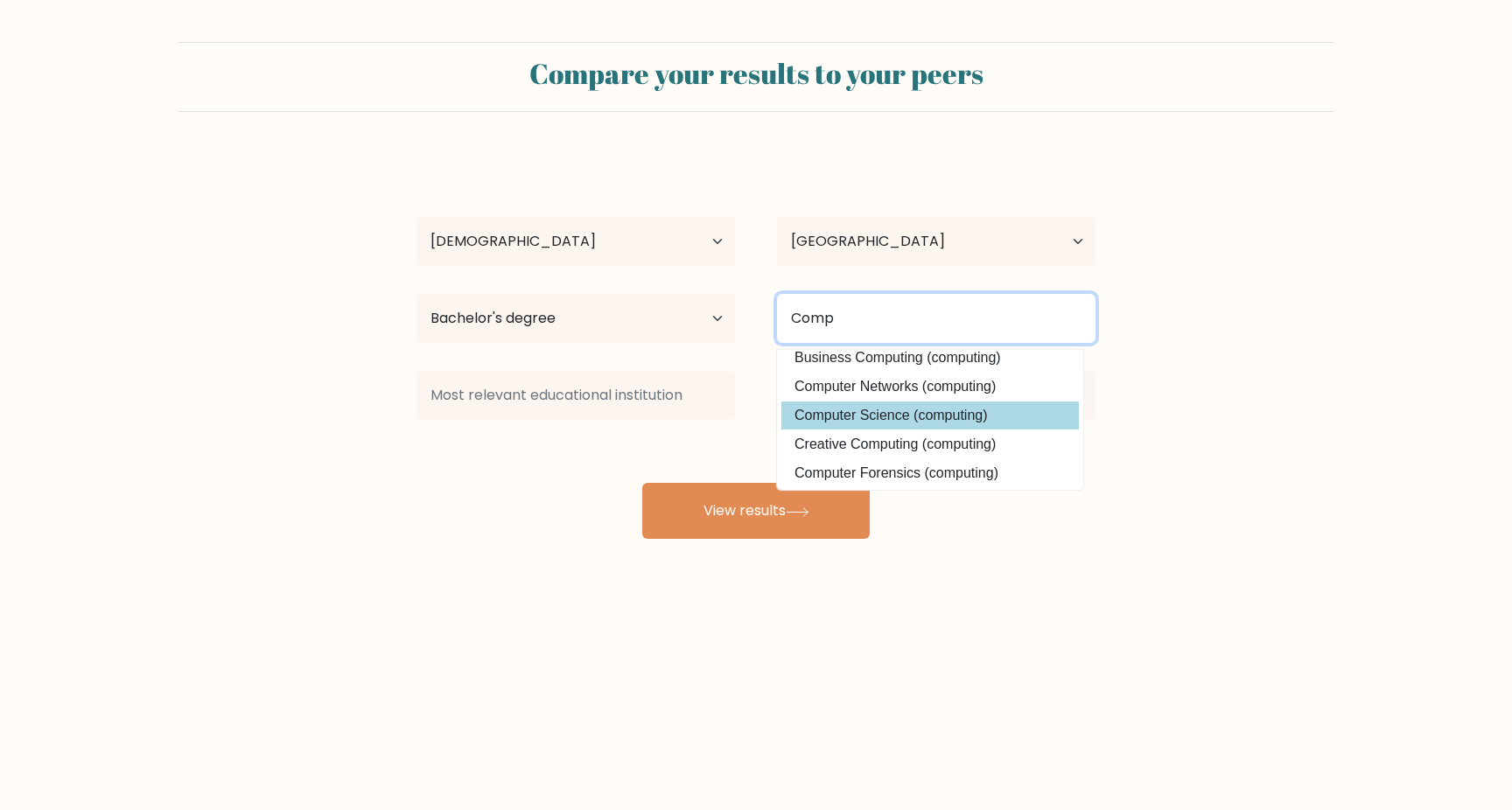
scroll to position [35, 0]
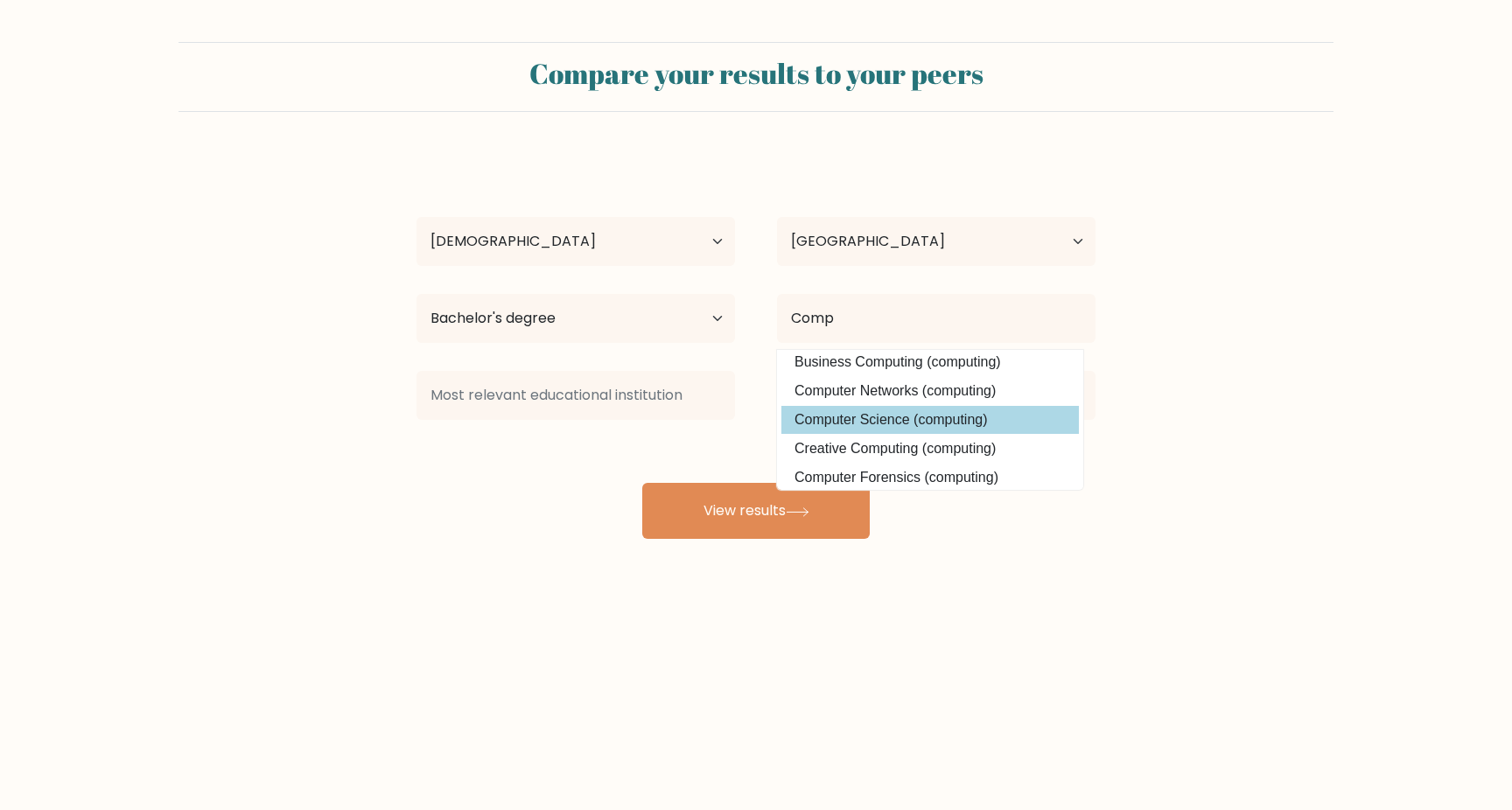
click at [872, 419] on option "Computer Science (computing)" at bounding box center [930, 419] width 297 height 28
type input "Computer Science"
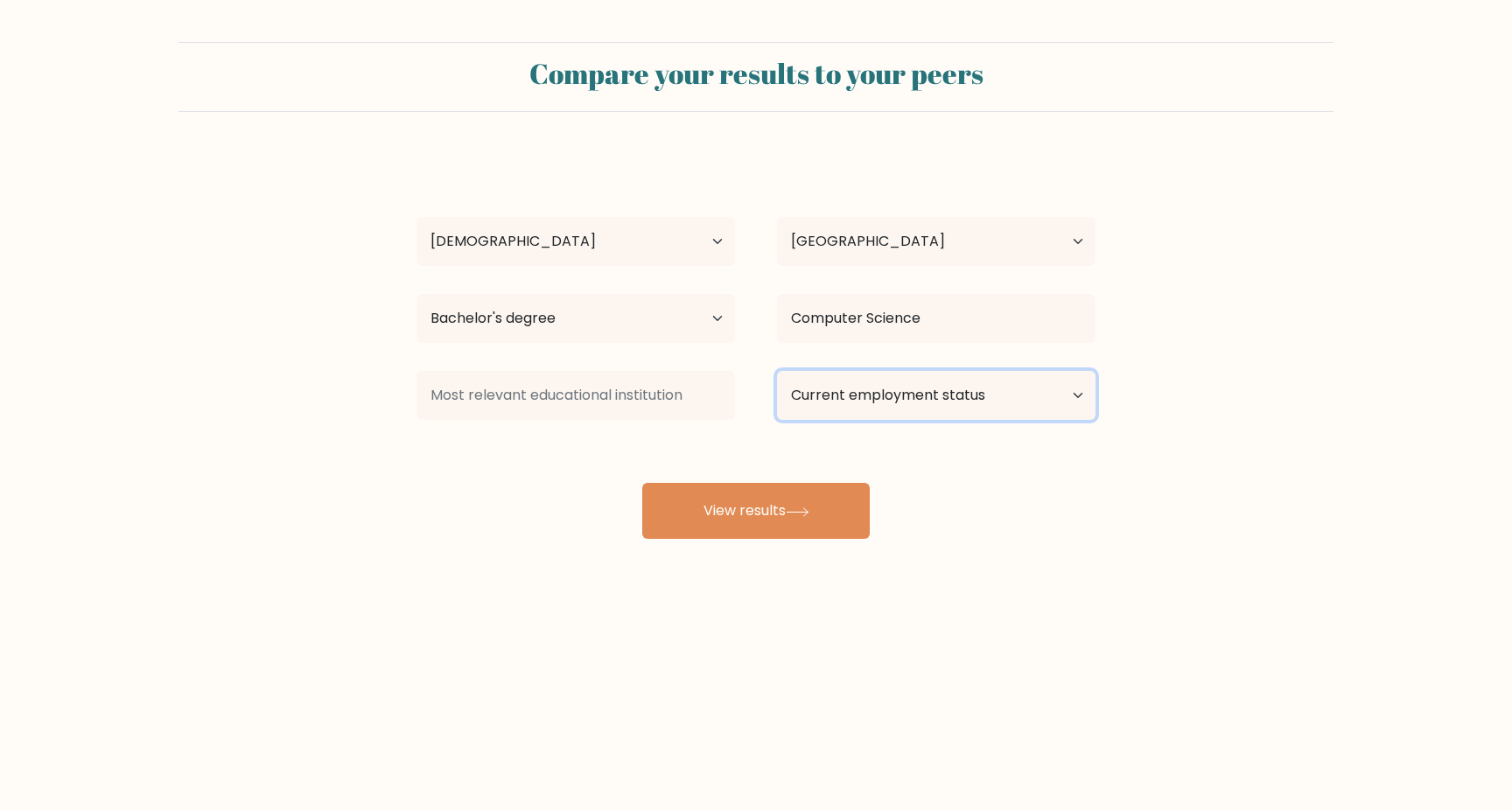
click at [849, 399] on select "Current employment status Employed Student Retired Other / prefer not to answer" at bounding box center [936, 395] width 318 height 49
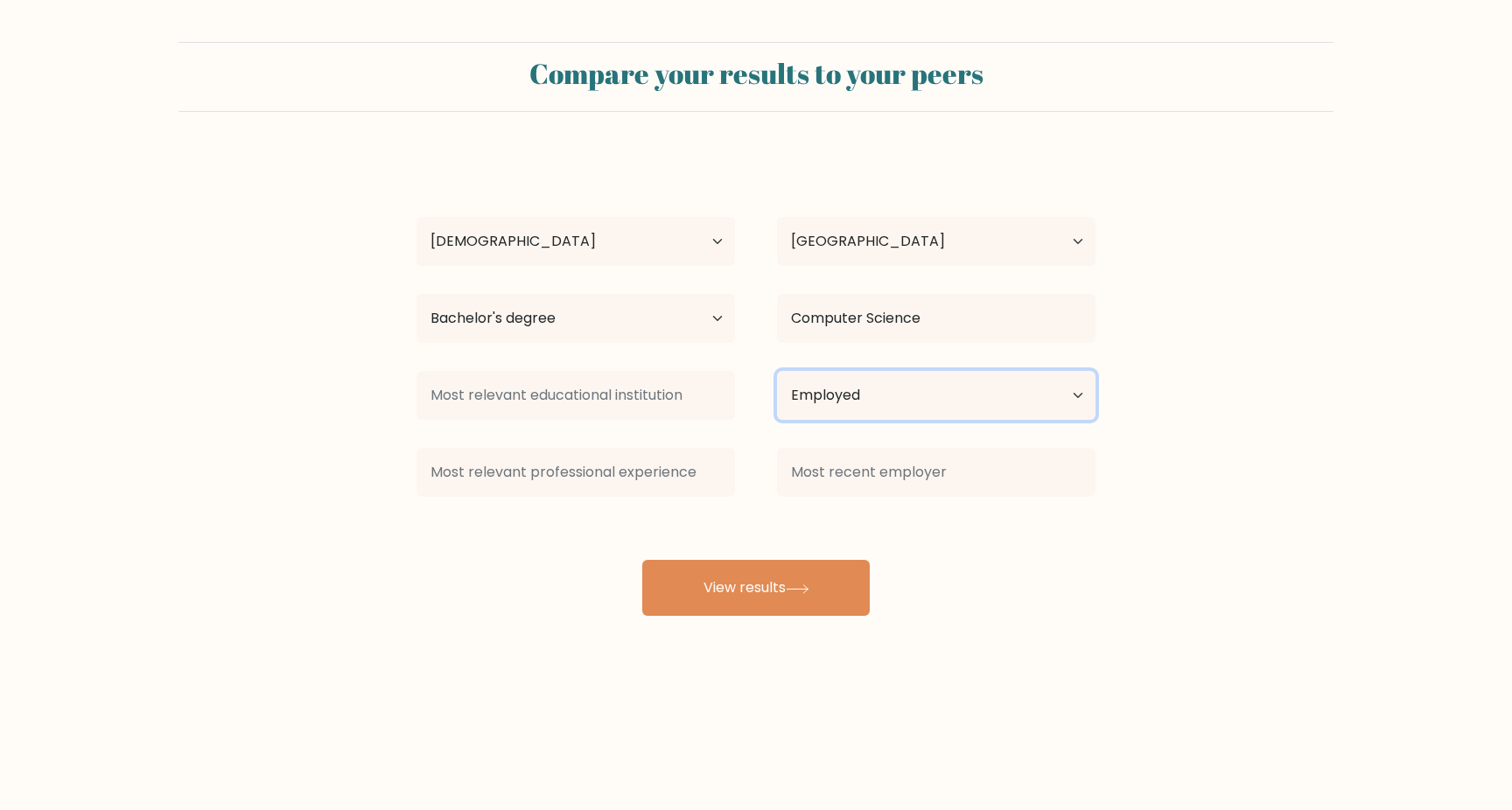
click at [835, 382] on select "Current employment status Employed Student Retired Other / prefer not to answer" at bounding box center [936, 395] width 318 height 49
select select "other"
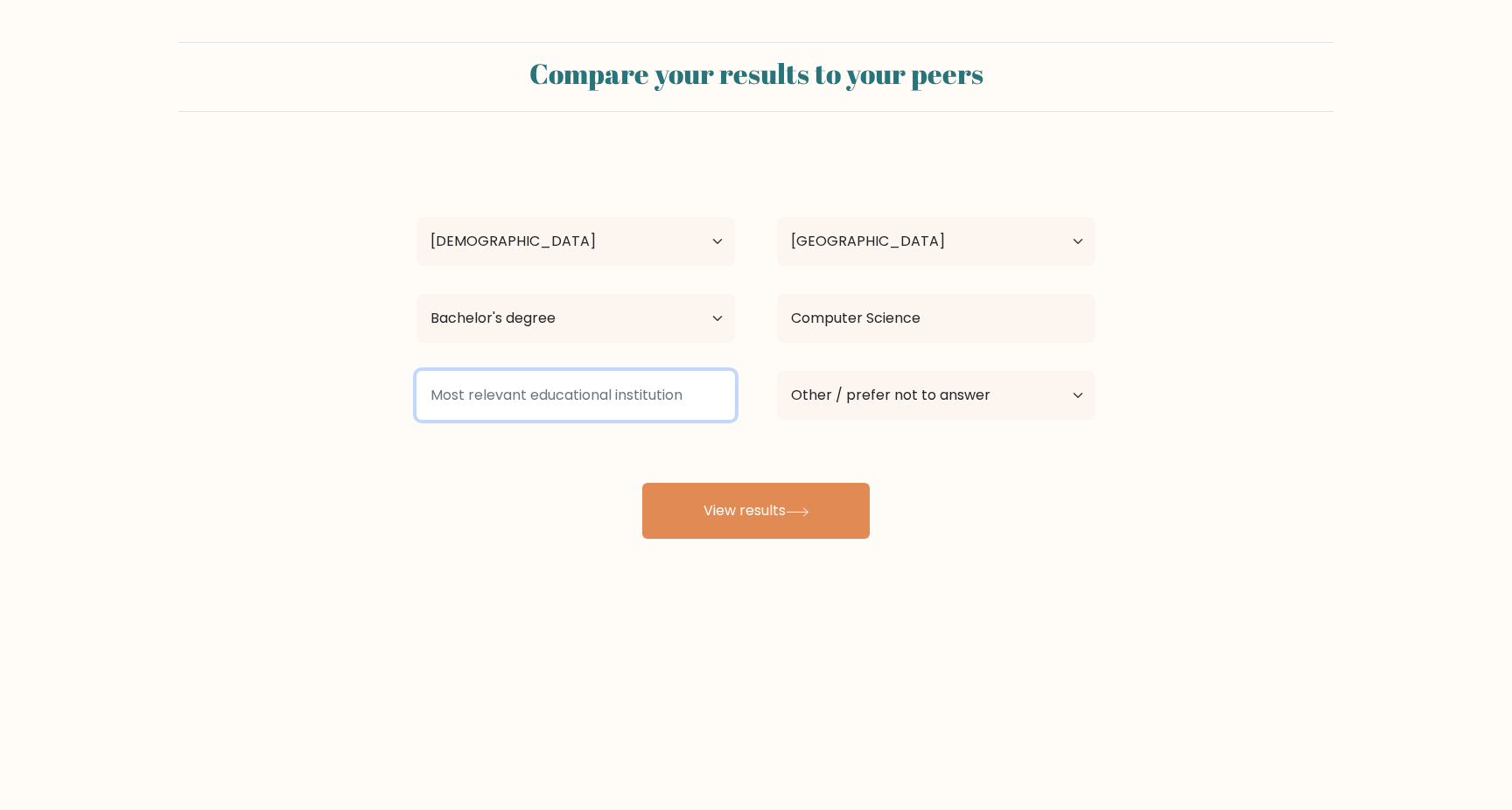
click at [634, 402] on input at bounding box center [575, 395] width 318 height 49
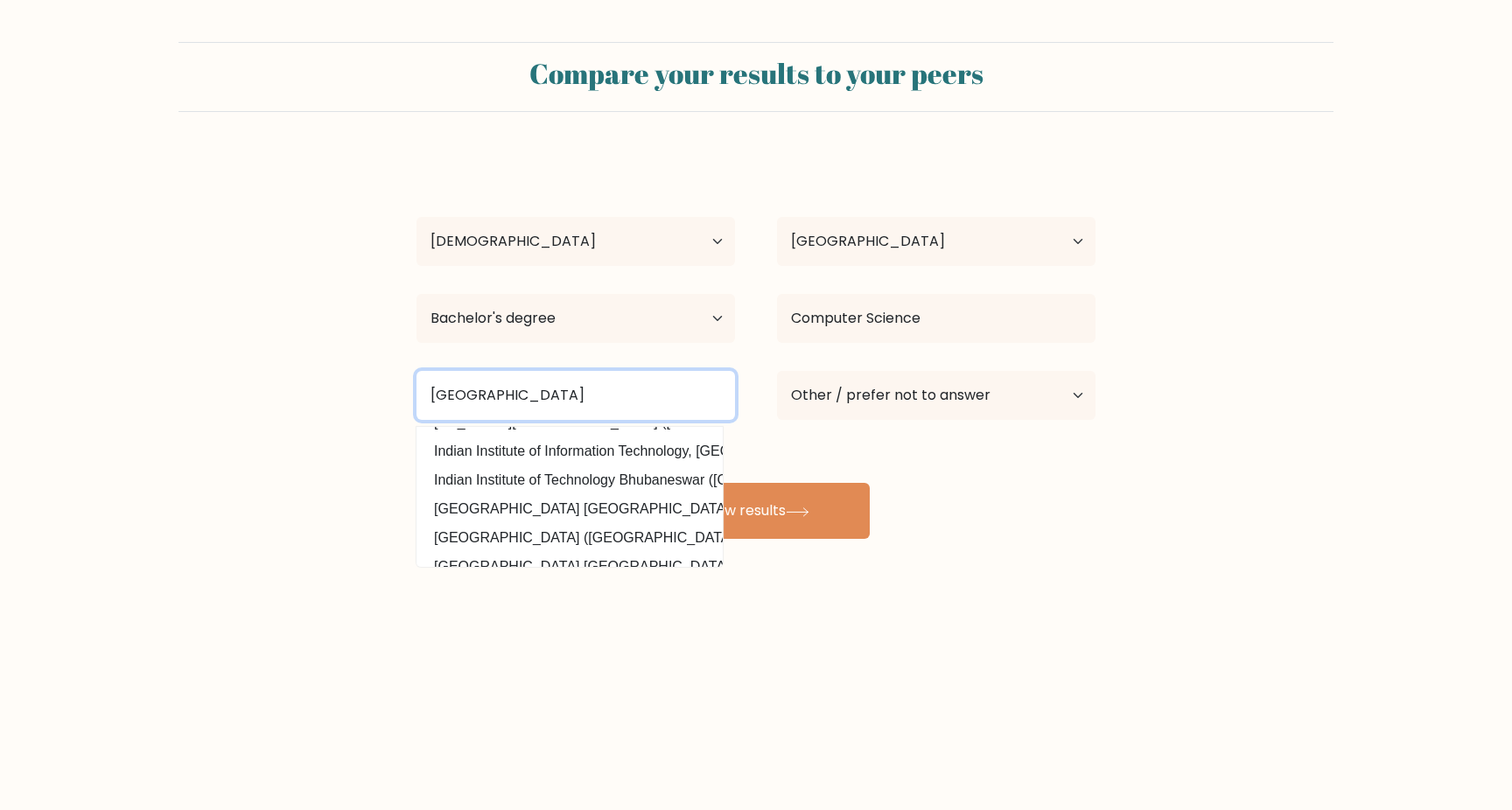
scroll to position [157, 0]
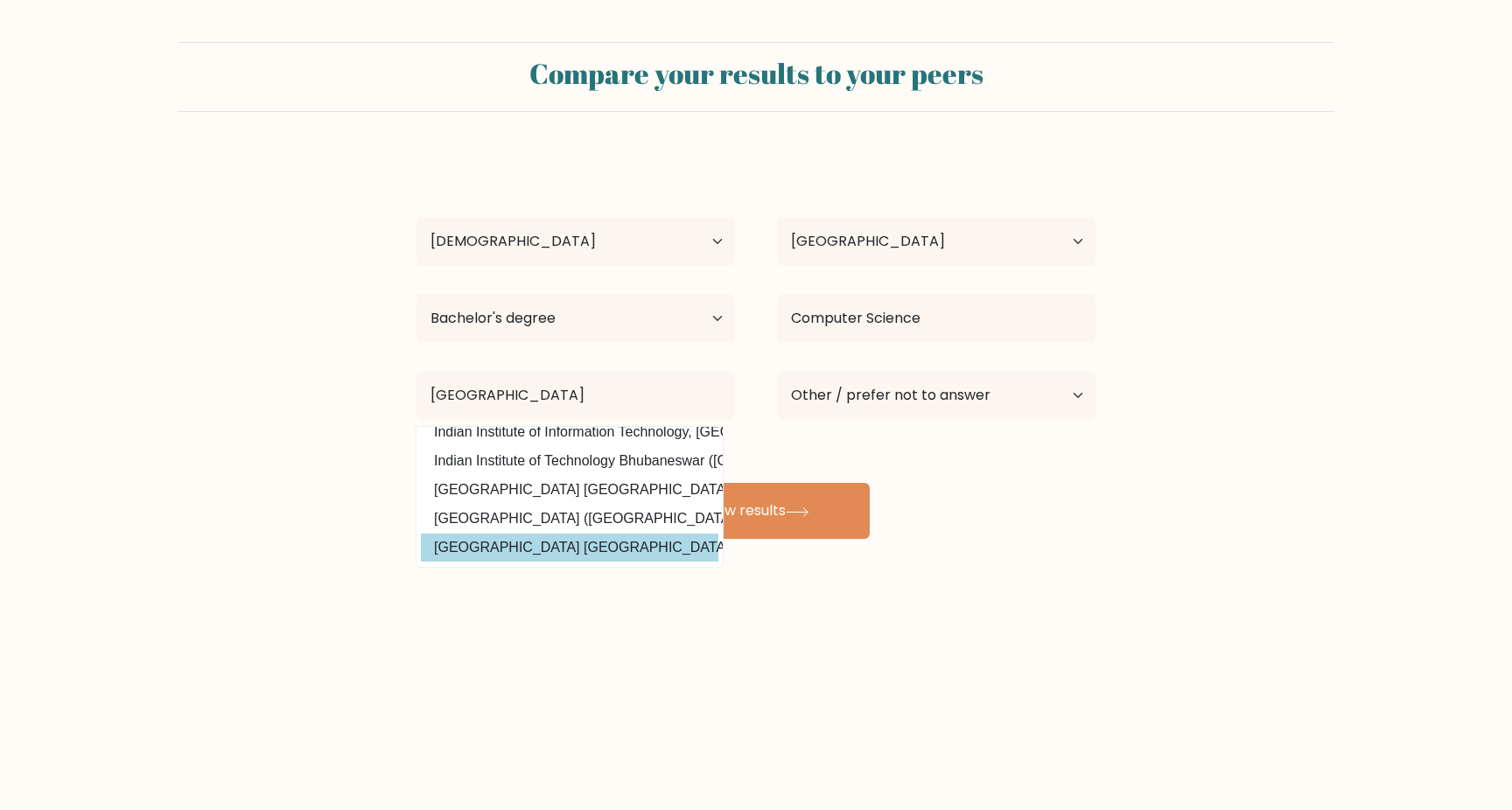
click at [565, 545] on option "Indian Institute of Technology Hyderabad (India)" at bounding box center [570, 547] width 297 height 28
type input "[GEOGRAPHIC_DATA] [GEOGRAPHIC_DATA]"
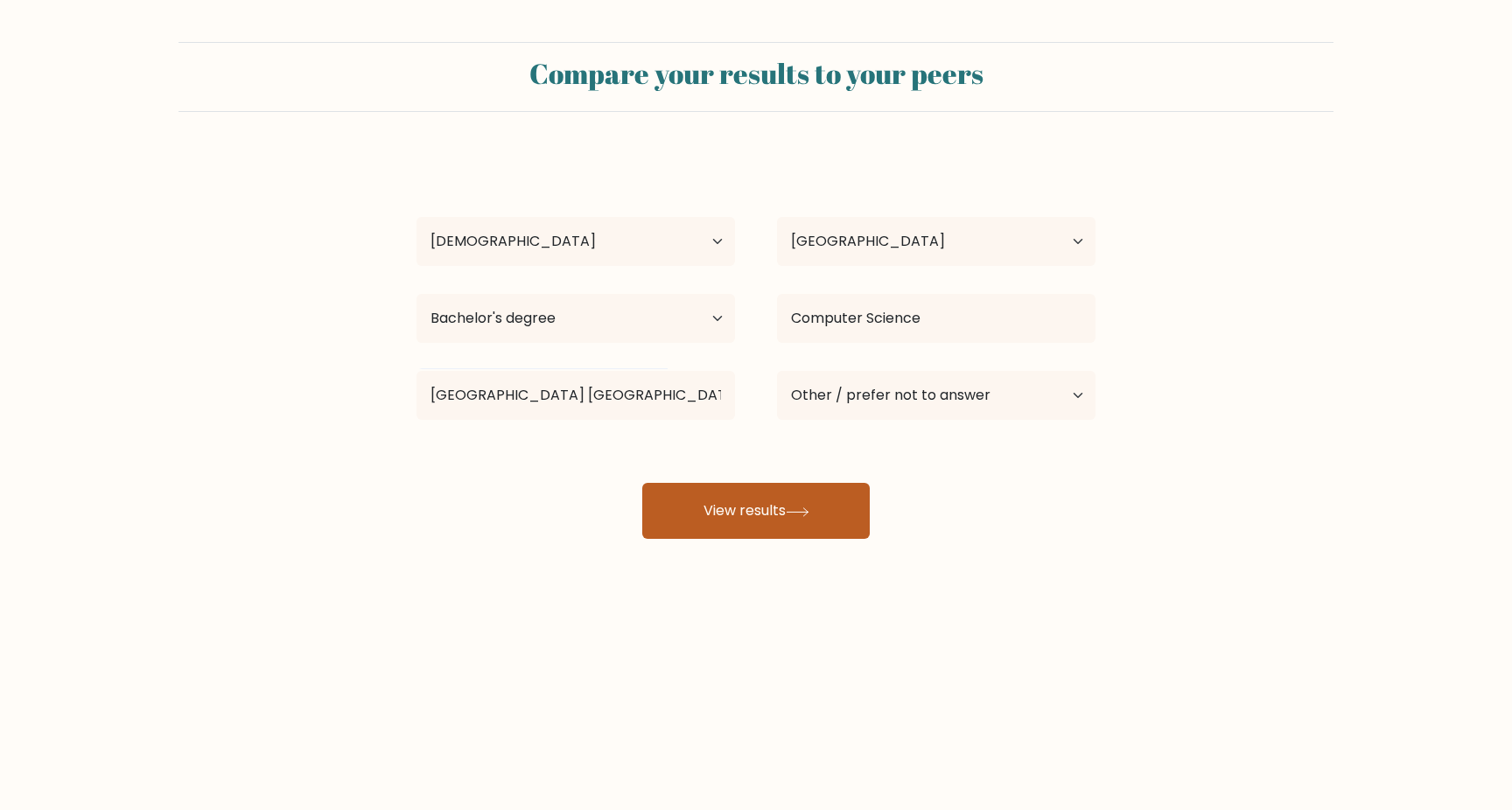
click at [736, 521] on button "View results" at bounding box center [756, 511] width 227 height 56
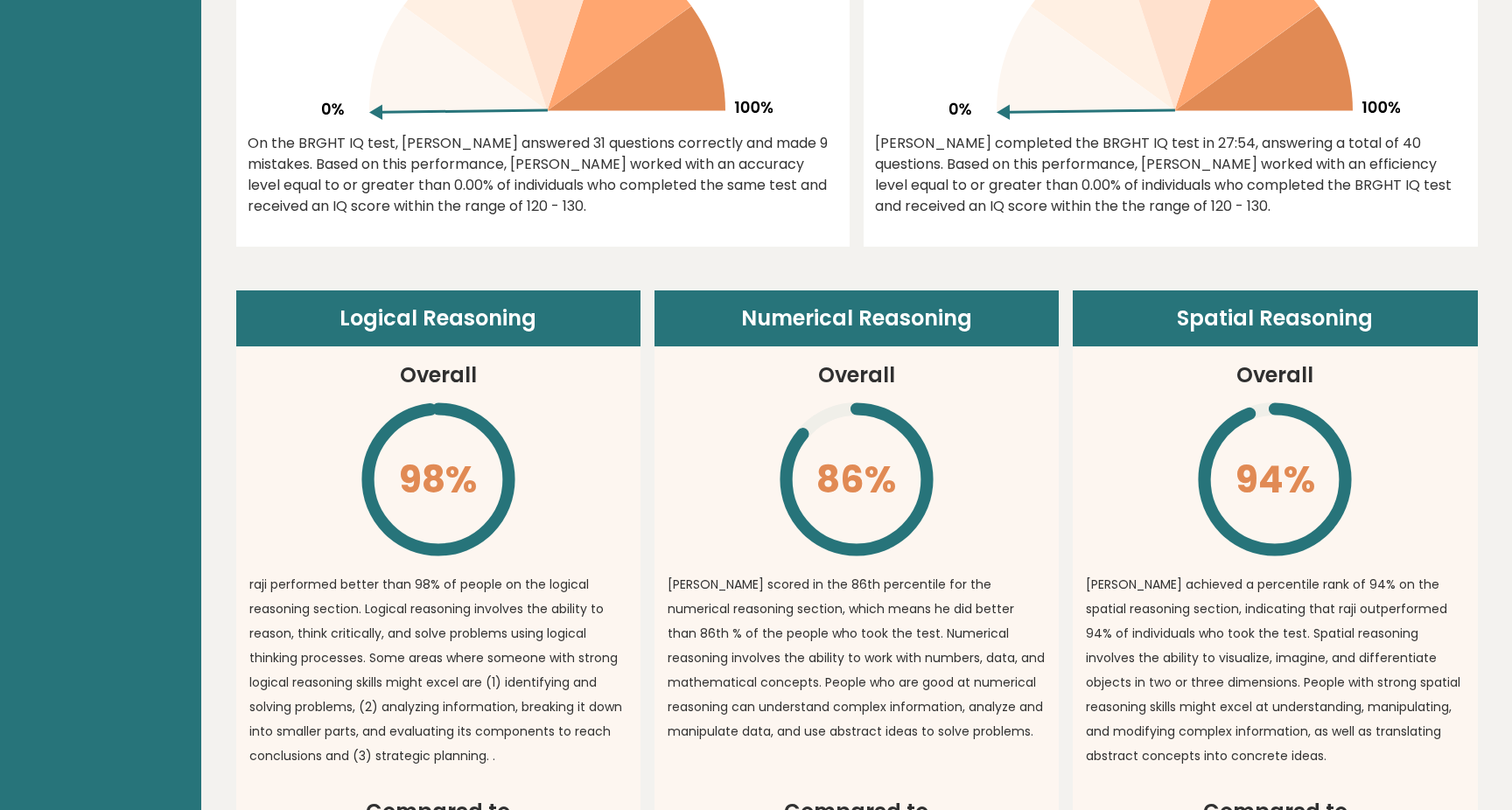
scroll to position [266, 0]
